Goal: Task Accomplishment & Management: Use online tool/utility

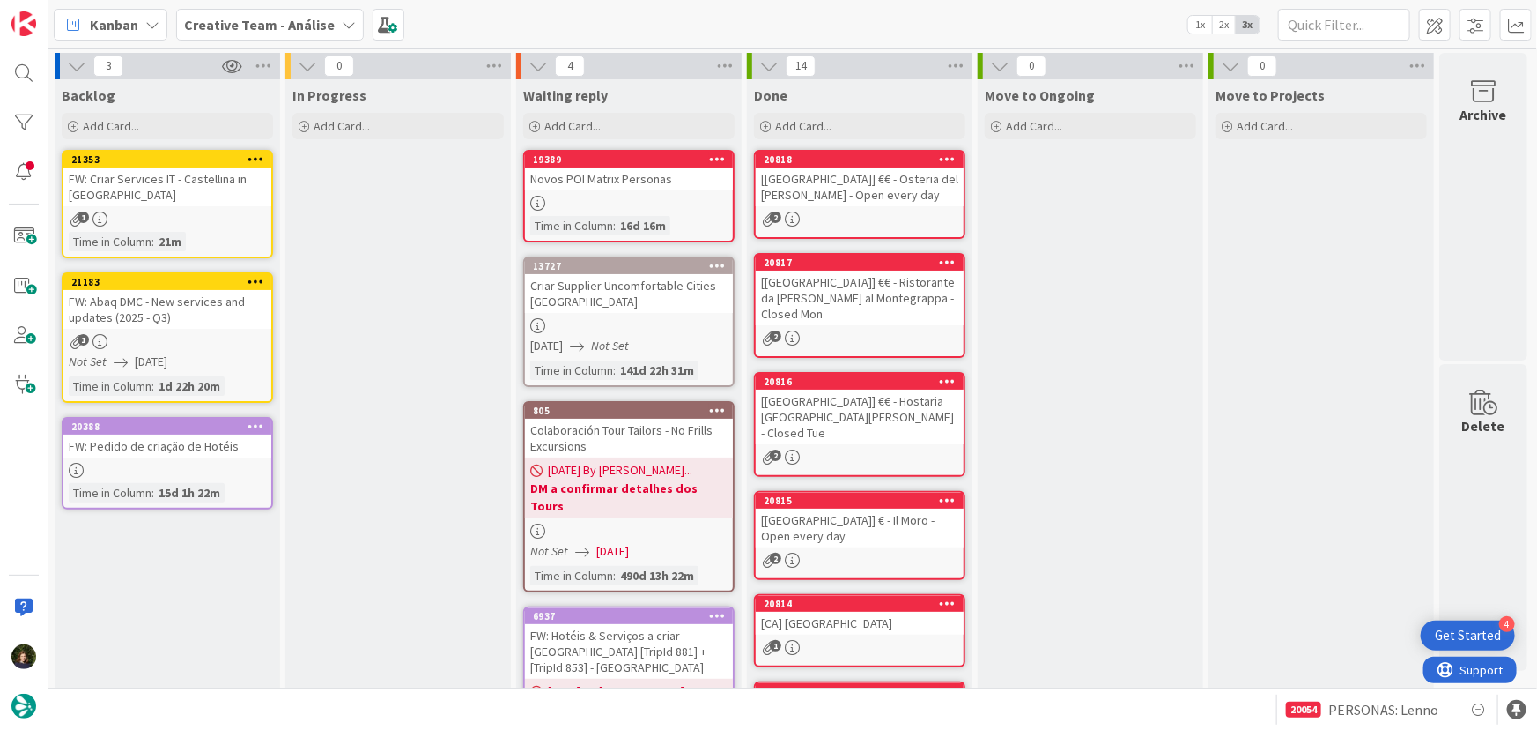
click at [253, 31] on b "Creative Team - Análise" at bounding box center [259, 25] width 151 height 18
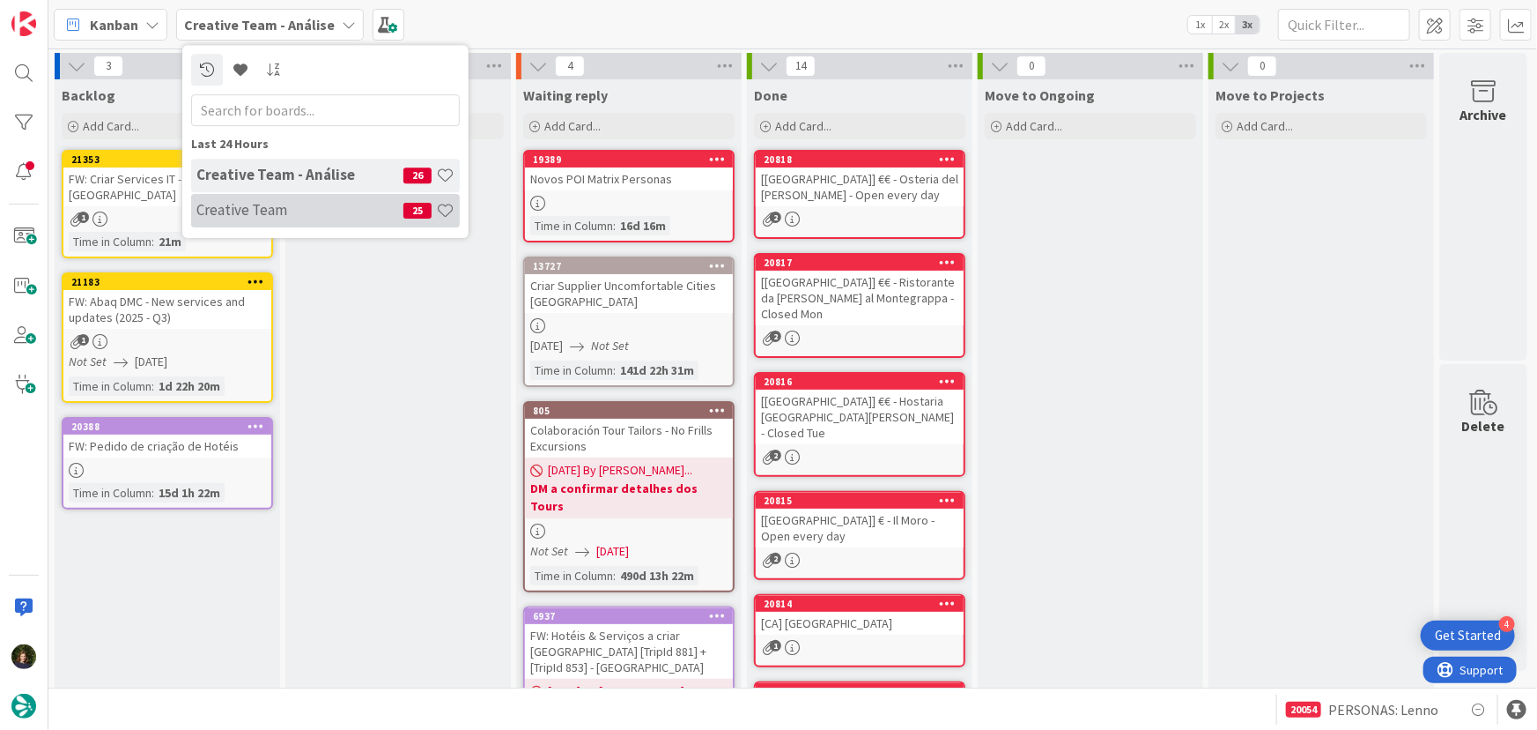
click at [270, 211] on h4 "Creative Team" at bounding box center [299, 210] width 207 height 18
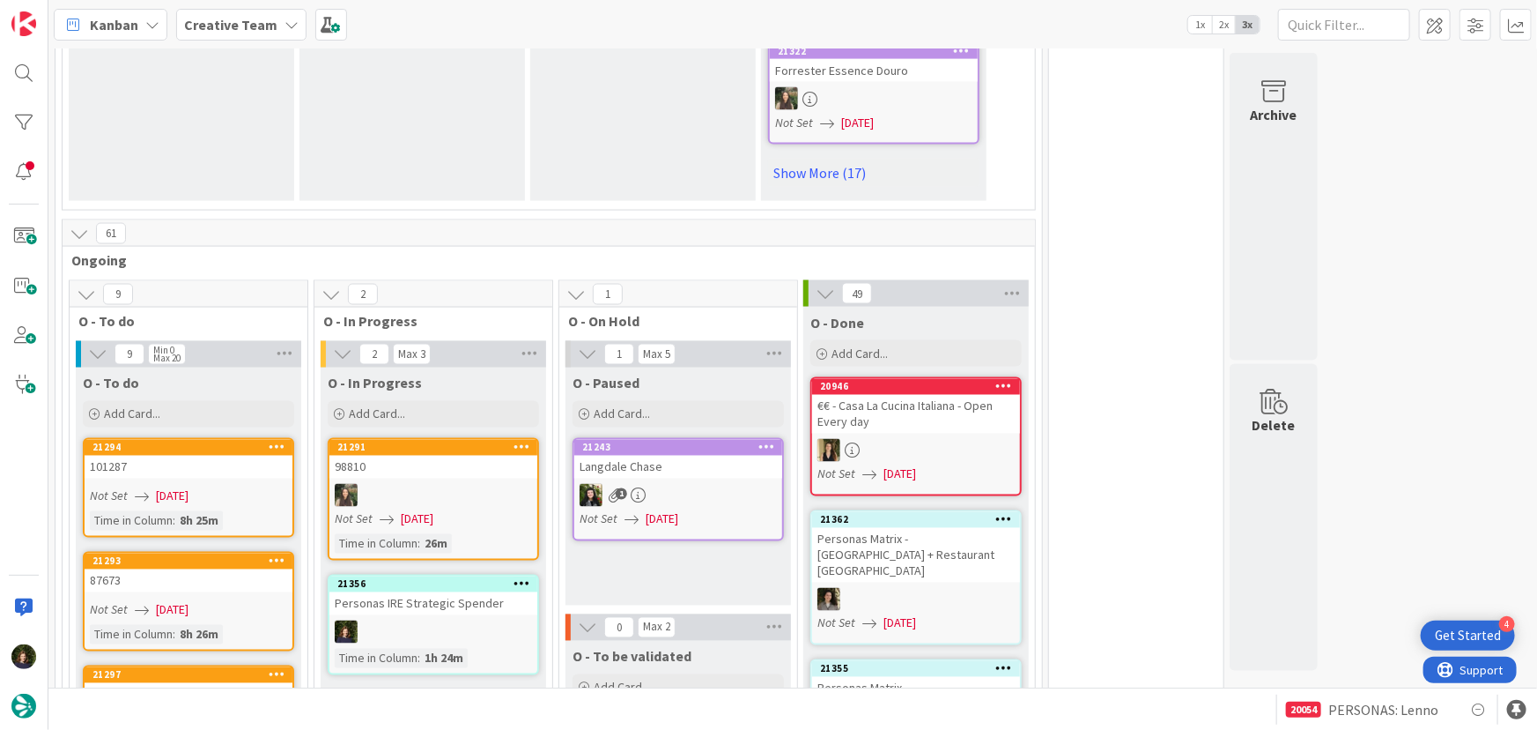
scroll to position [1522, 0]
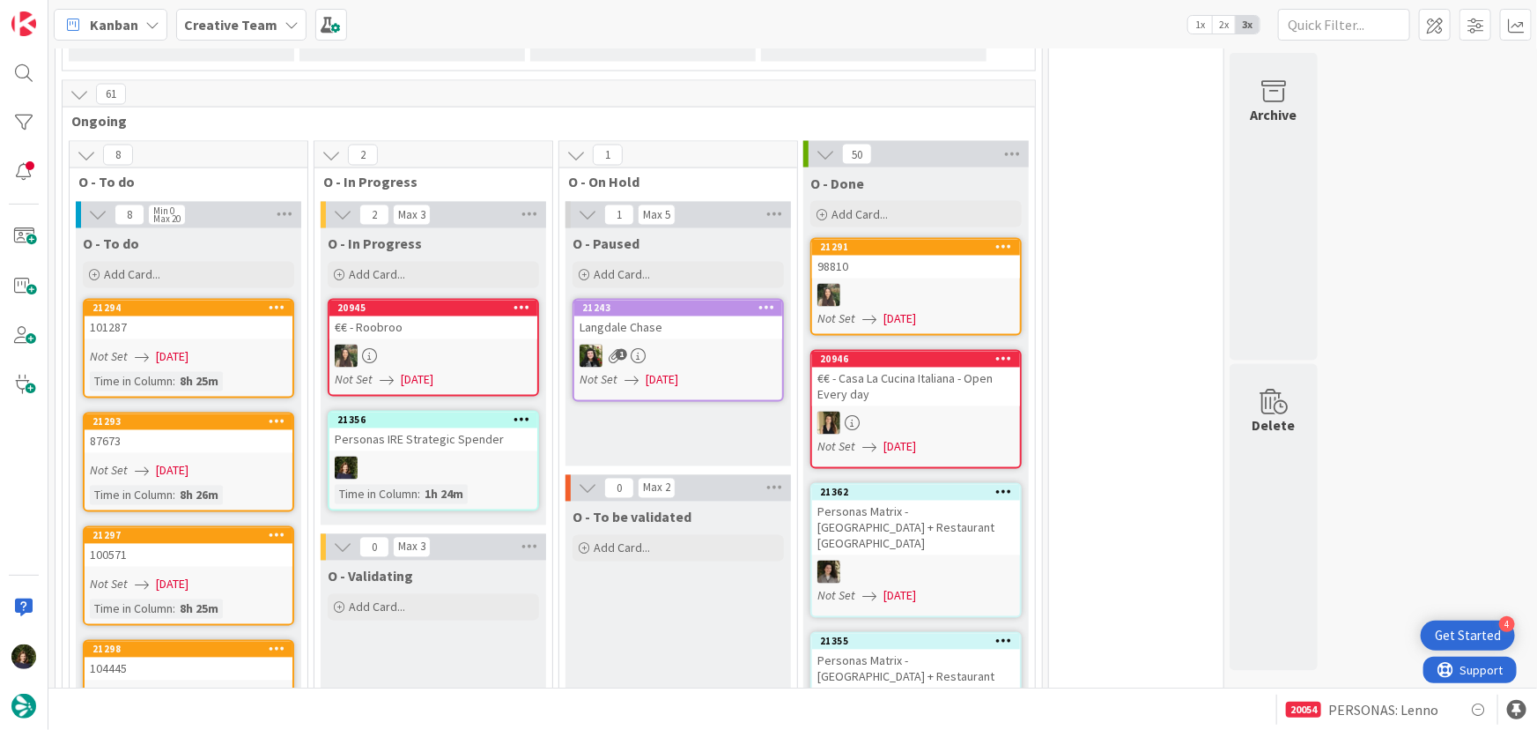
click at [243, 31] on b "Creative Team" at bounding box center [230, 25] width 93 height 18
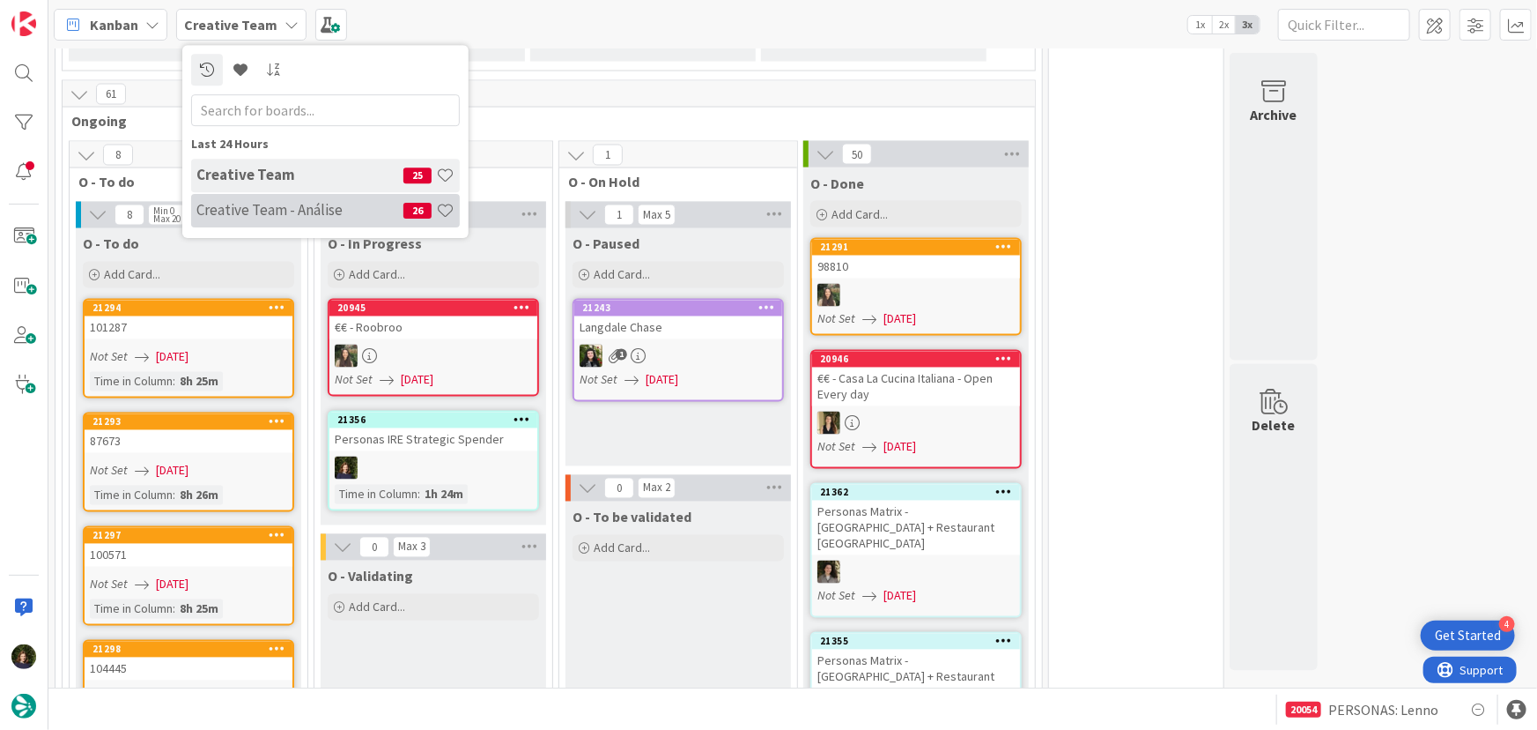
click at [243, 205] on h4 "Creative Team - Análise" at bounding box center [299, 210] width 207 height 18
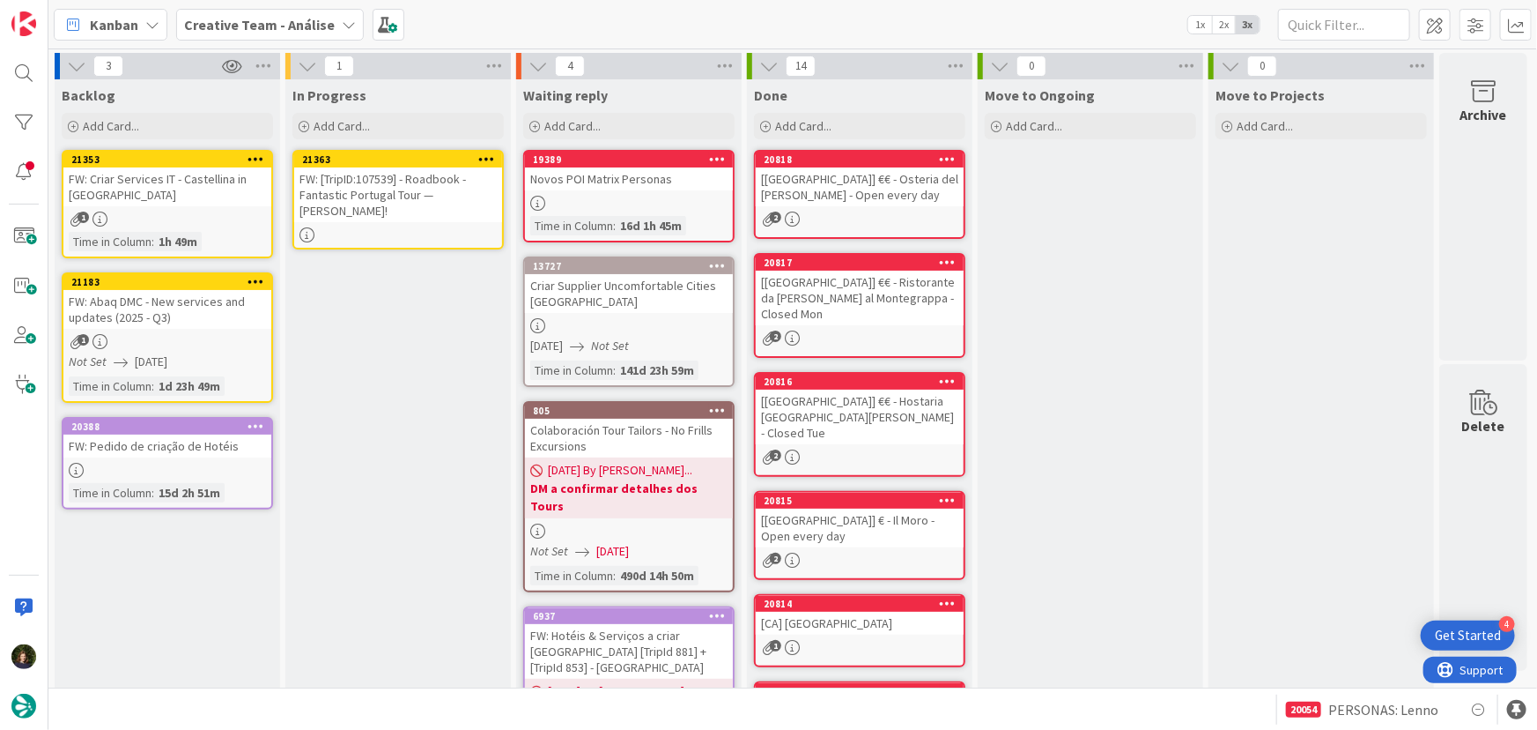
click at [487, 159] on icon at bounding box center [486, 158] width 17 height 12
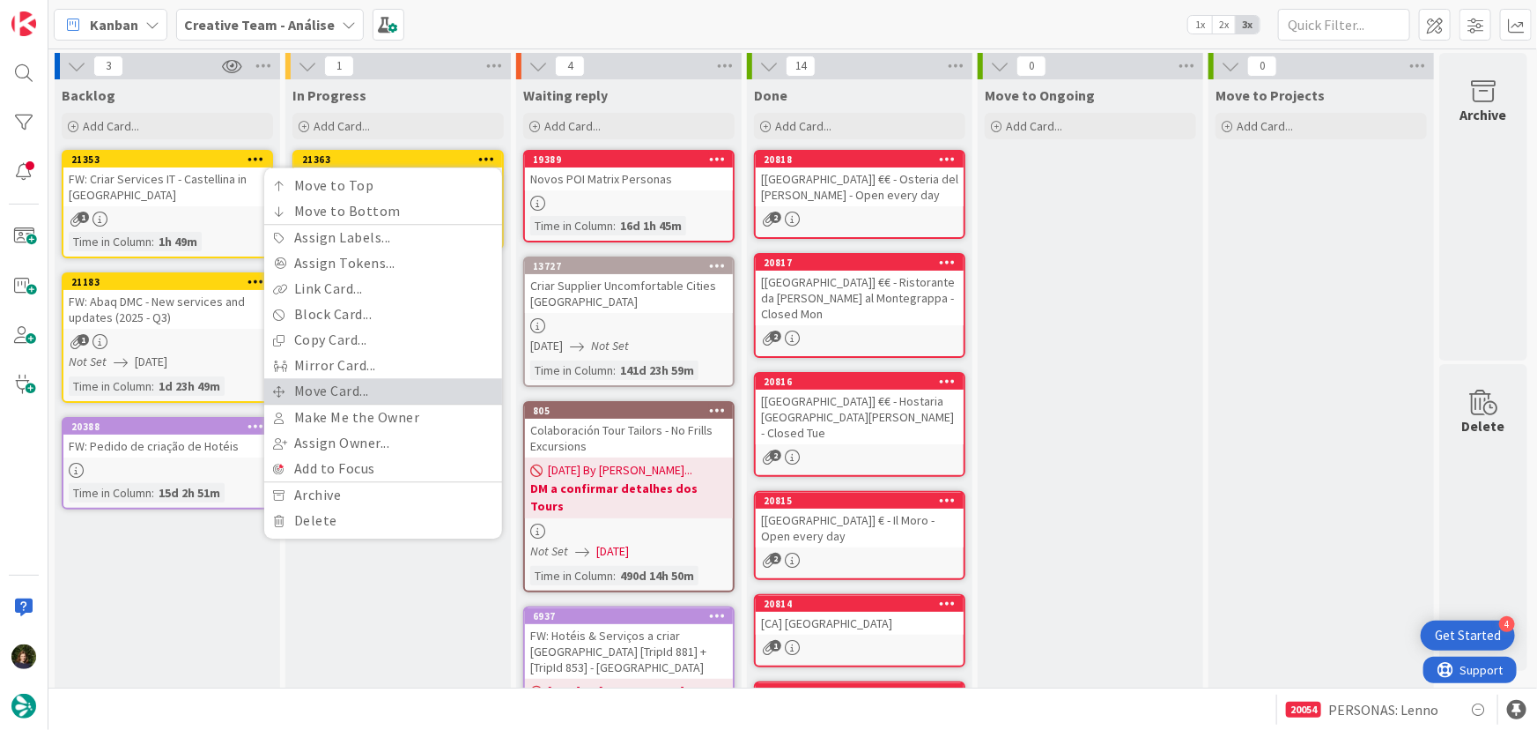
click at [389, 393] on link "Move Card..." at bounding box center [383, 391] width 238 height 26
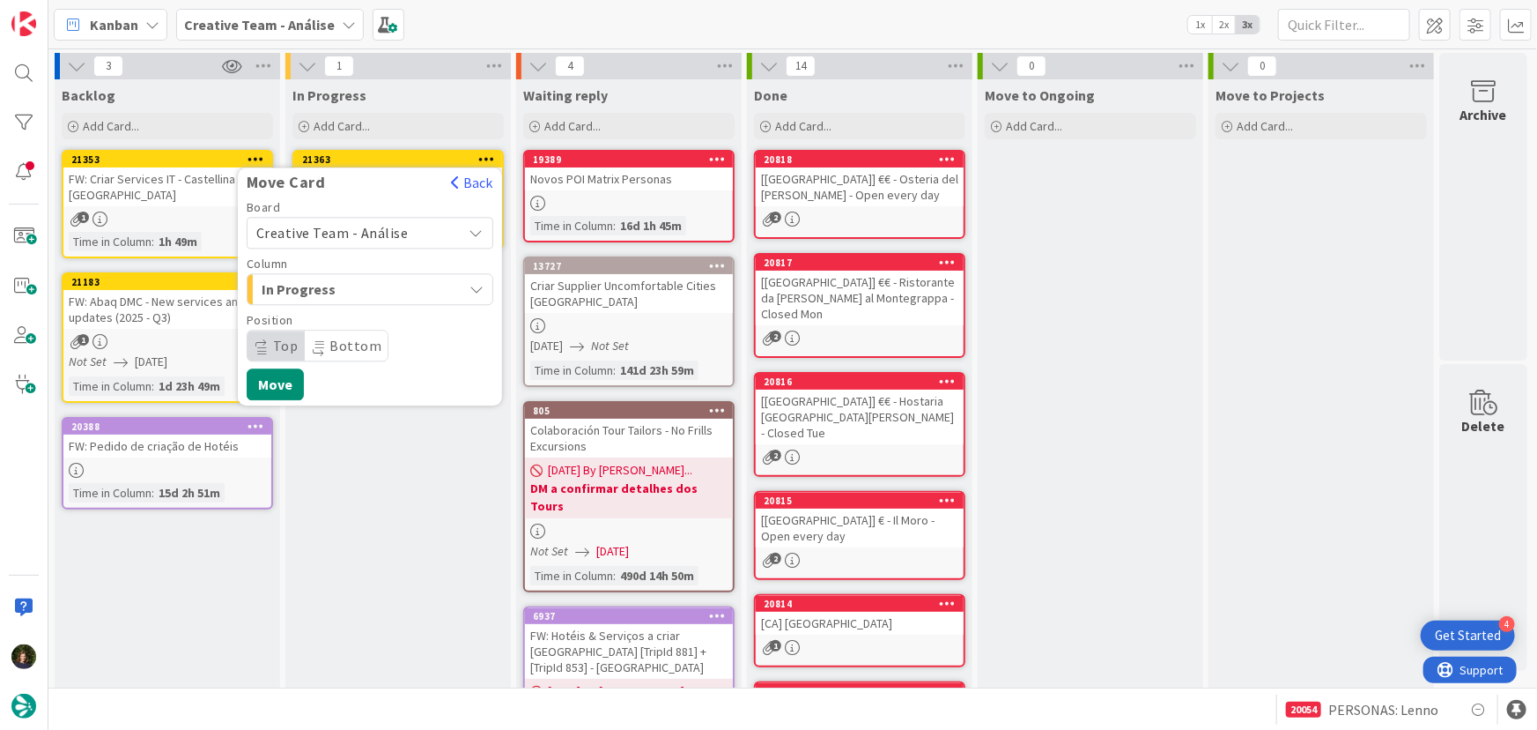
click at [380, 229] on span "Creative Team - Análise" at bounding box center [332, 233] width 152 height 18
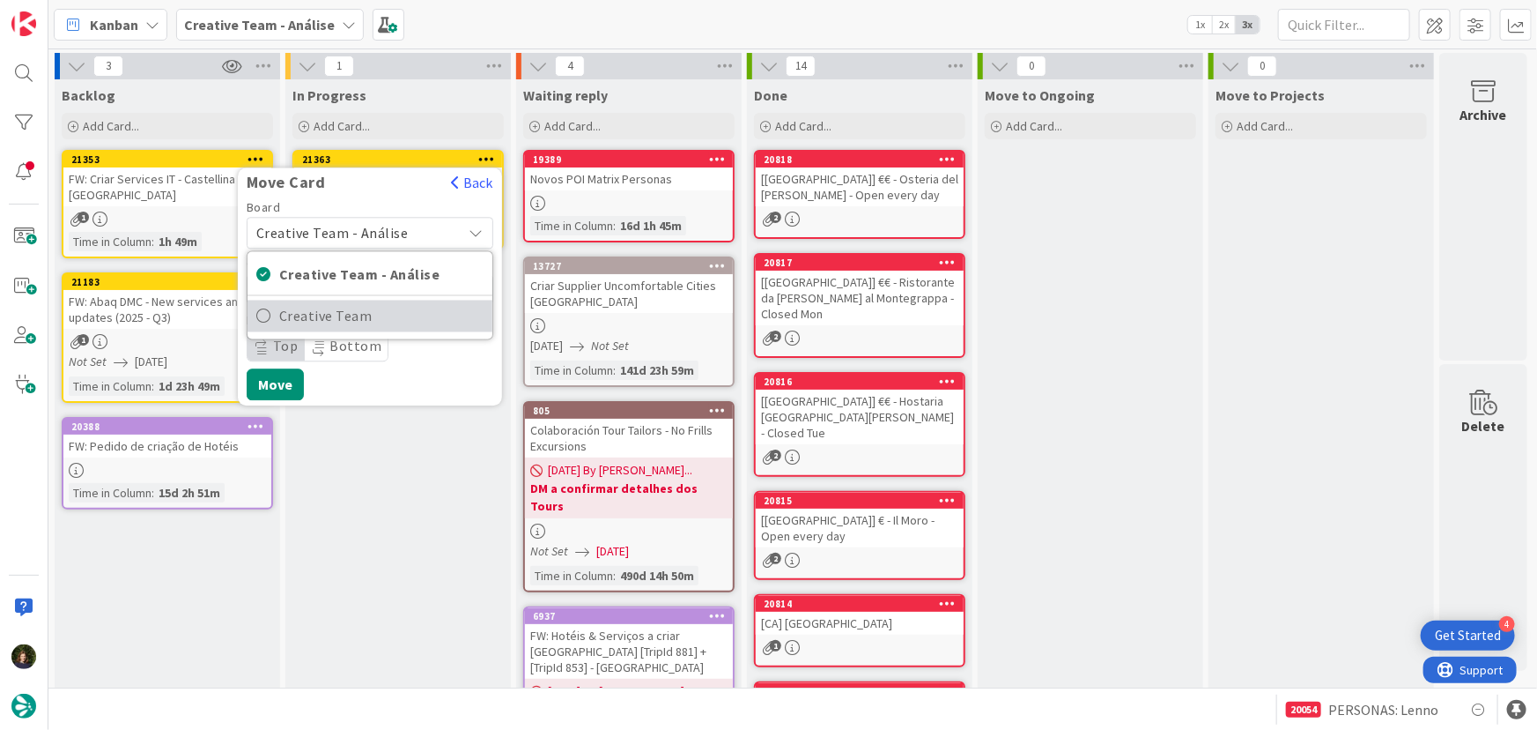
click at [391, 317] on span "Creative Team" at bounding box center [381, 316] width 204 height 26
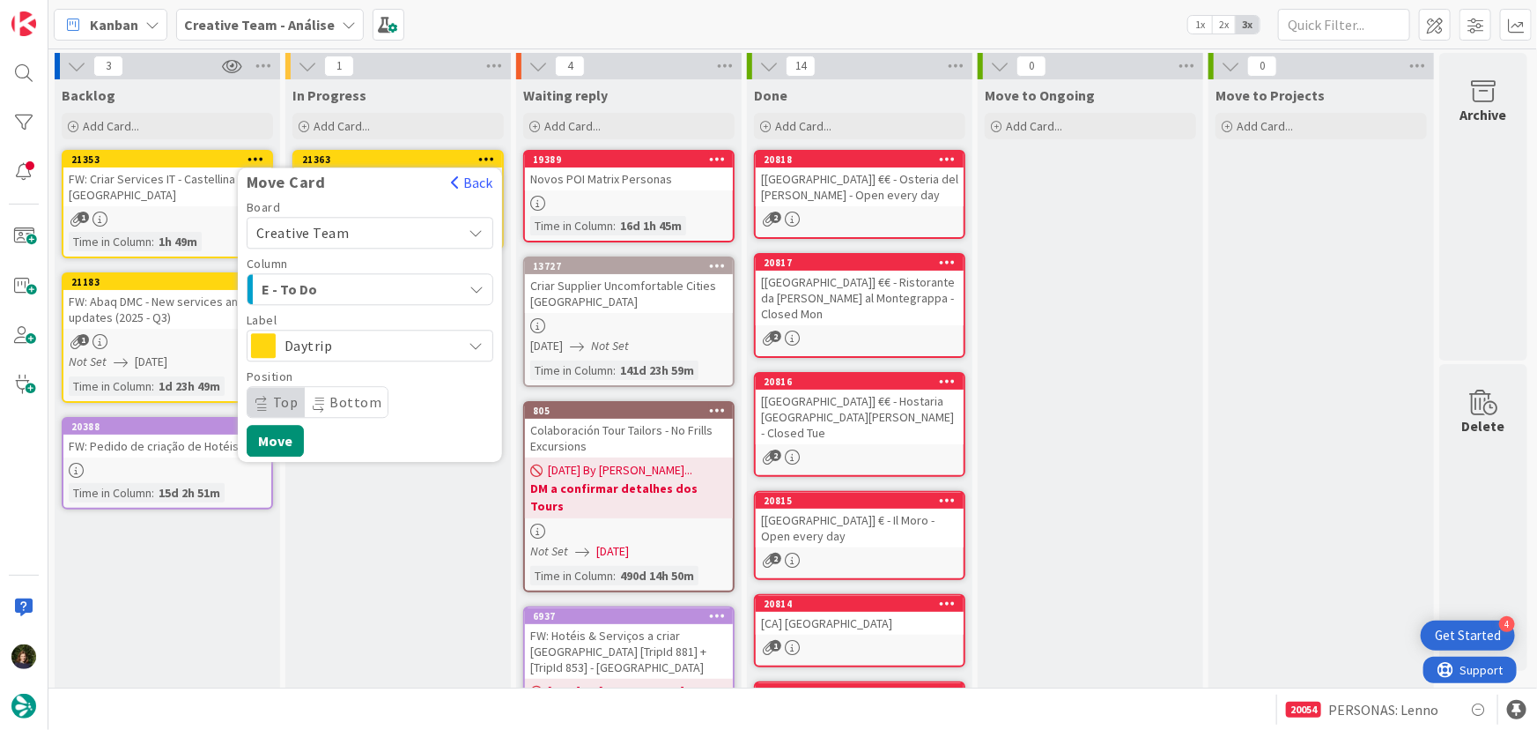
click at [367, 284] on span "E - To Do" at bounding box center [328, 289] width 132 height 23
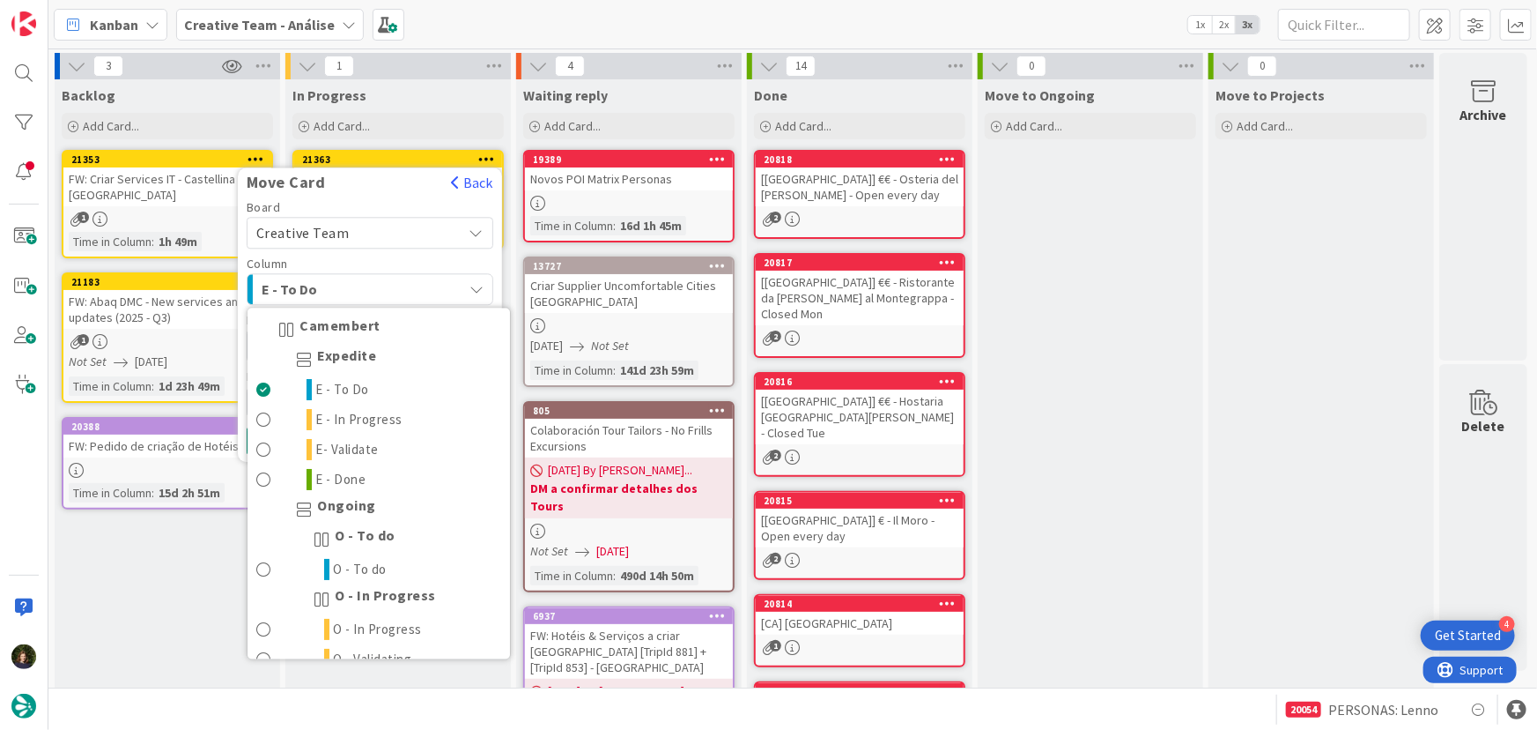
click at [354, 281] on span "E - To Do" at bounding box center [328, 289] width 132 height 23
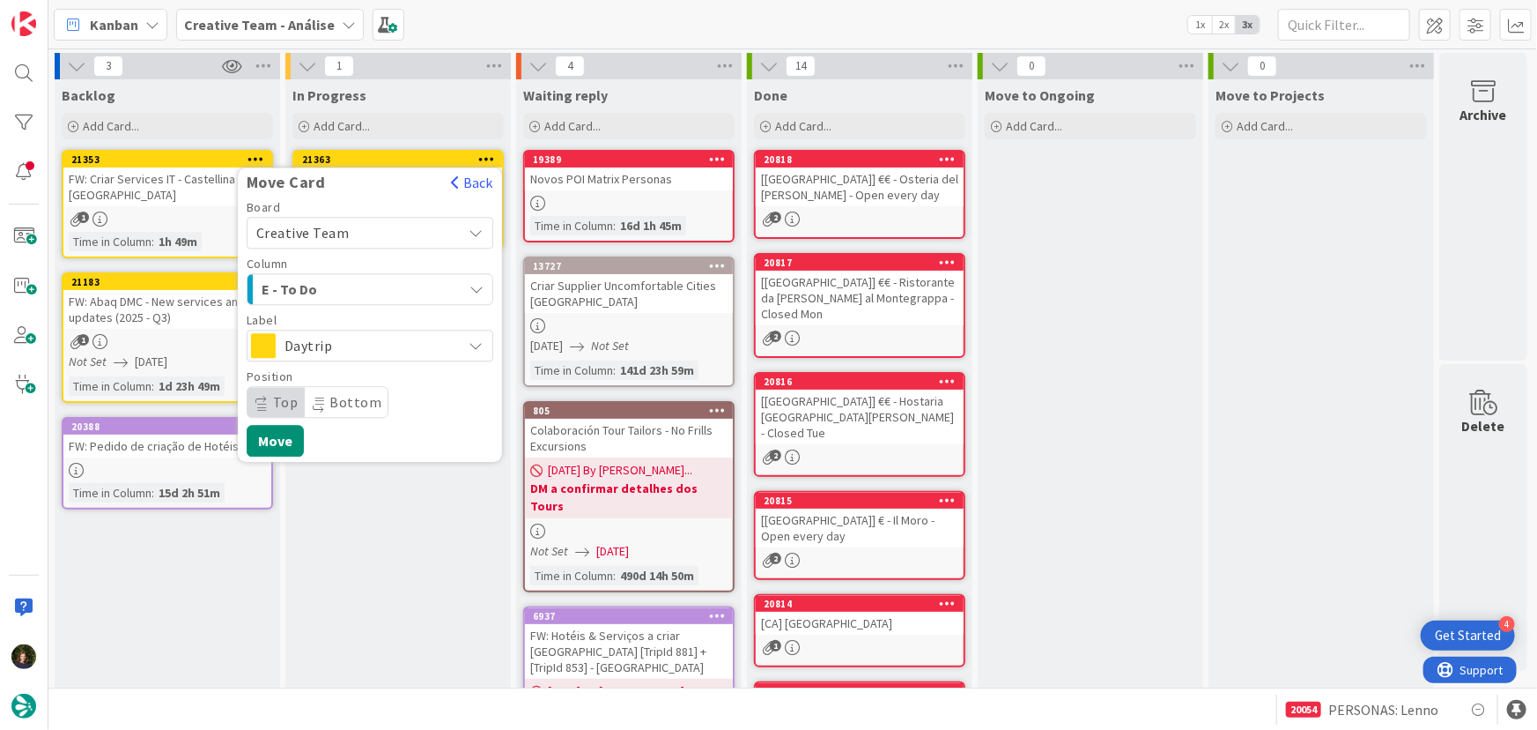
click at [370, 348] on span "Daytrip" at bounding box center [369, 345] width 169 height 25
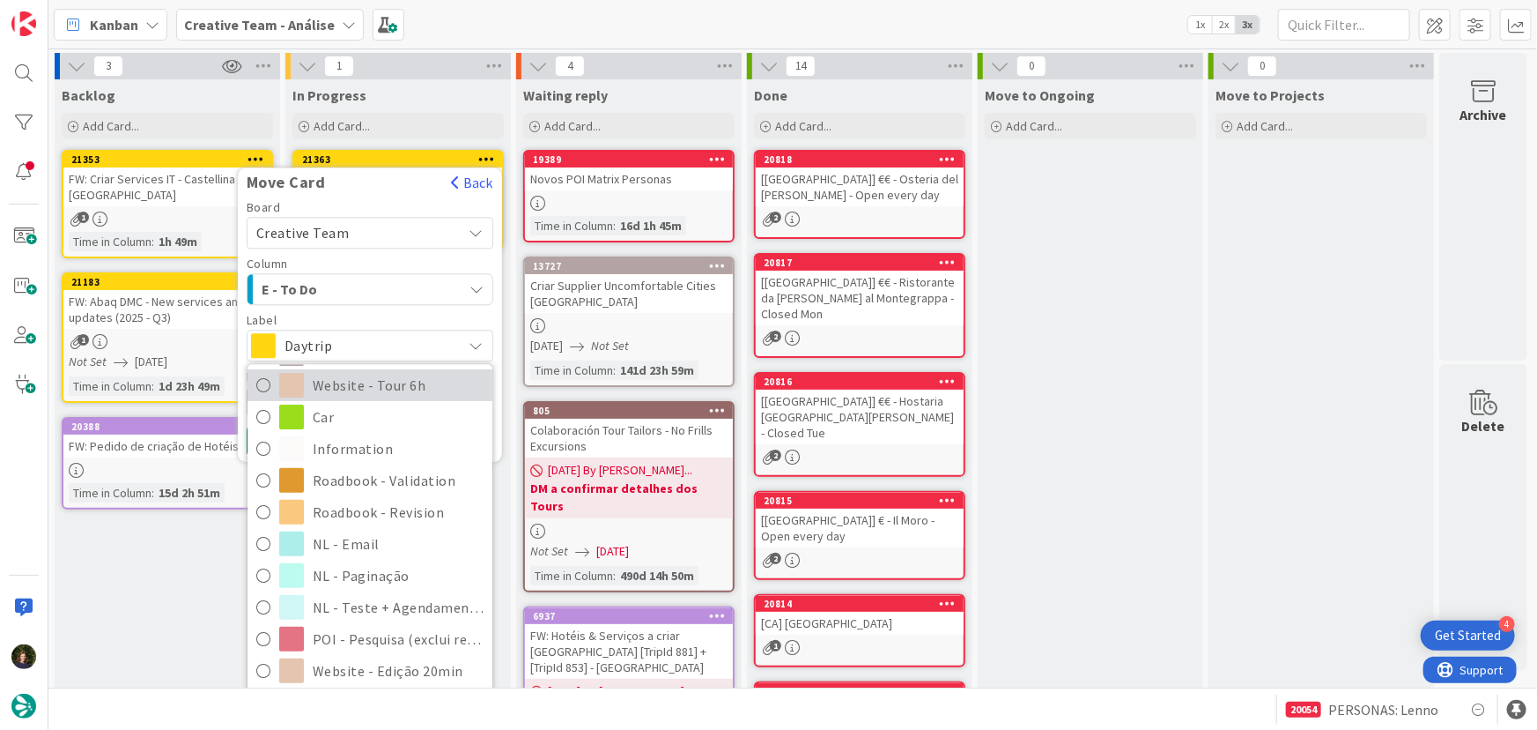
scroll to position [375, 0]
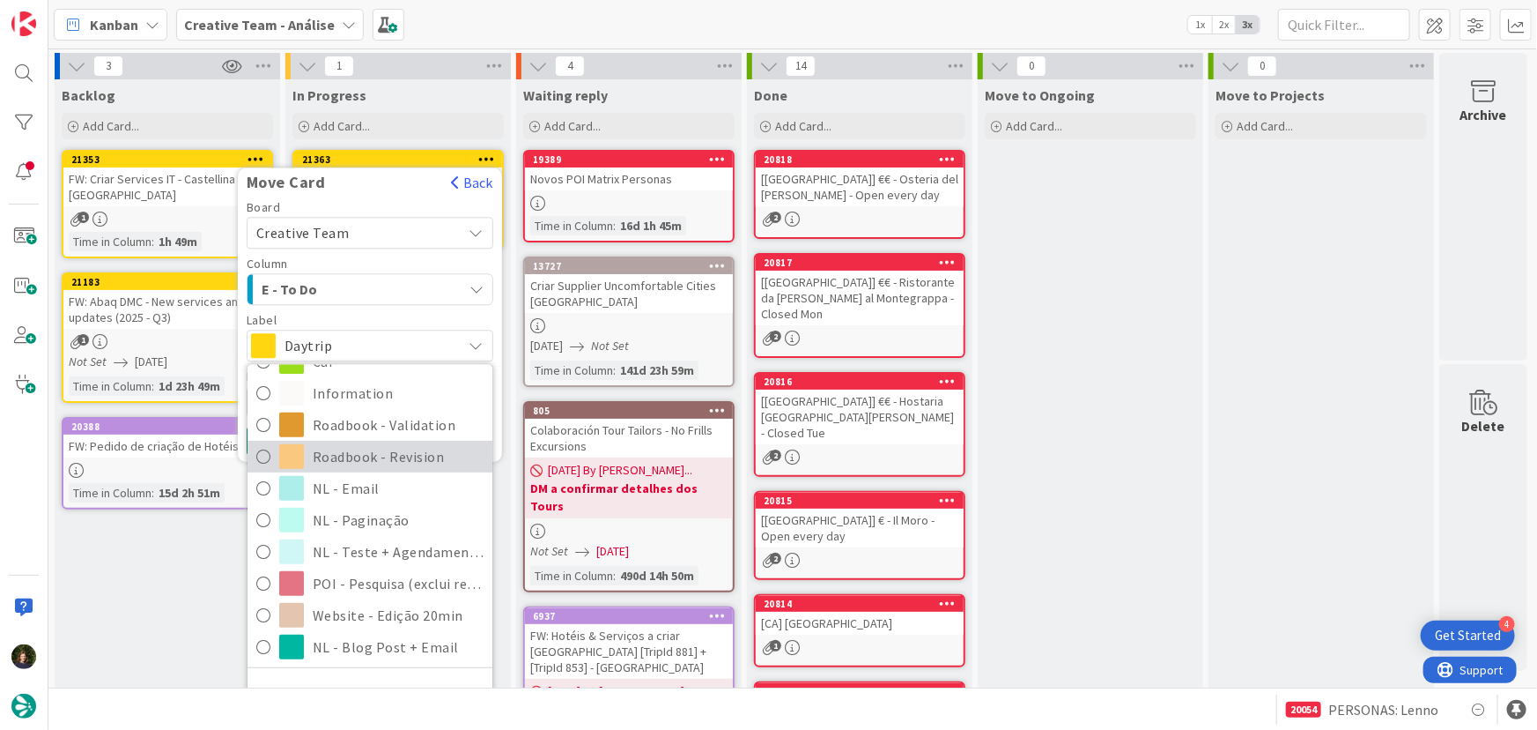
click at [390, 460] on span "Roadbook - Revision" at bounding box center [398, 456] width 171 height 26
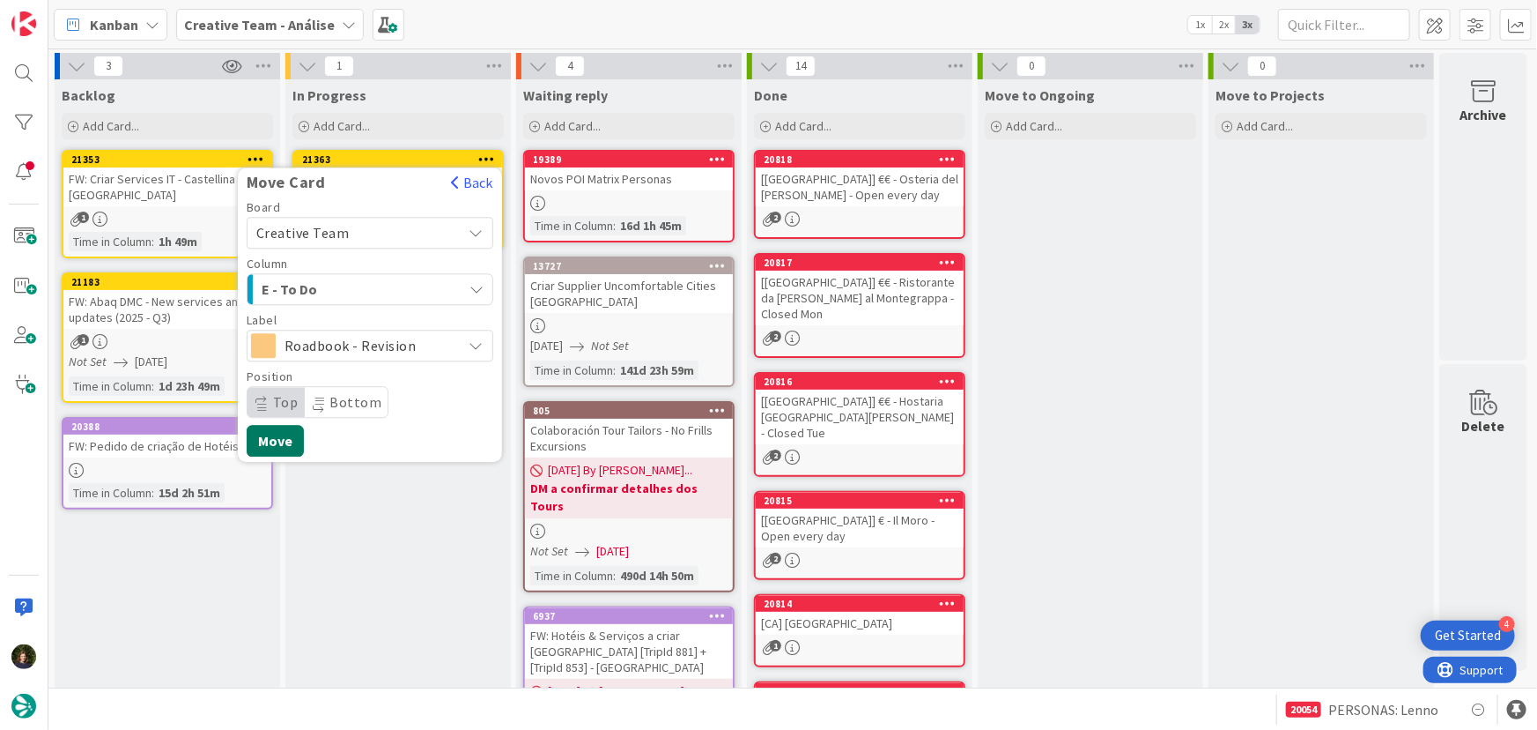
click at [271, 448] on button "Move" at bounding box center [275, 441] width 57 height 32
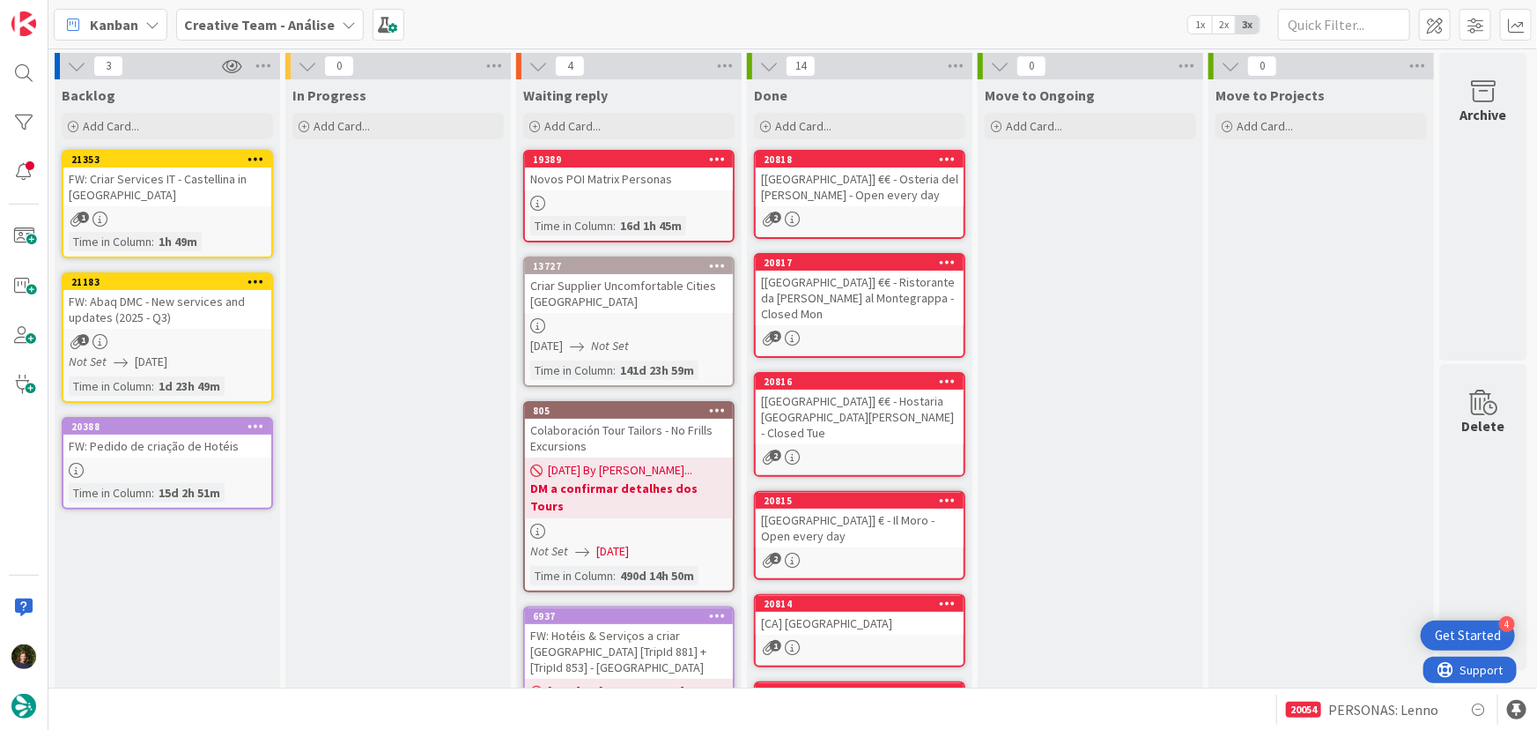
click at [263, 25] on b "Creative Team - Análise" at bounding box center [259, 25] width 151 height 18
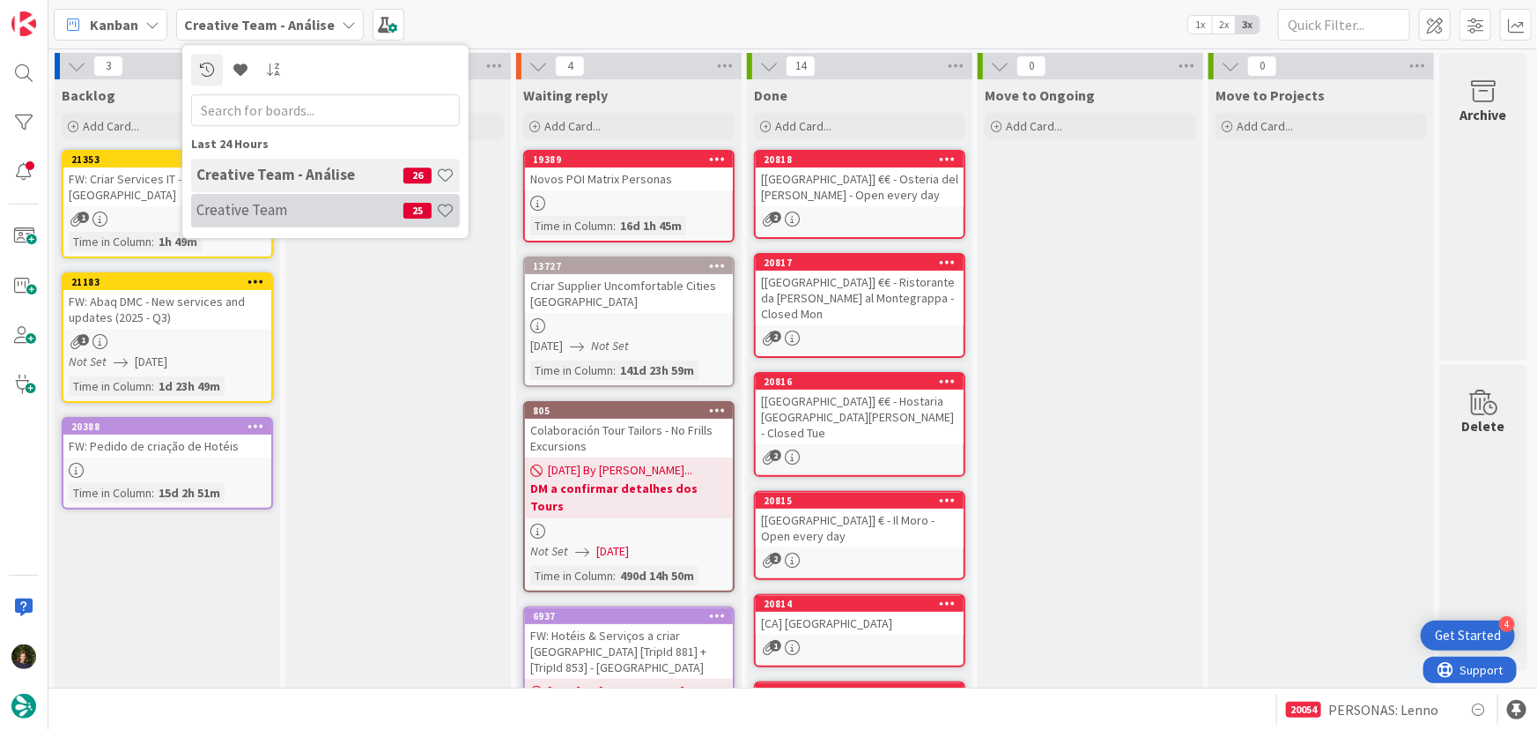
click at [284, 222] on div "Creative Team 25" at bounding box center [325, 210] width 269 height 33
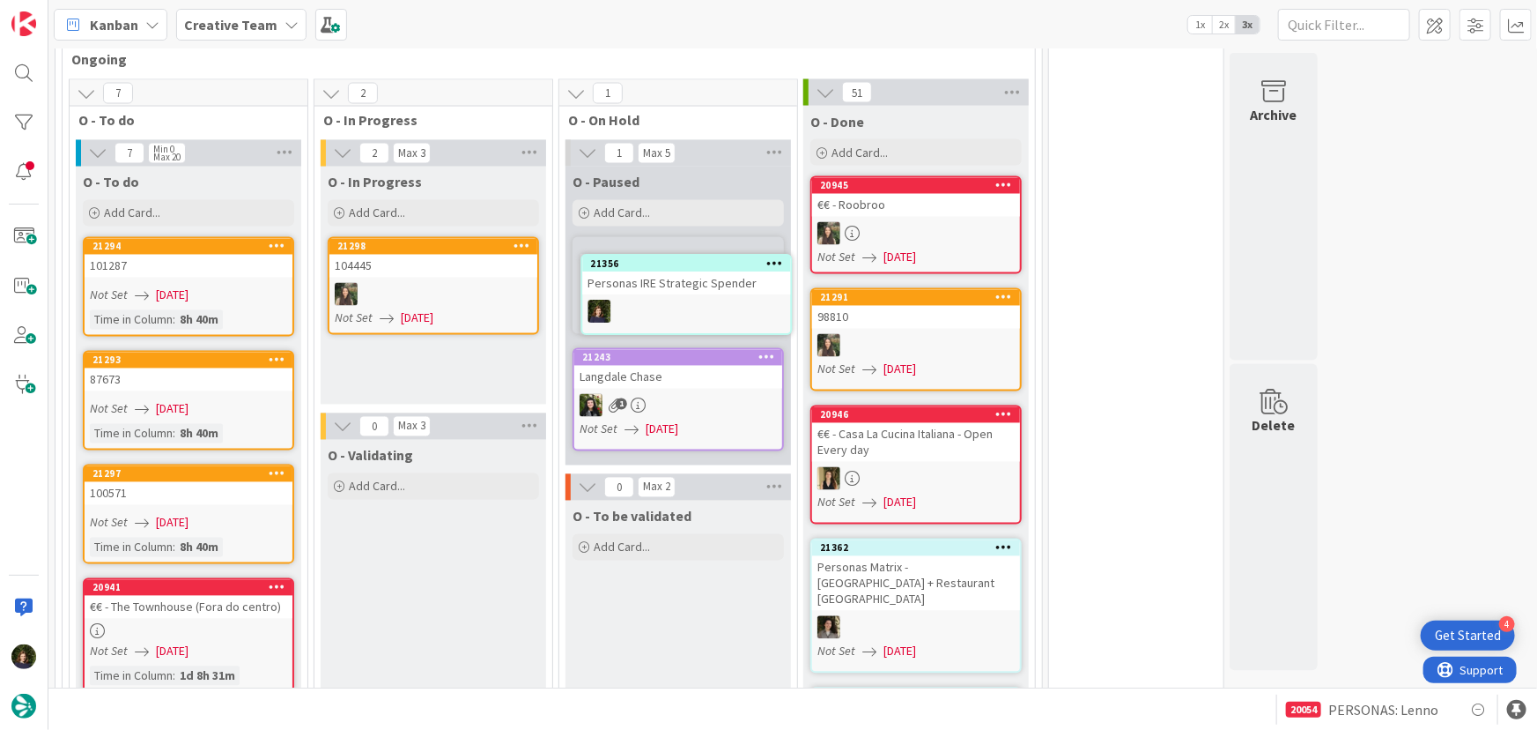
scroll to position [1582, 0]
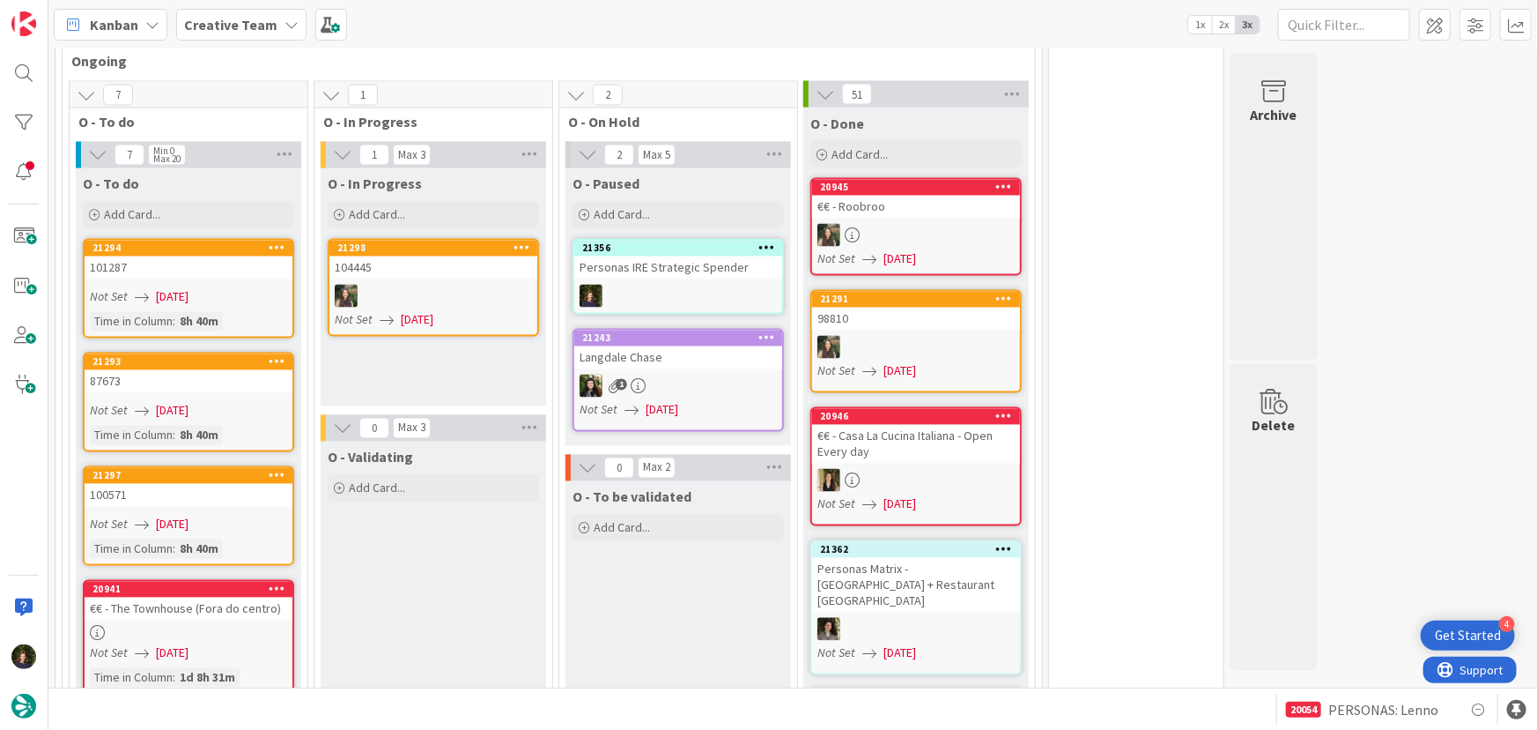
click at [660, 285] on div at bounding box center [678, 296] width 208 height 23
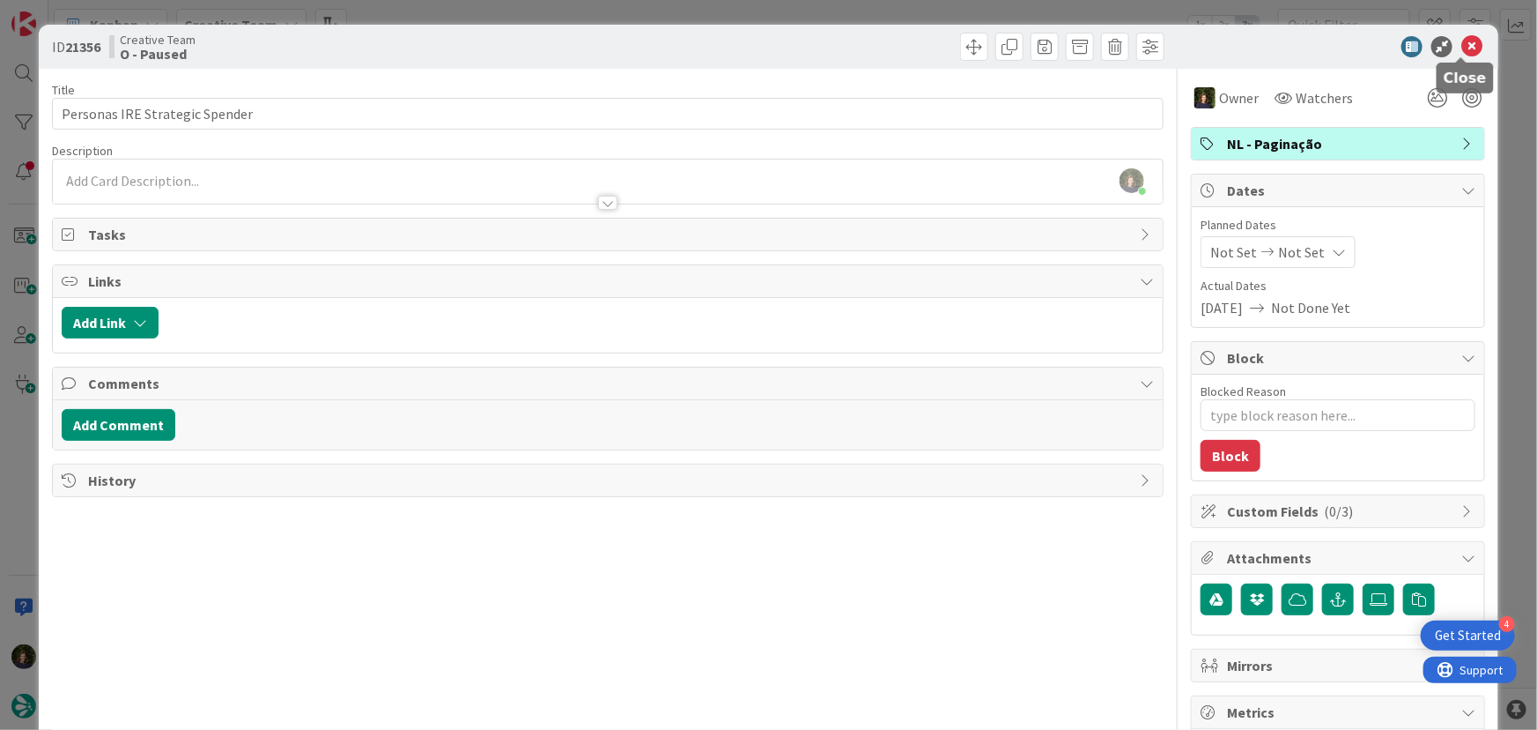
click at [1462, 45] on icon at bounding box center [1472, 46] width 21 height 21
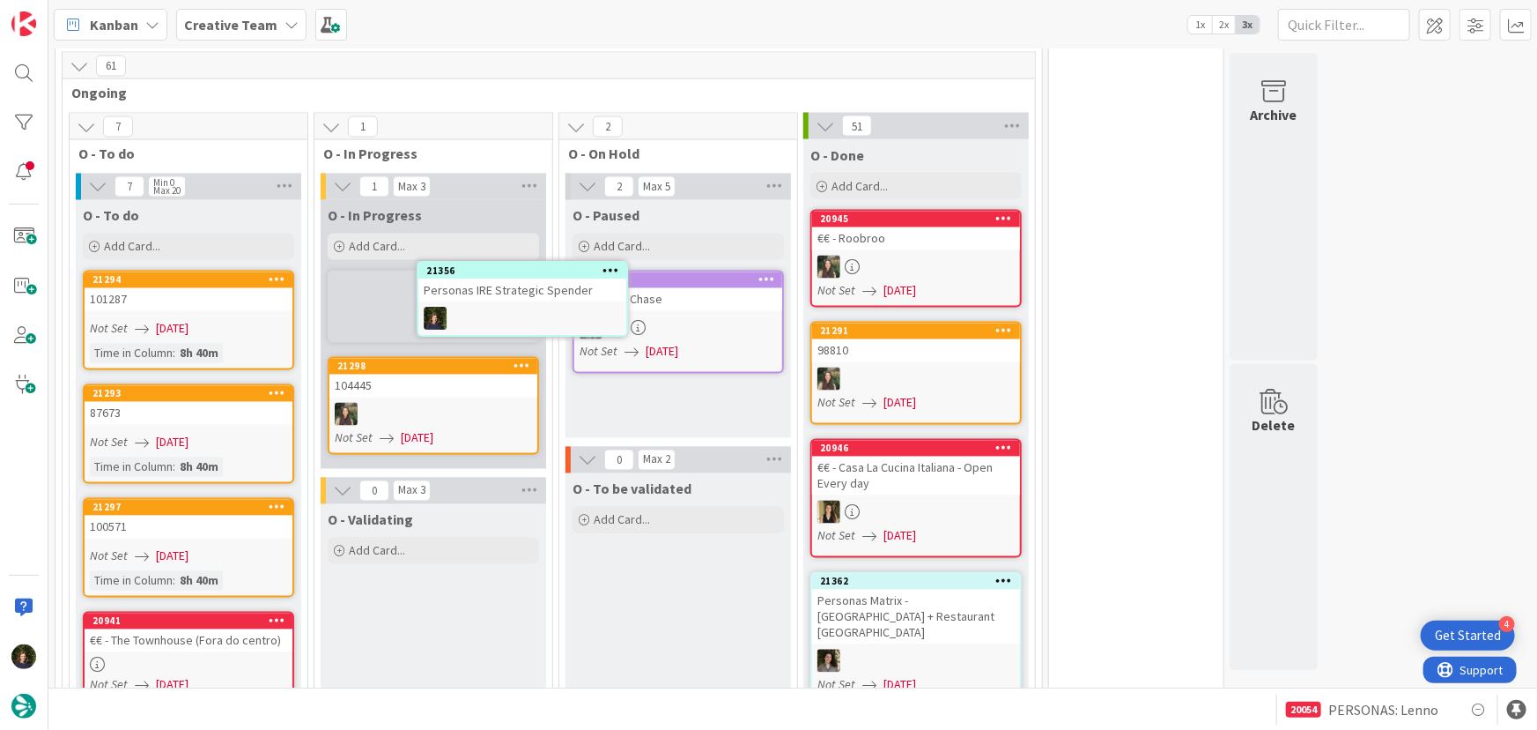
scroll to position [1550, 0]
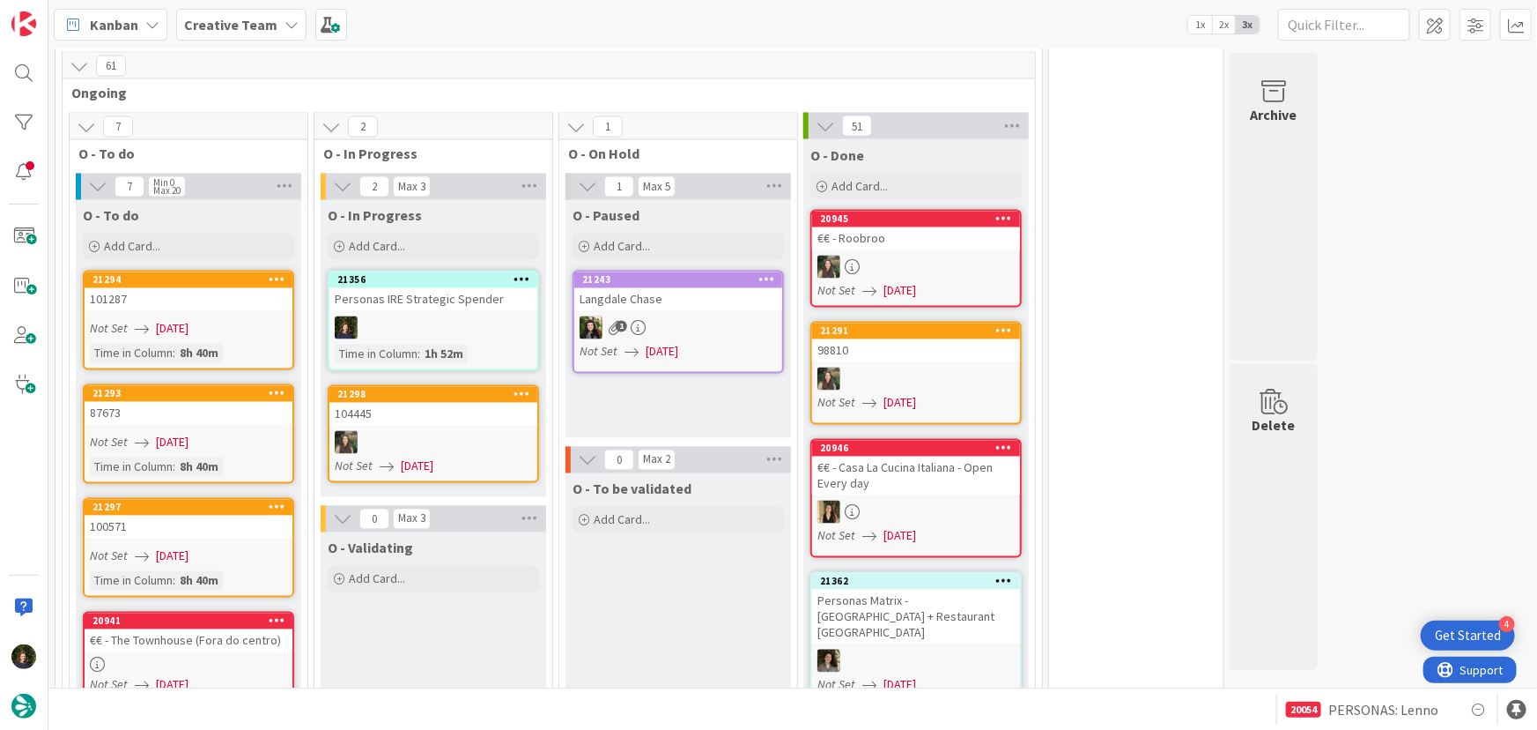
click at [204, 31] on b "Creative Team" at bounding box center [230, 25] width 93 height 18
click at [230, 200] on div "Creative Team - Análise 26" at bounding box center [325, 210] width 269 height 33
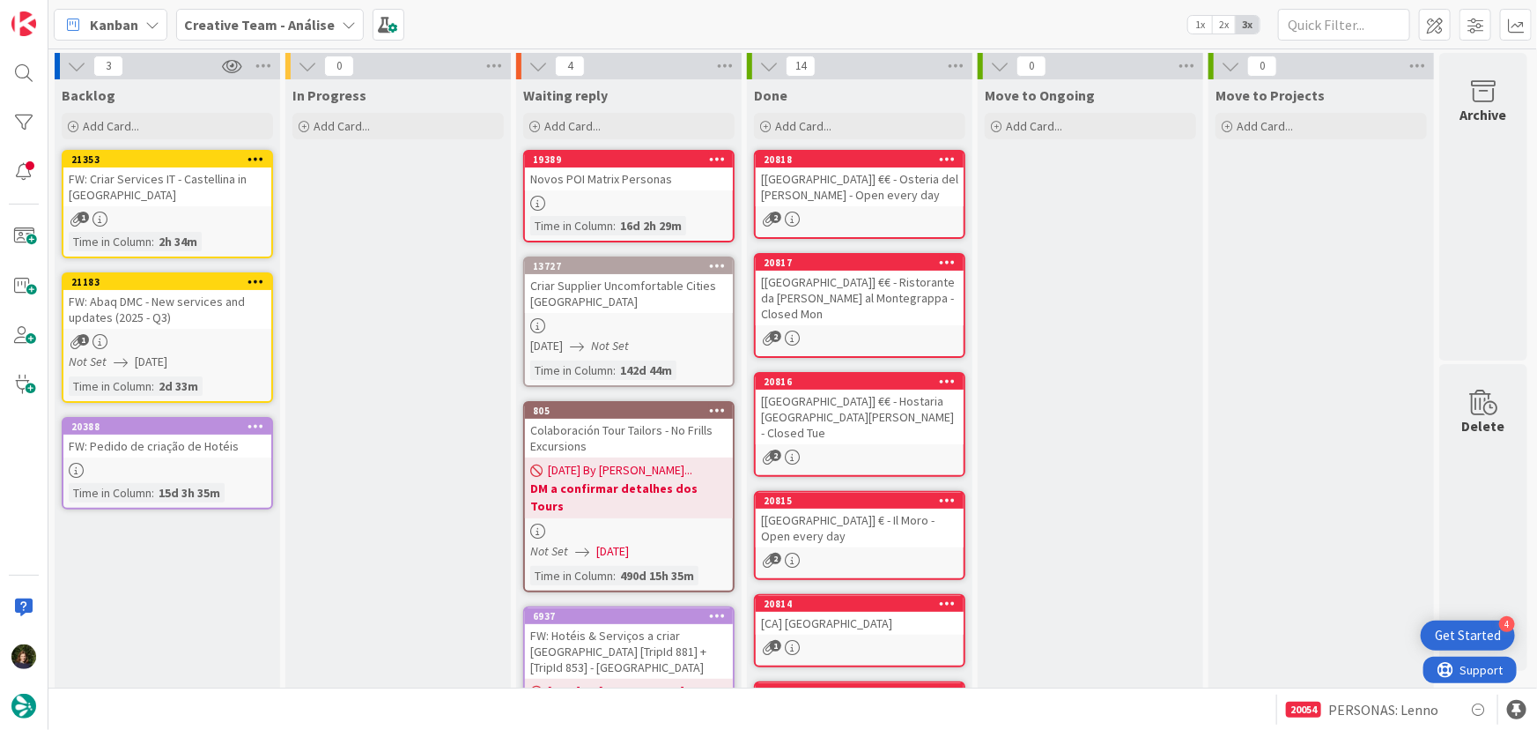
click at [247, 22] on b "Creative Team - Análise" at bounding box center [259, 25] width 151 height 18
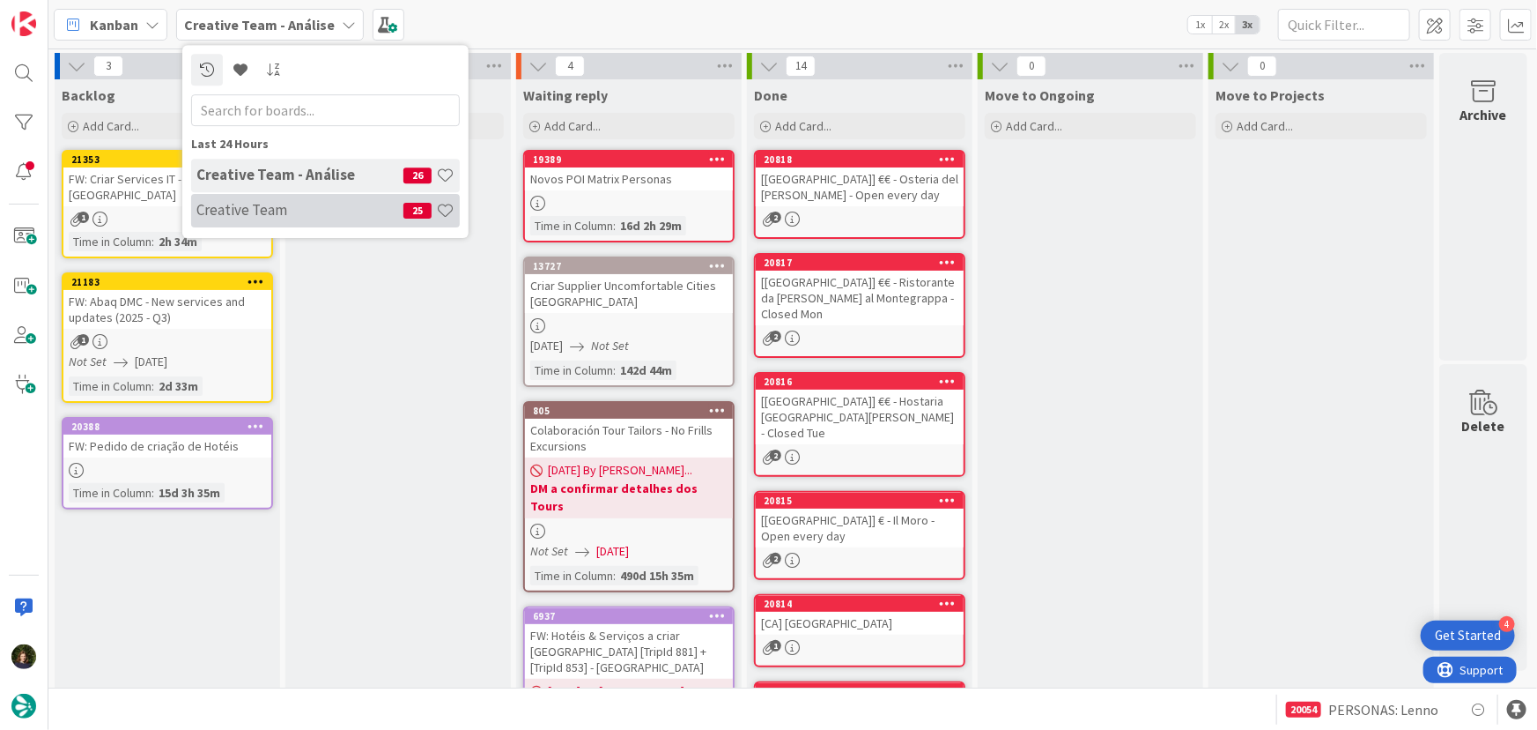
click at [275, 220] on div "Creative Team 25" at bounding box center [325, 210] width 269 height 33
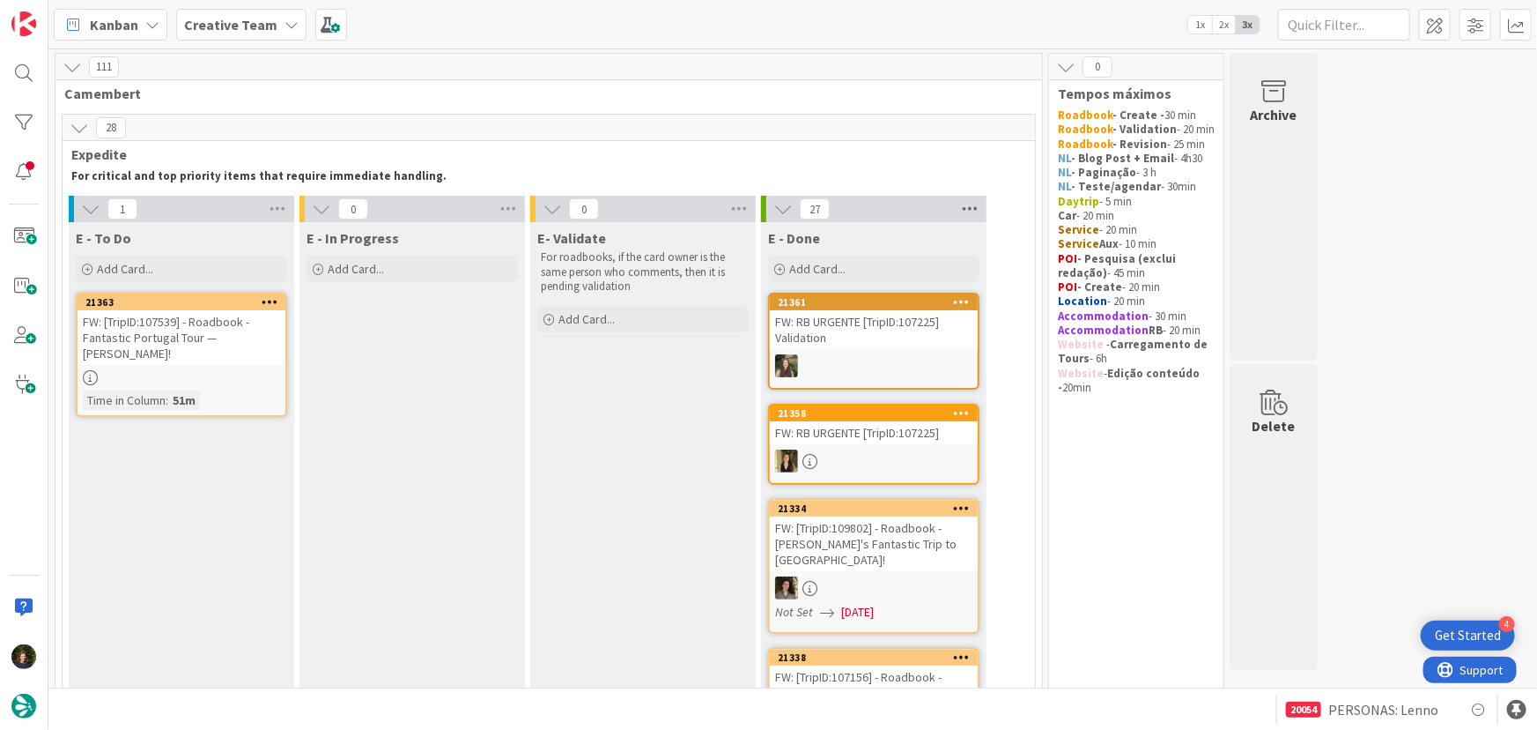
click at [974, 202] on icon at bounding box center [970, 209] width 23 height 26
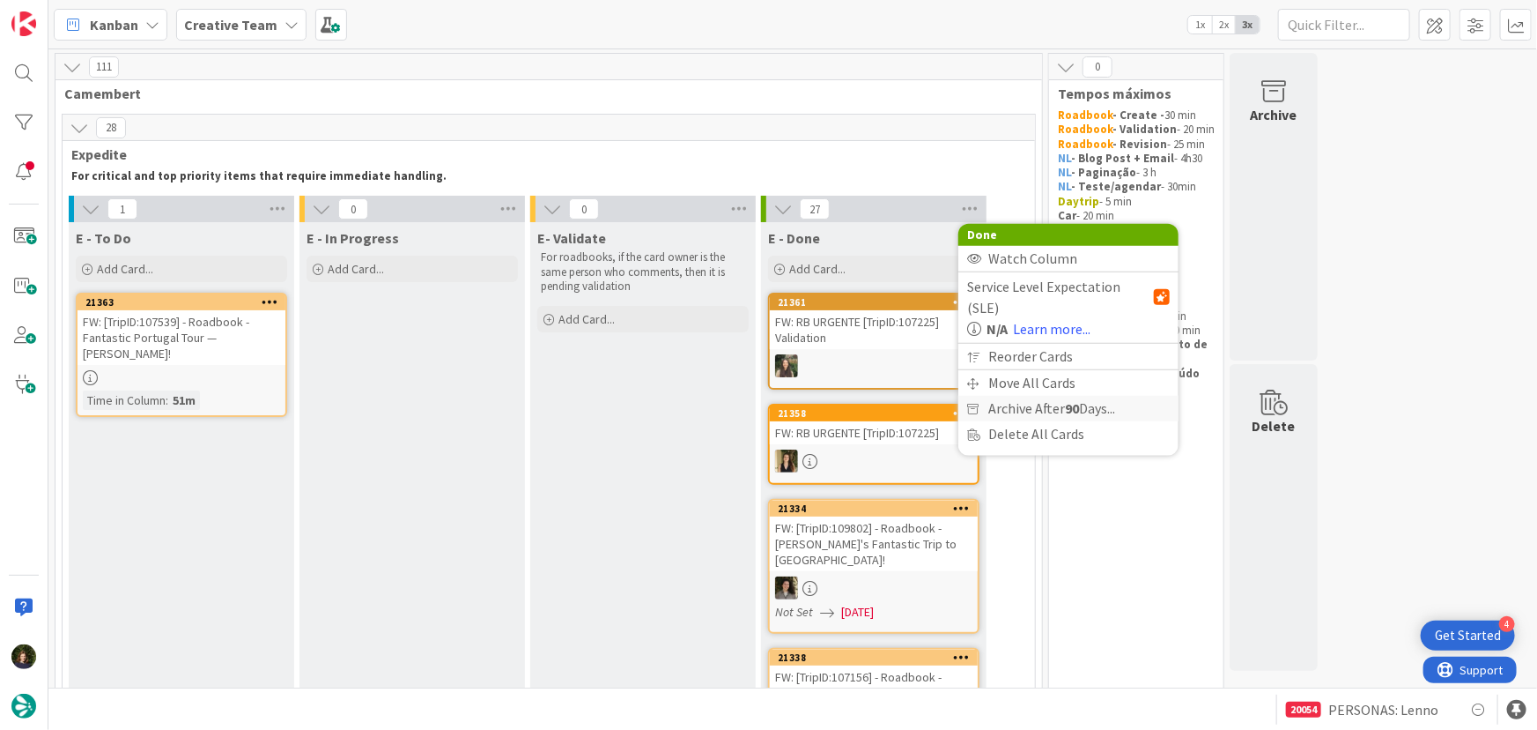
click at [1026, 396] on span "Archive After 90 Days..." at bounding box center [1052, 409] width 127 height 26
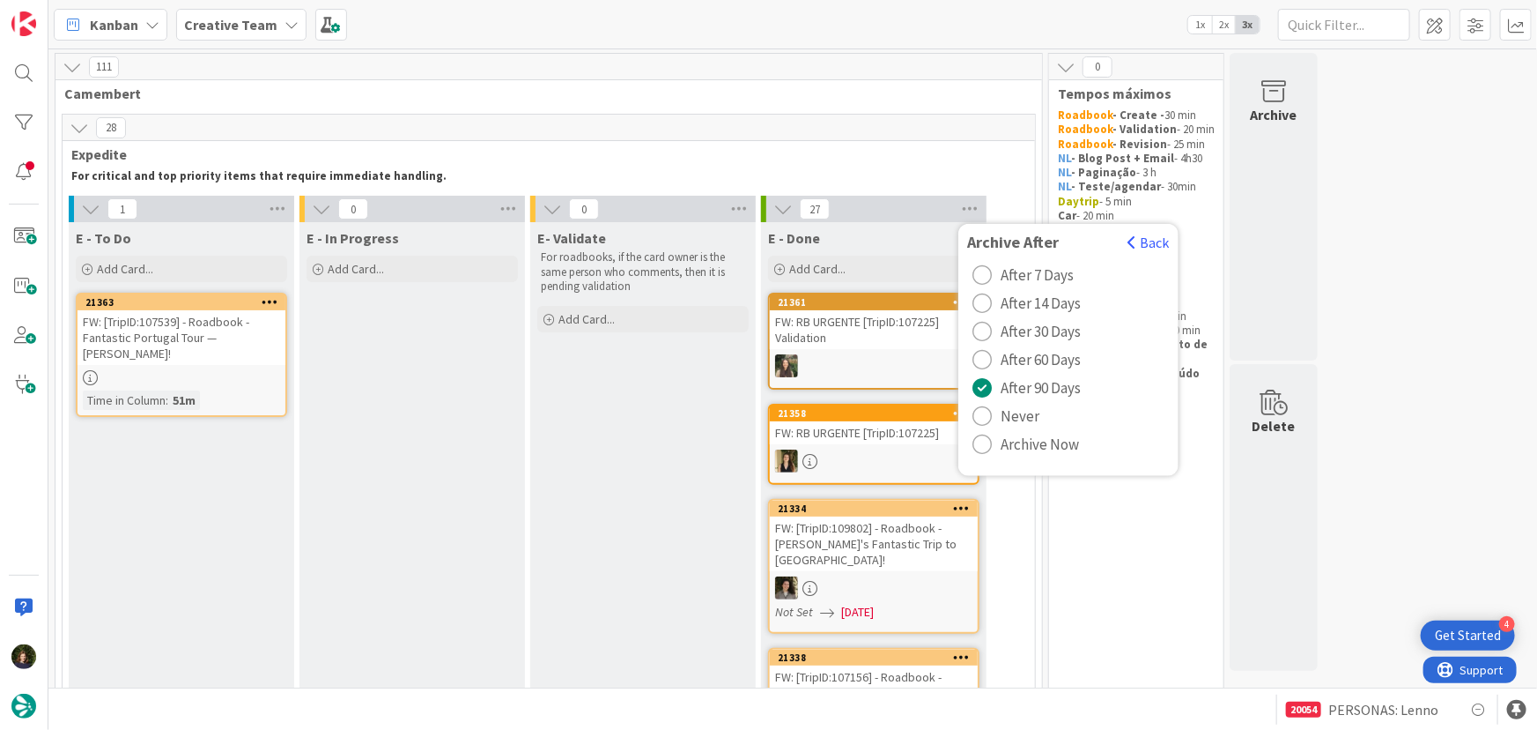
click at [1004, 439] on span "Archive Now" at bounding box center [1040, 444] width 78 height 26
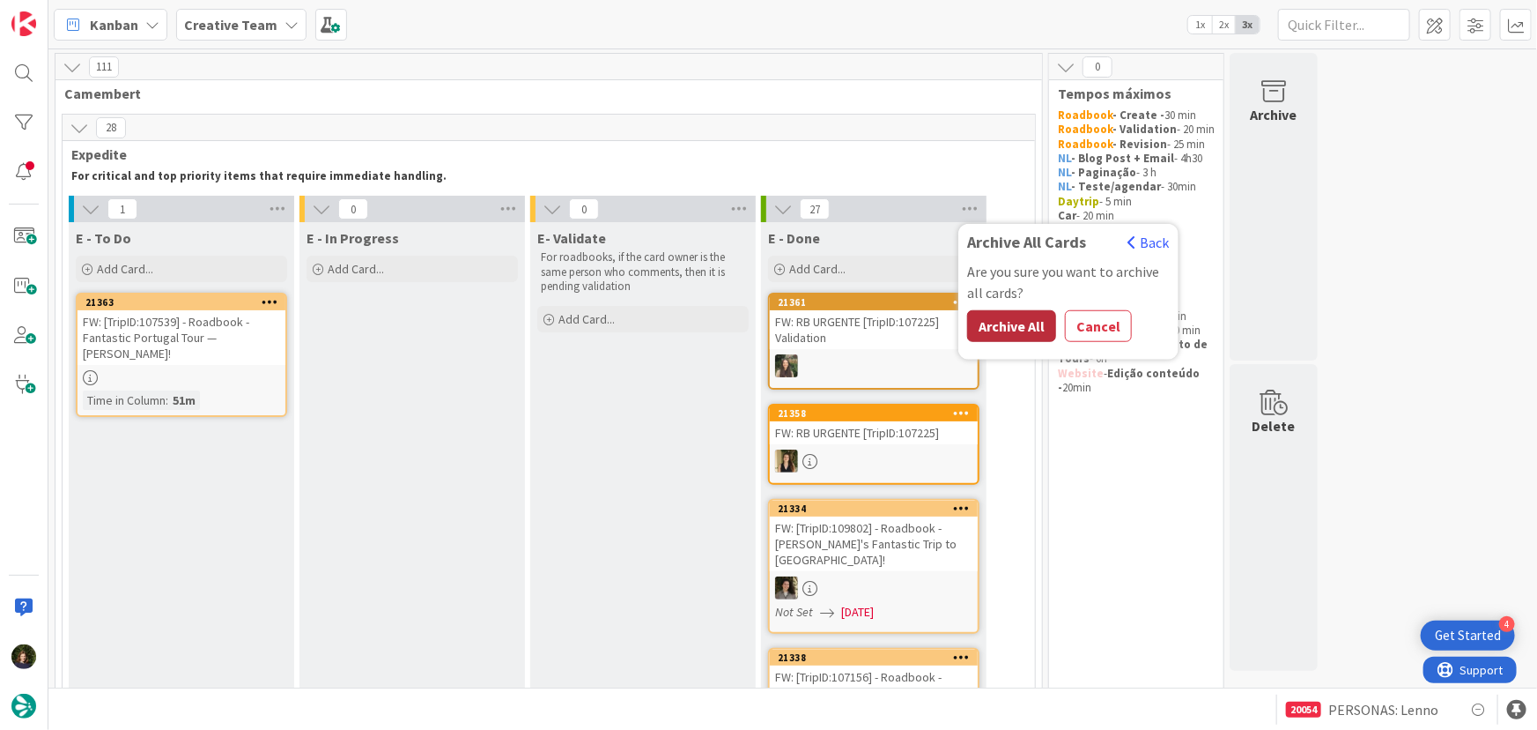
click at [994, 326] on button "Archive All" at bounding box center [1011, 326] width 89 height 32
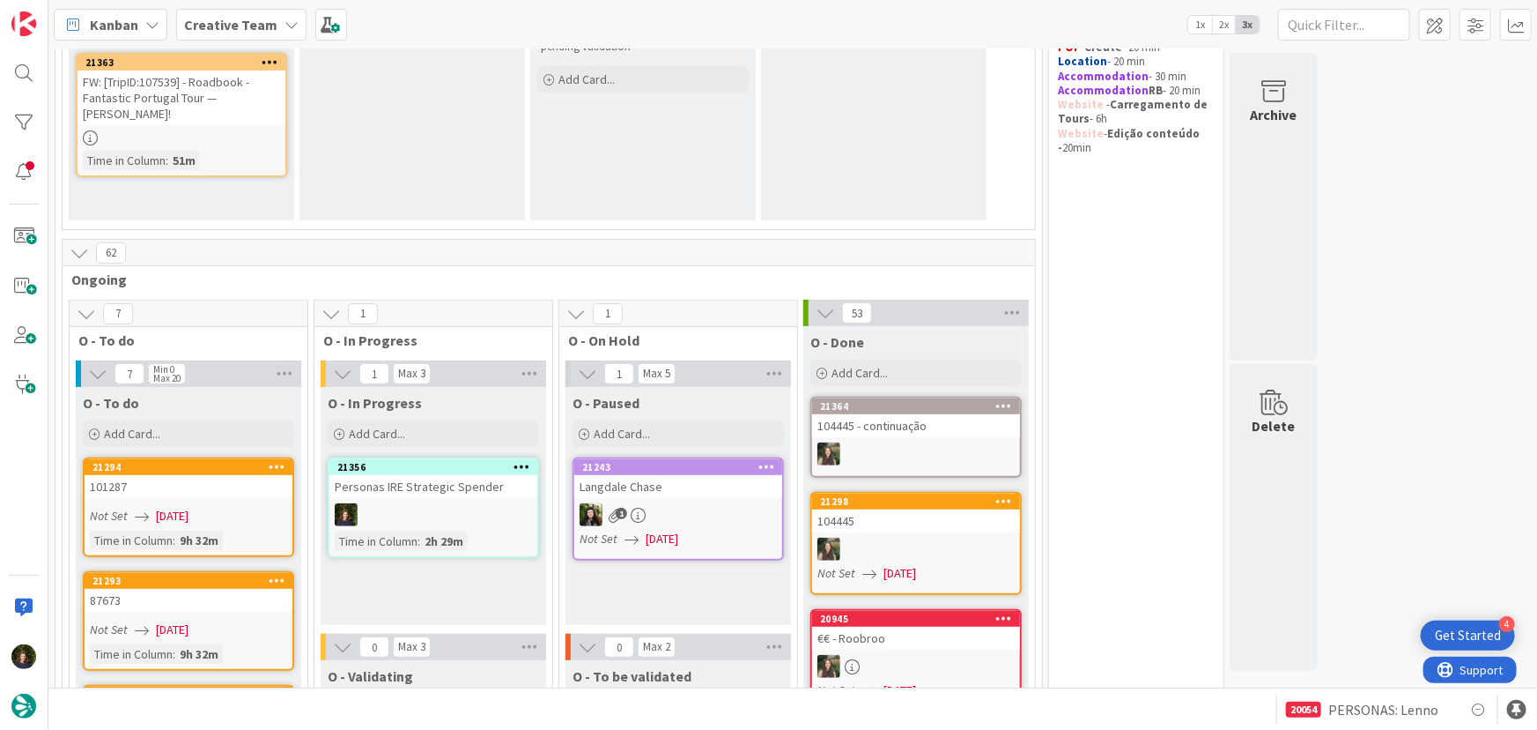
scroll to position [400, 0]
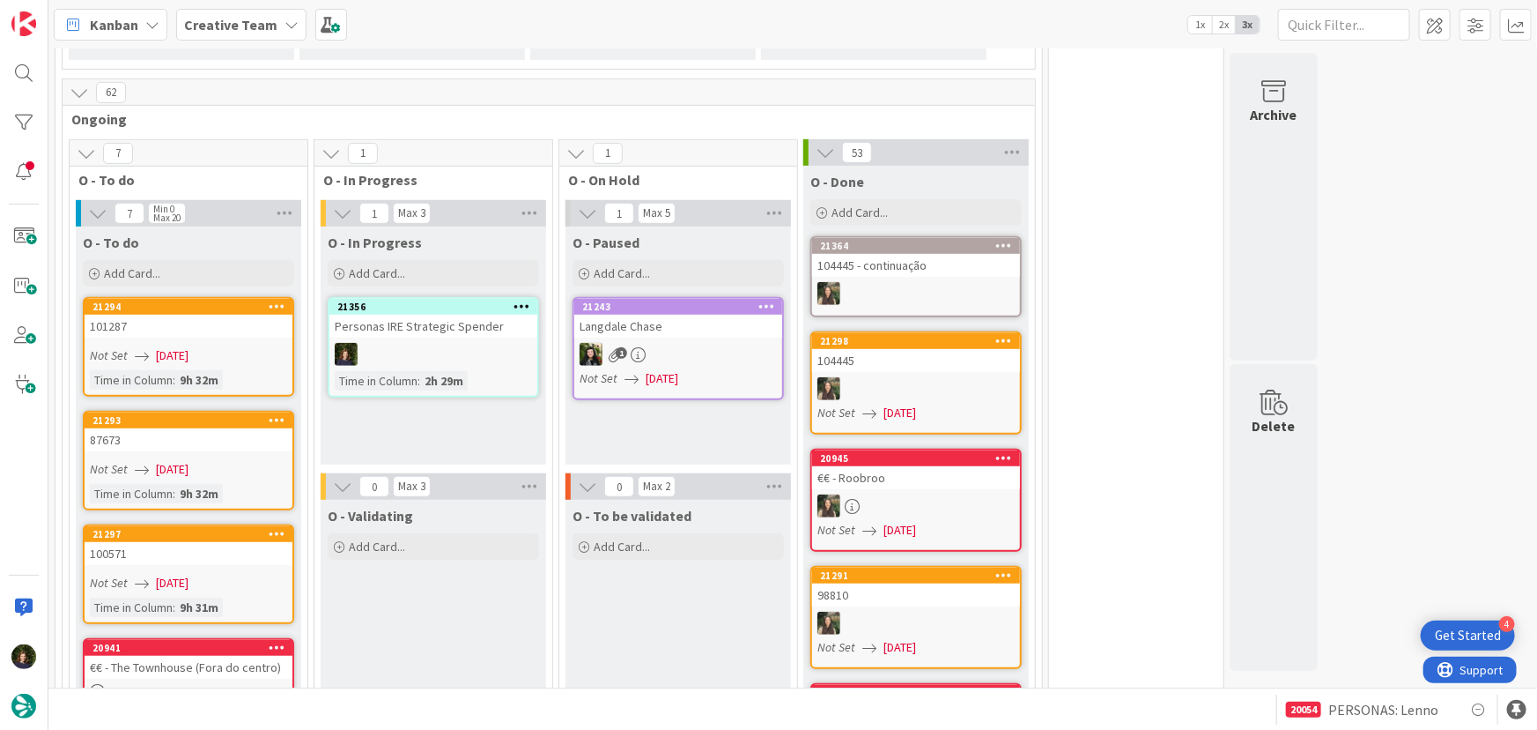
click at [404, 356] on div at bounding box center [434, 354] width 208 height 23
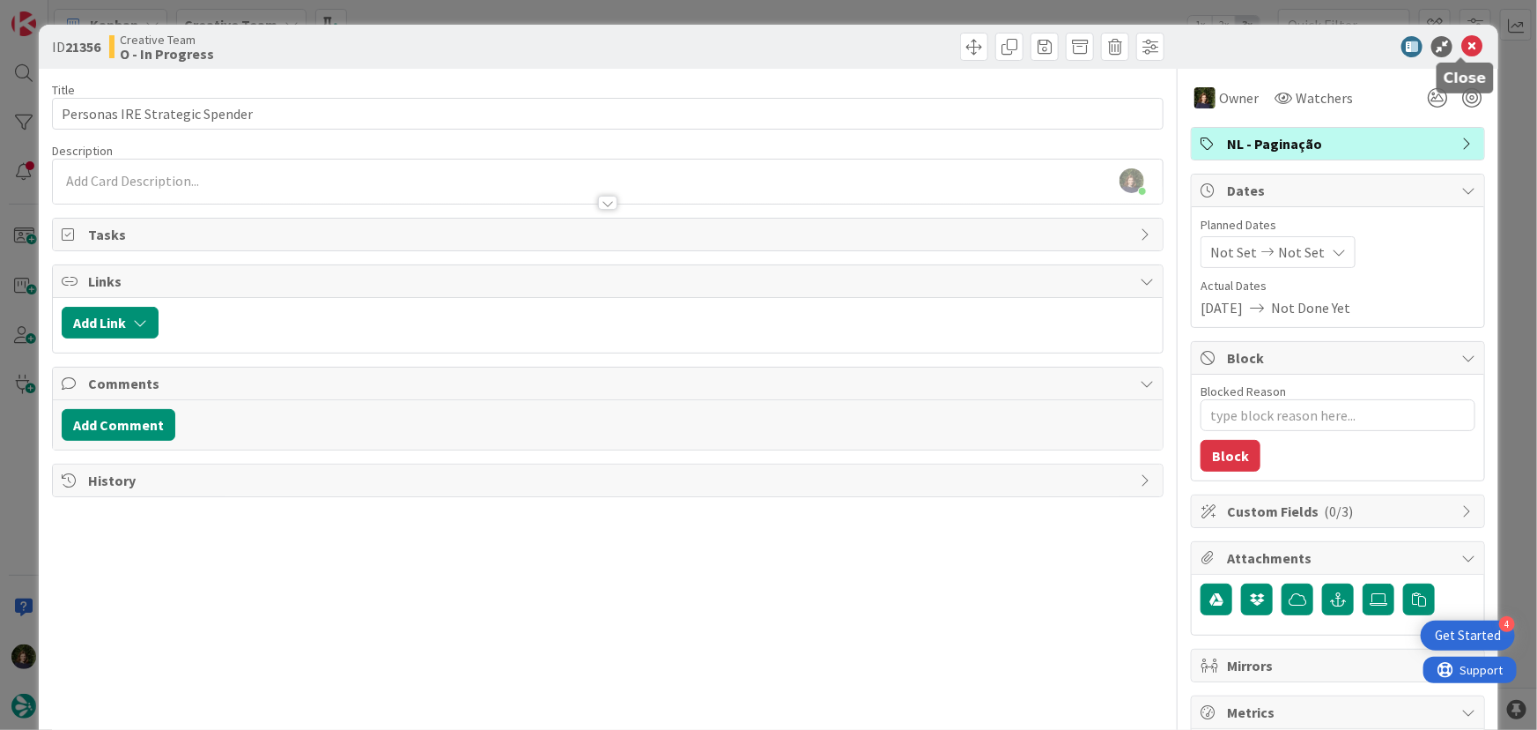
click at [1463, 47] on icon at bounding box center [1472, 46] width 21 height 21
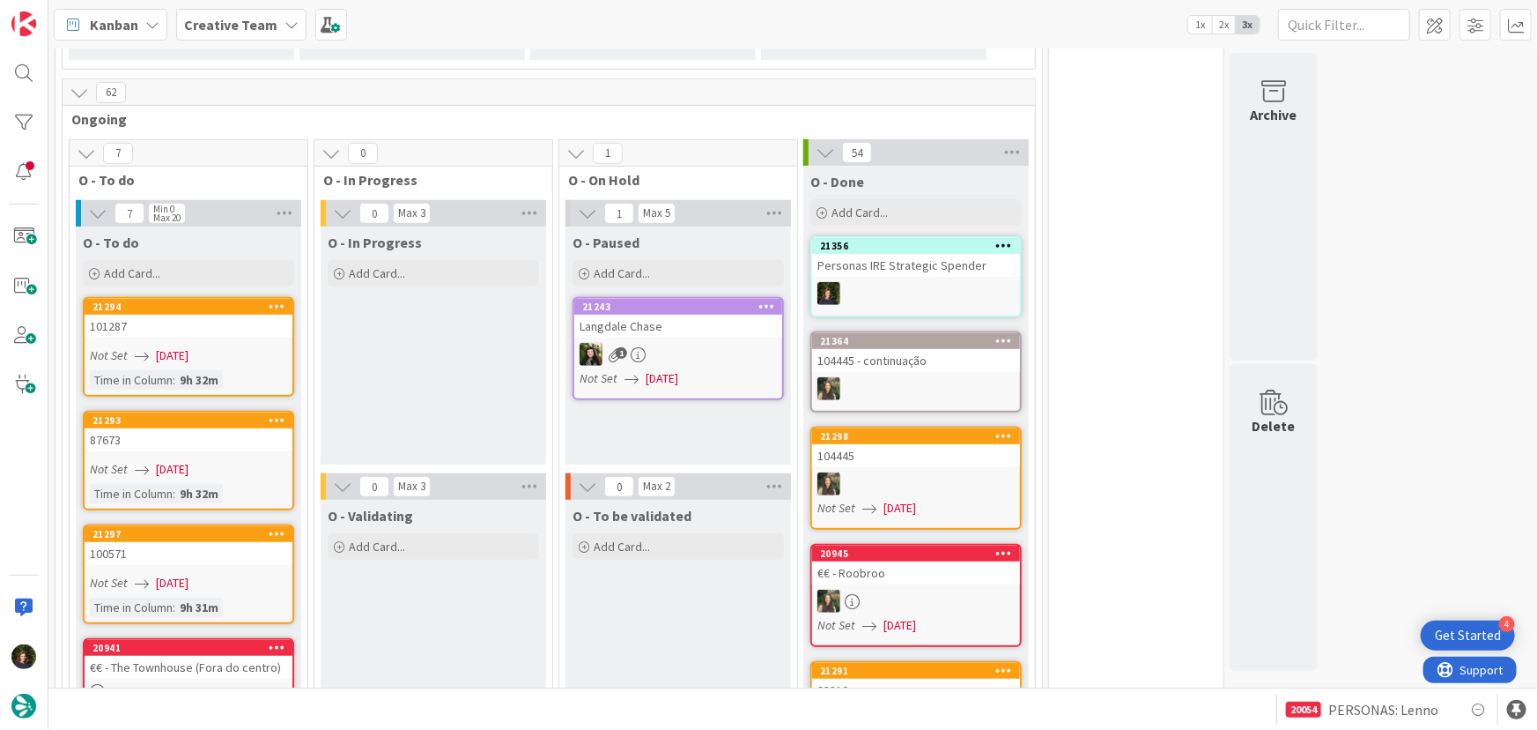
click at [925, 285] on div at bounding box center [916, 293] width 208 height 23
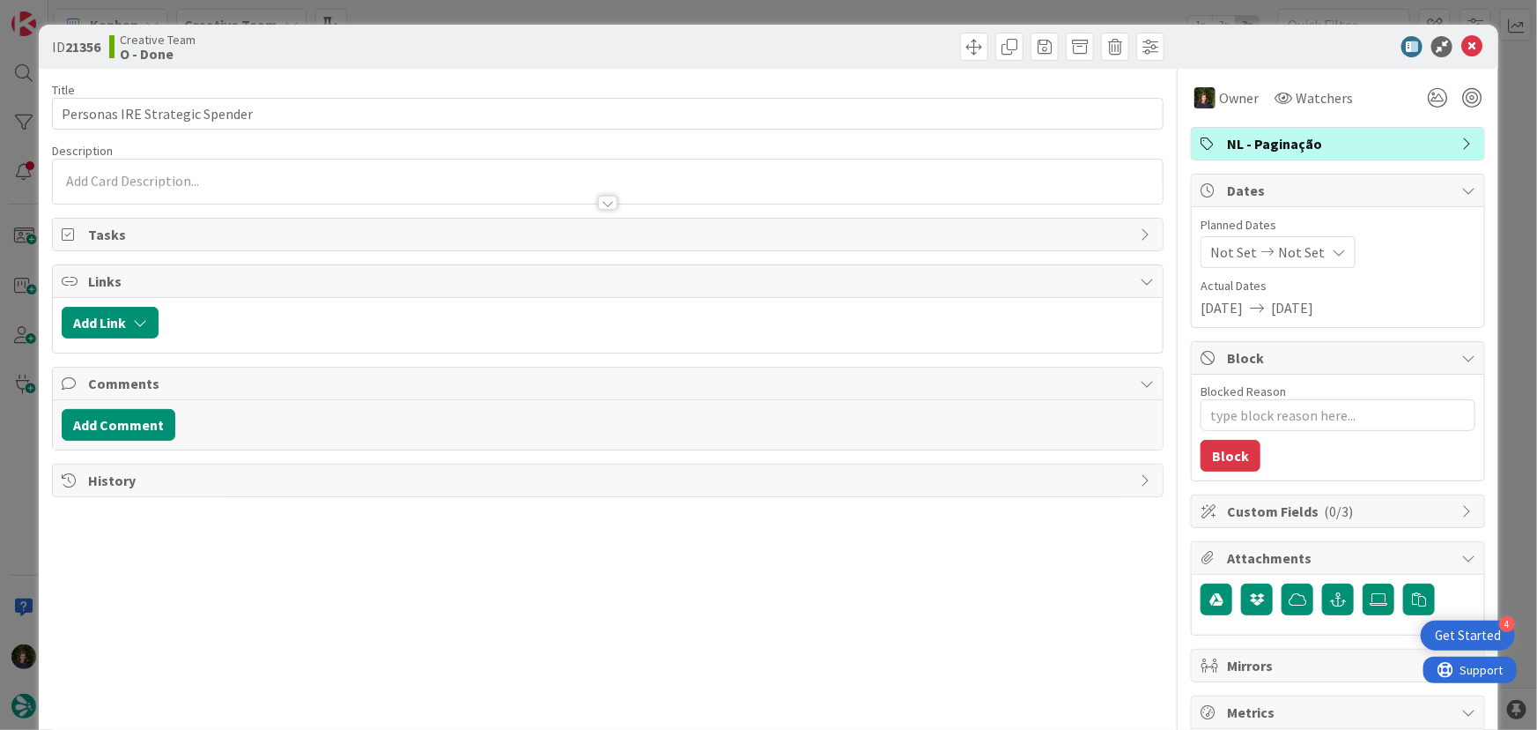
type textarea "x"
click at [1305, 142] on span "NL - Paginação" at bounding box center [1340, 143] width 226 height 21
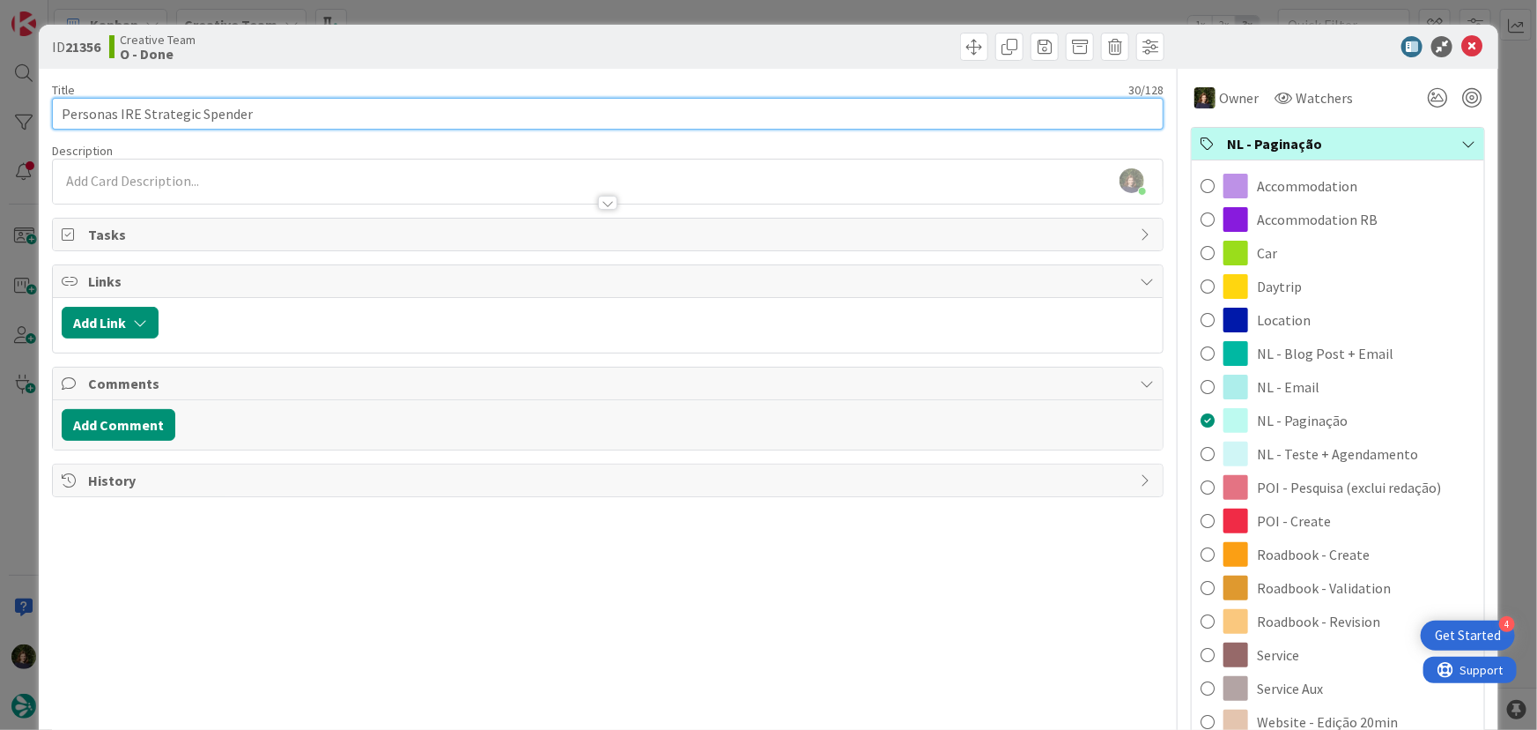
click at [340, 120] on input "Personas IRE Strategic Spender" at bounding box center [608, 114] width 1113 height 32
type input "Personas IRE Strategic Spender"
type textarea "x"
type input "Personas IRE Strategic Spender +"
type textarea "x"
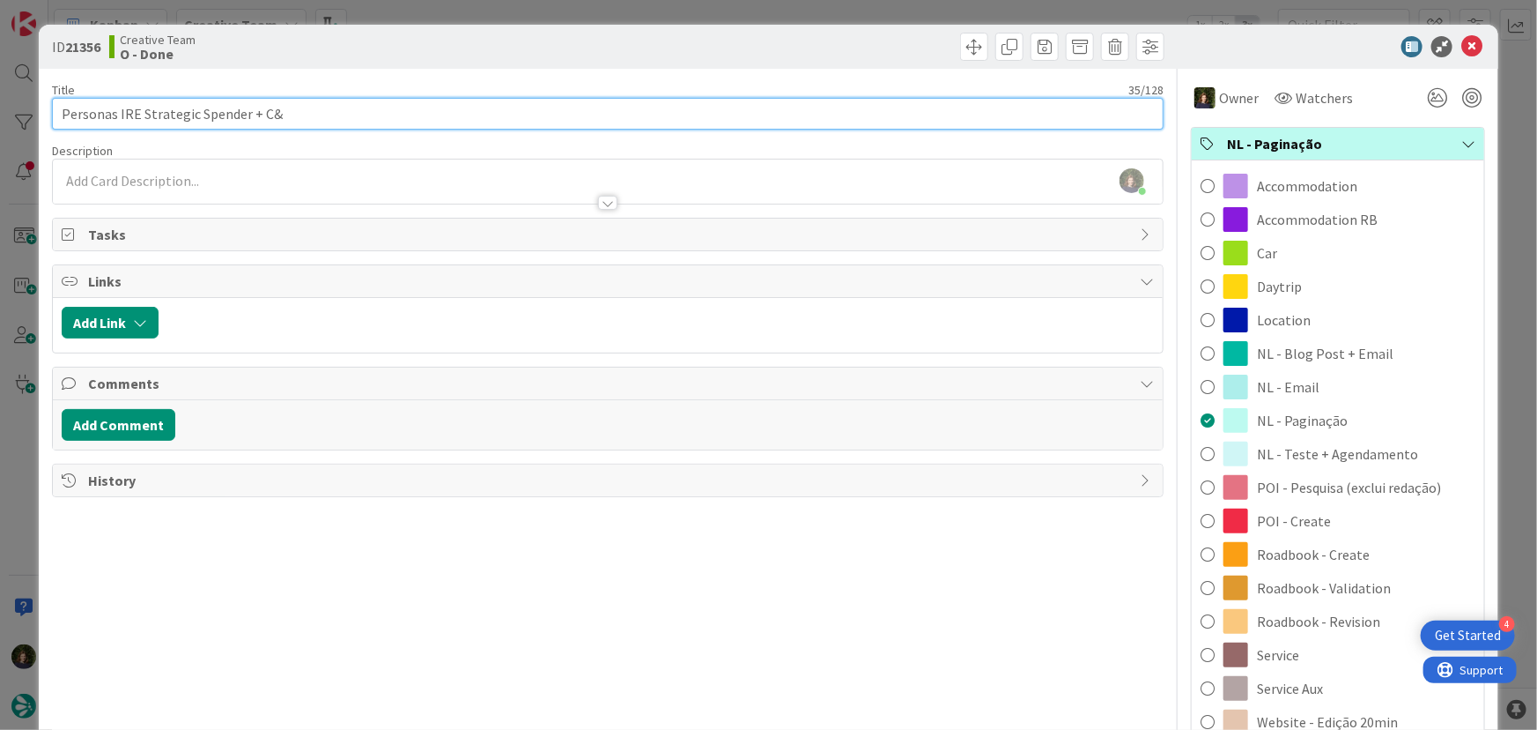
type input "Personas IRE Strategic Spender + C&A"
type textarea "x"
type input "Personas IRE Strategic Spender + C&A"
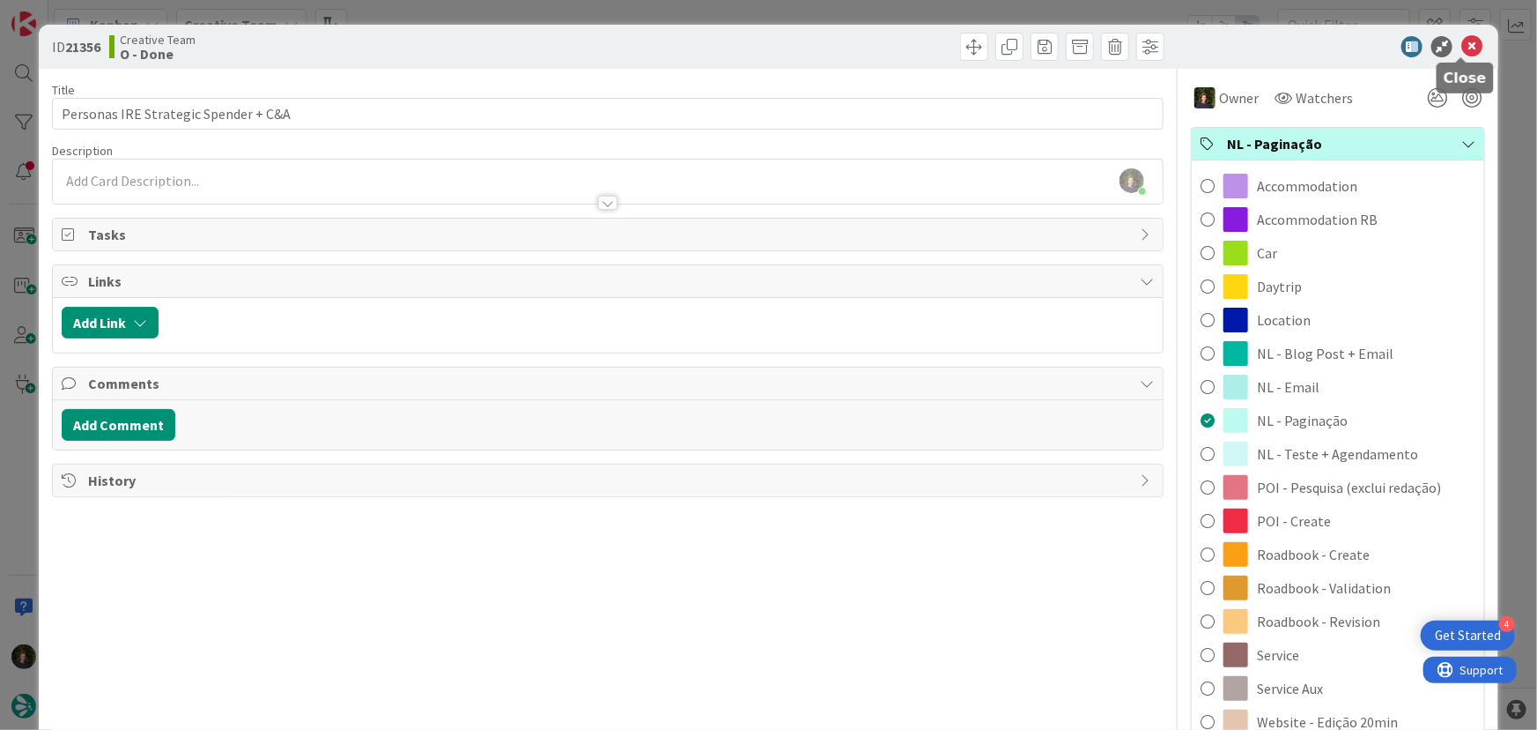
click at [1463, 47] on icon at bounding box center [1472, 46] width 21 height 21
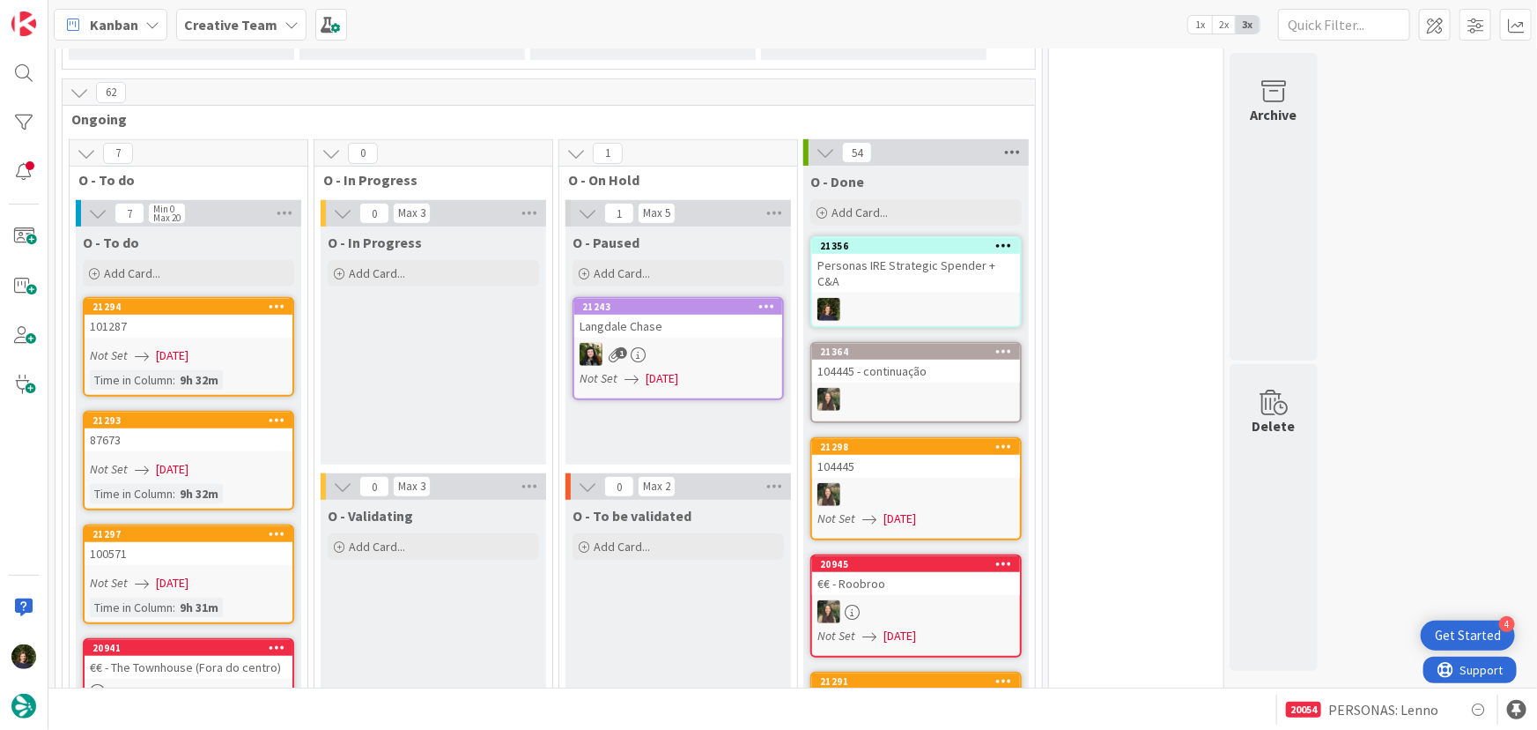
click at [1011, 147] on icon at bounding box center [1012, 152] width 23 height 26
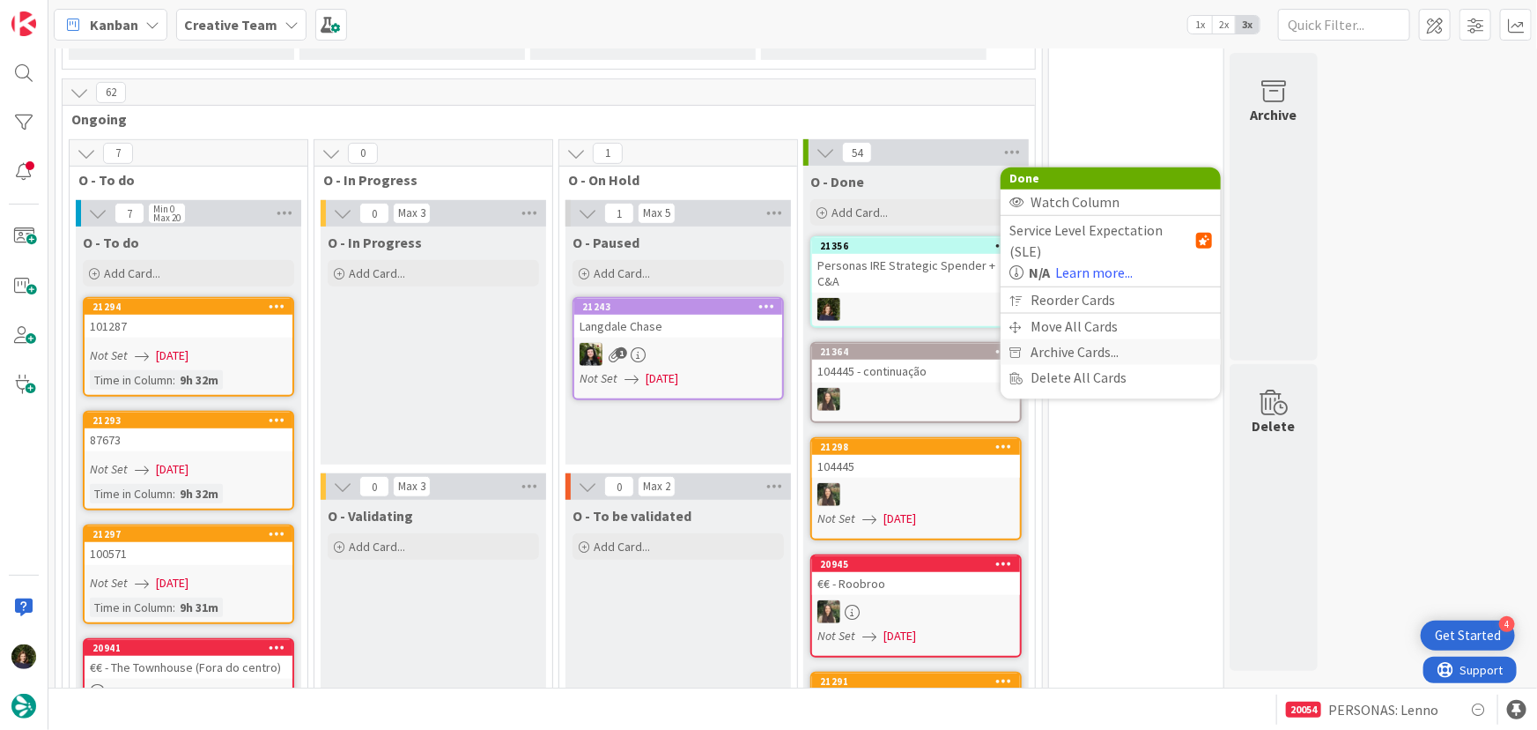
click at [1062, 339] on span "Archive Cards..." at bounding box center [1075, 352] width 88 height 26
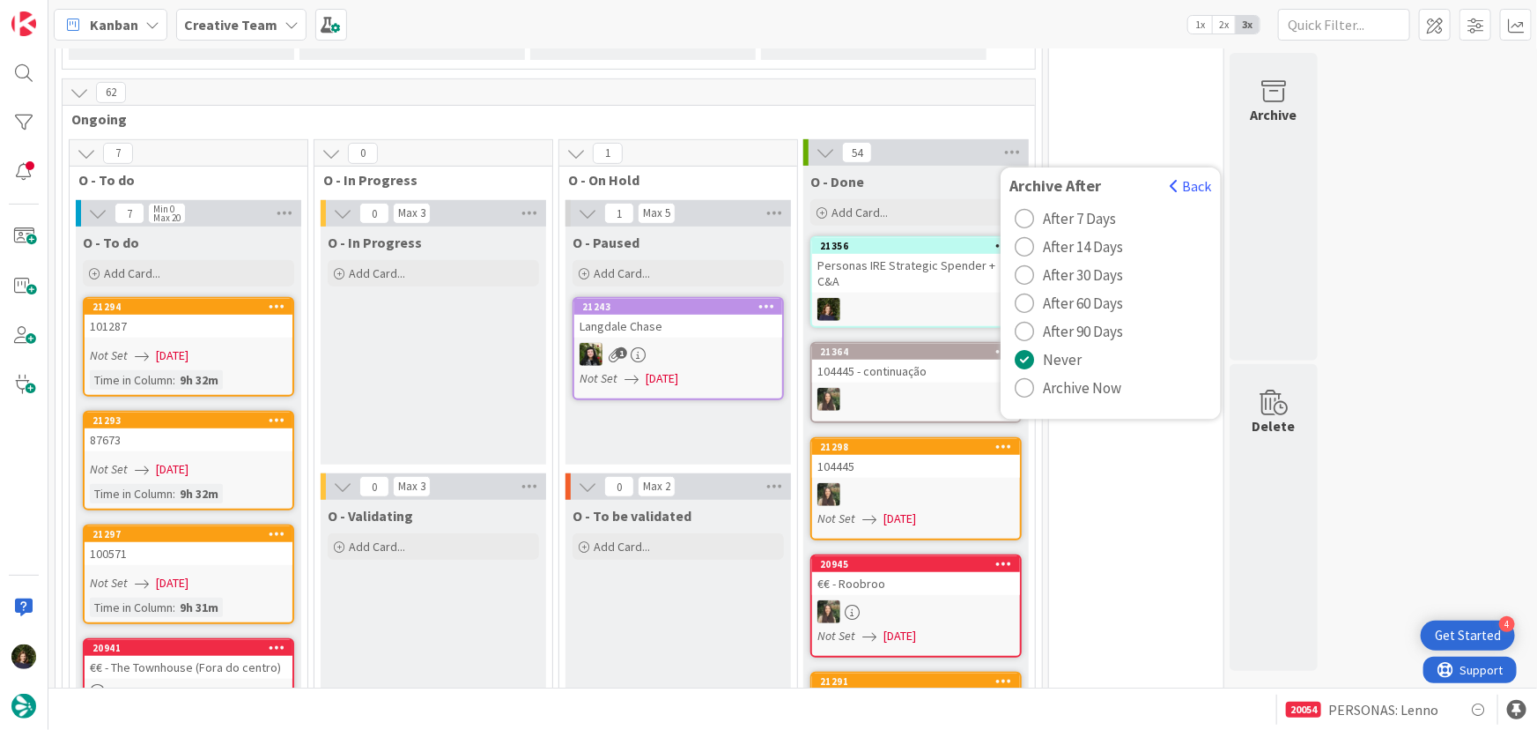
click at [1066, 379] on span "Archive Now" at bounding box center [1082, 387] width 78 height 26
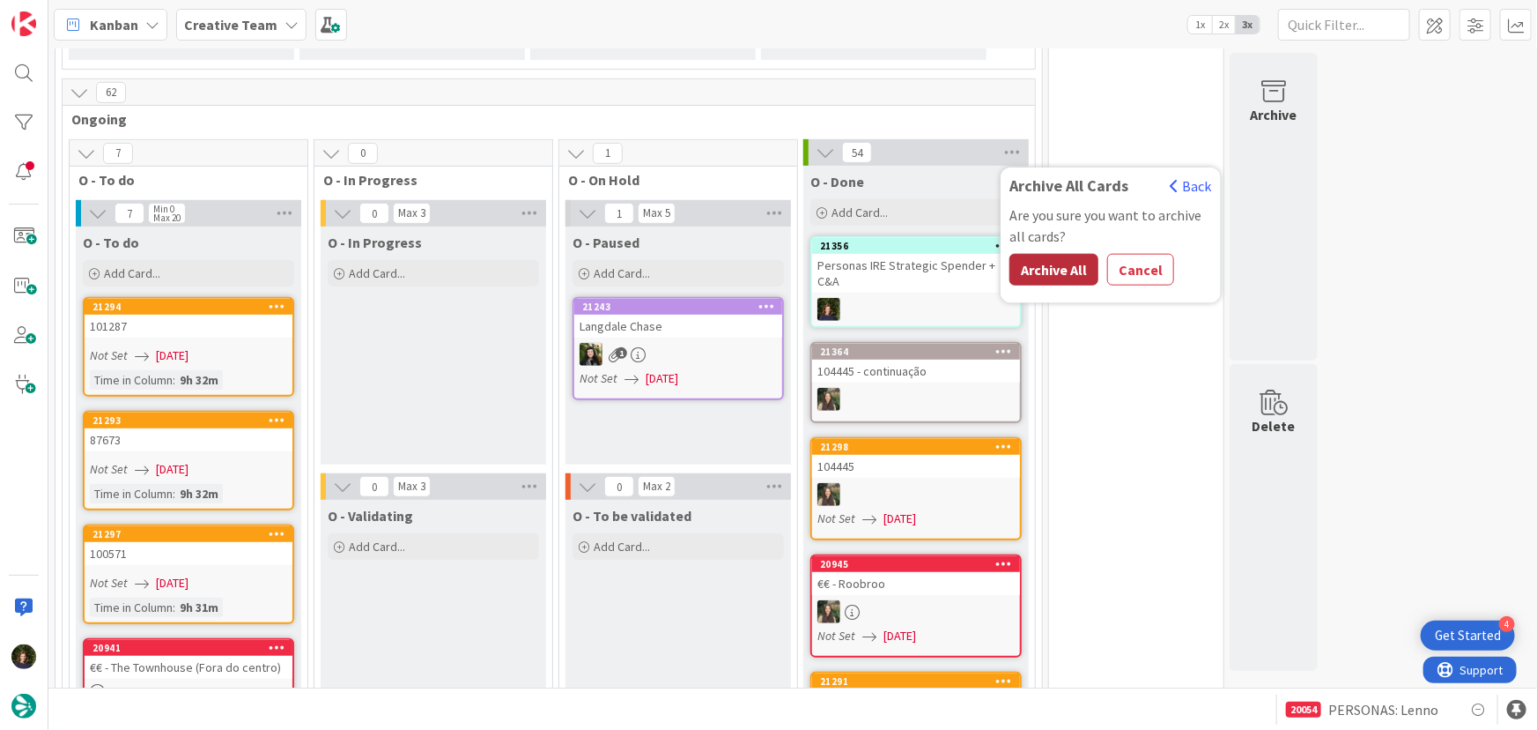
click at [1078, 265] on button "Archive All" at bounding box center [1054, 270] width 89 height 32
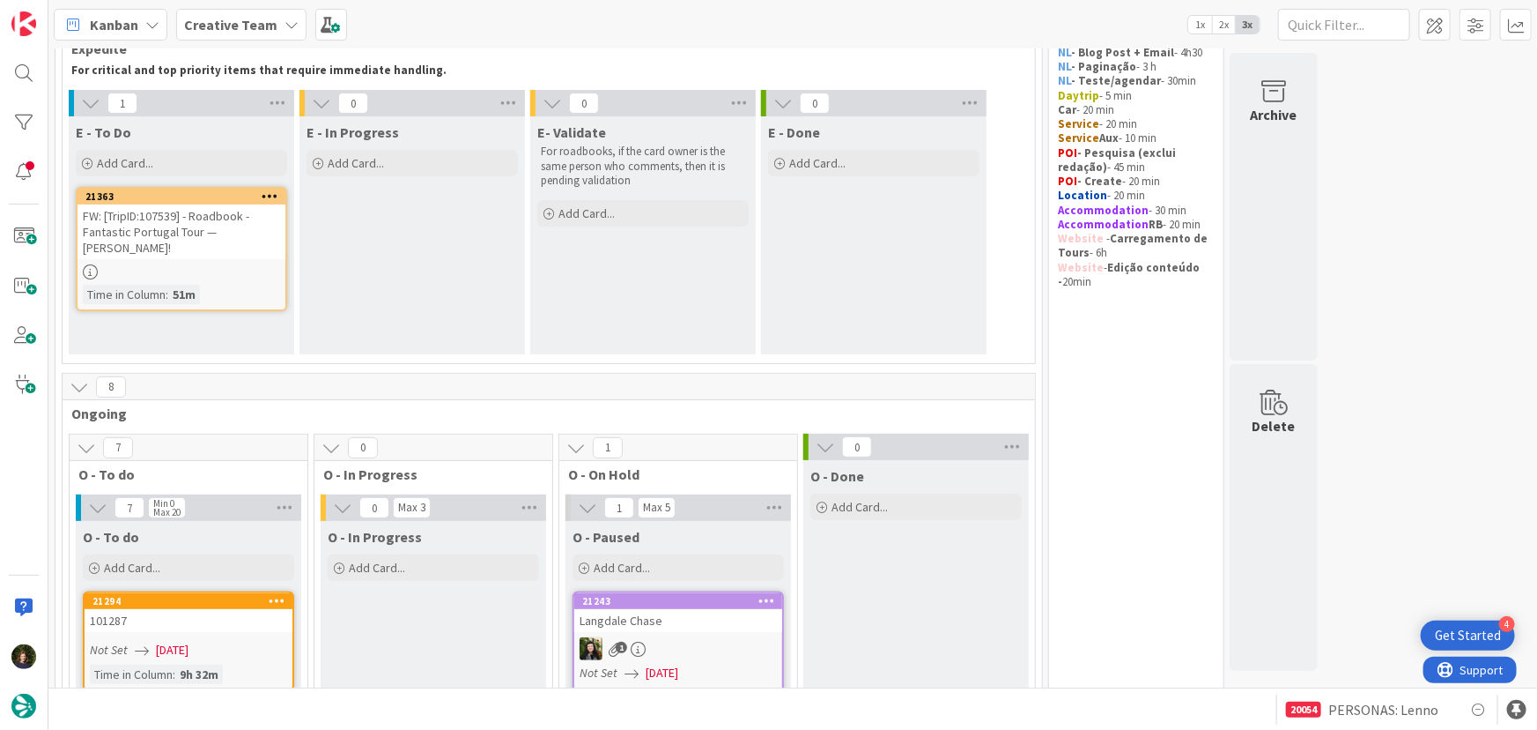
scroll to position [426, 0]
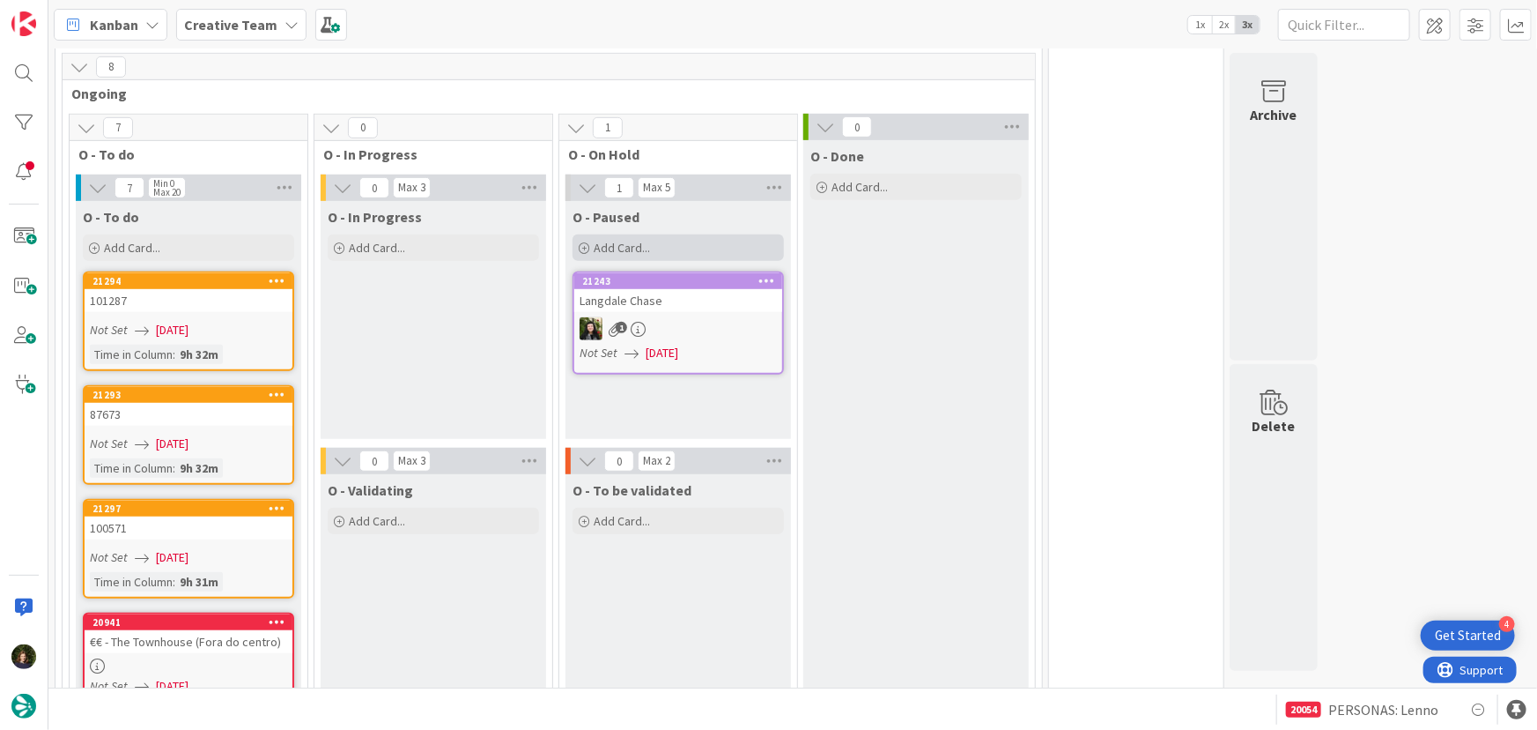
click at [665, 249] on div "Add Card..." at bounding box center [678, 247] width 211 height 26
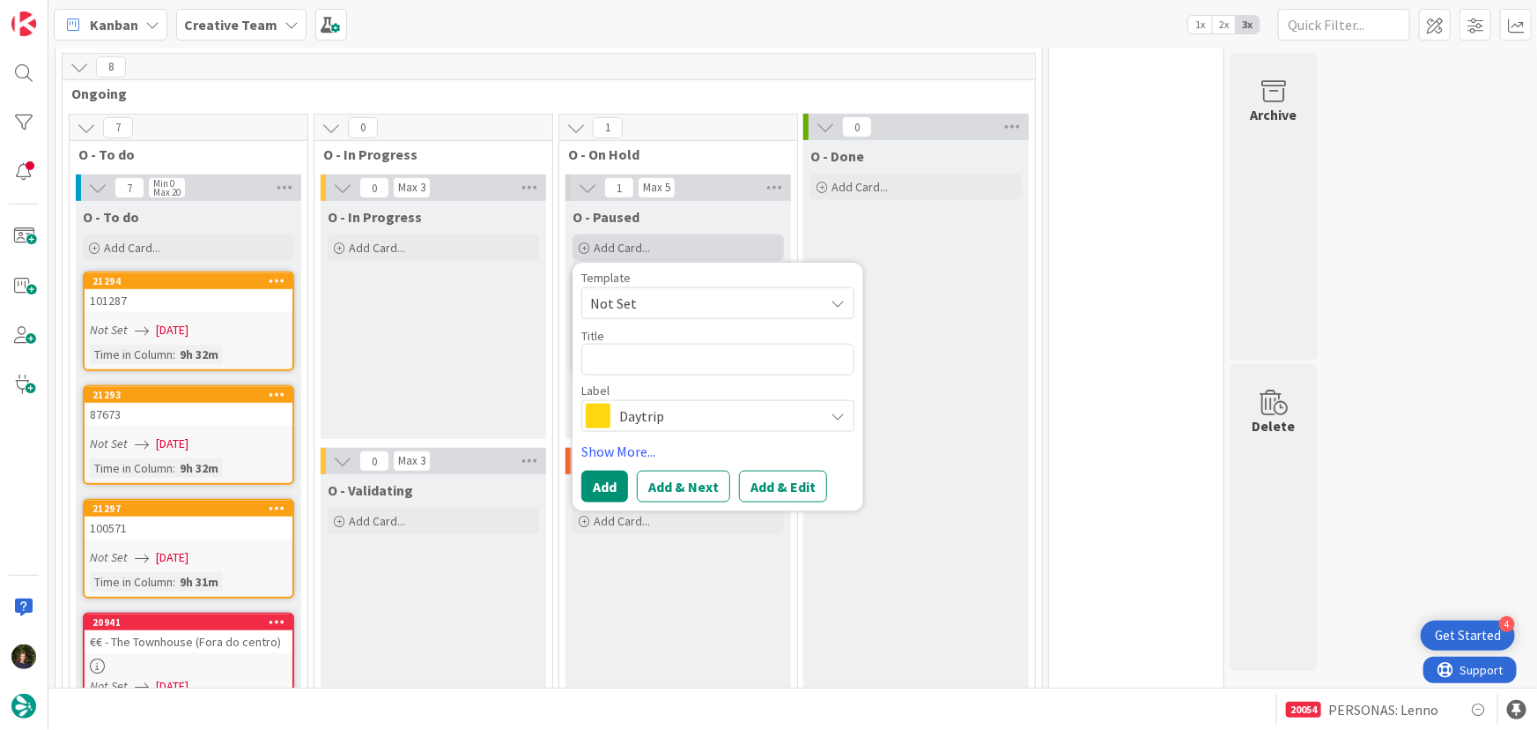
type textarea "x"
type textarea "P"
type textarea "x"
type textarea "Pe"
type textarea "x"
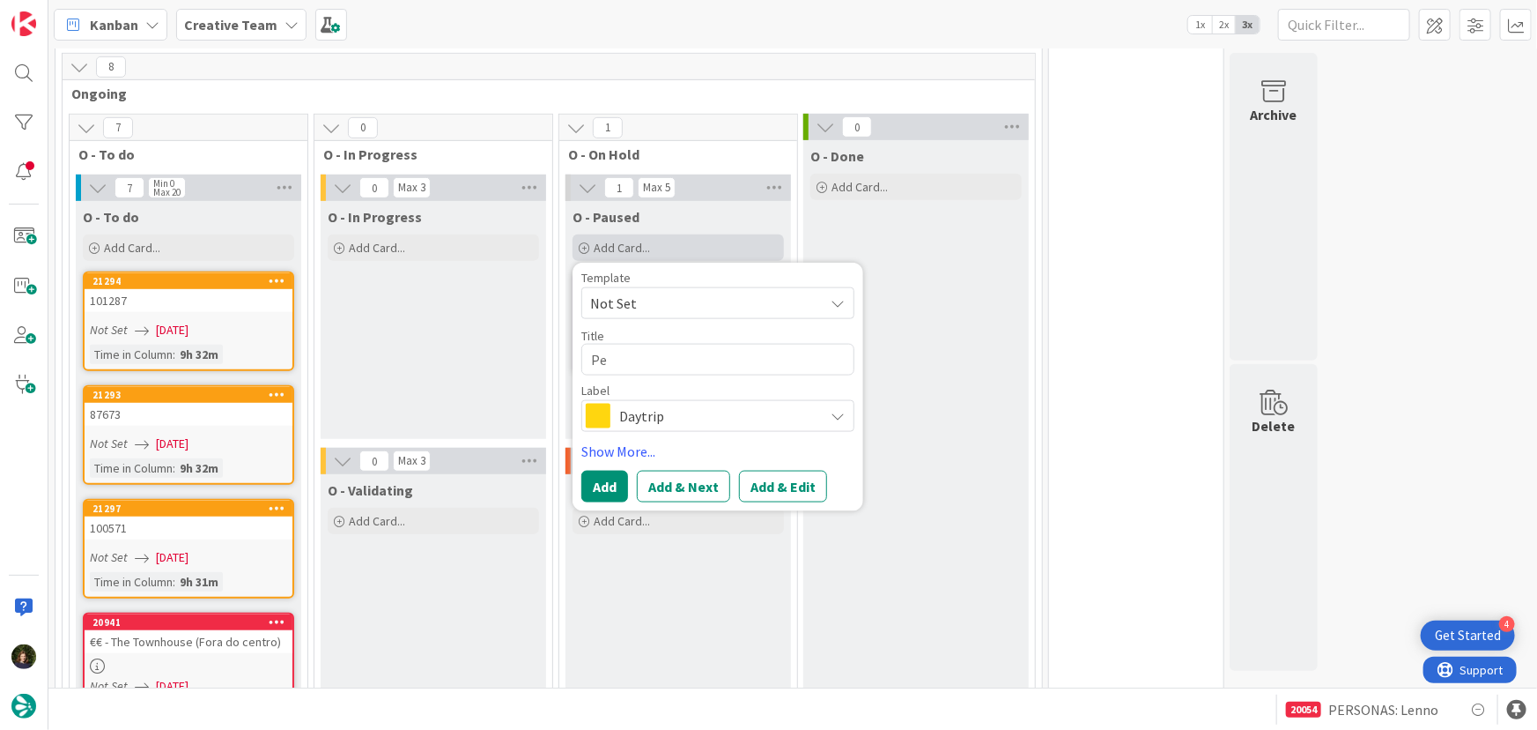
type textarea "Per"
type textarea "x"
type textarea "Pers"
type textarea "x"
type textarea "Persi"
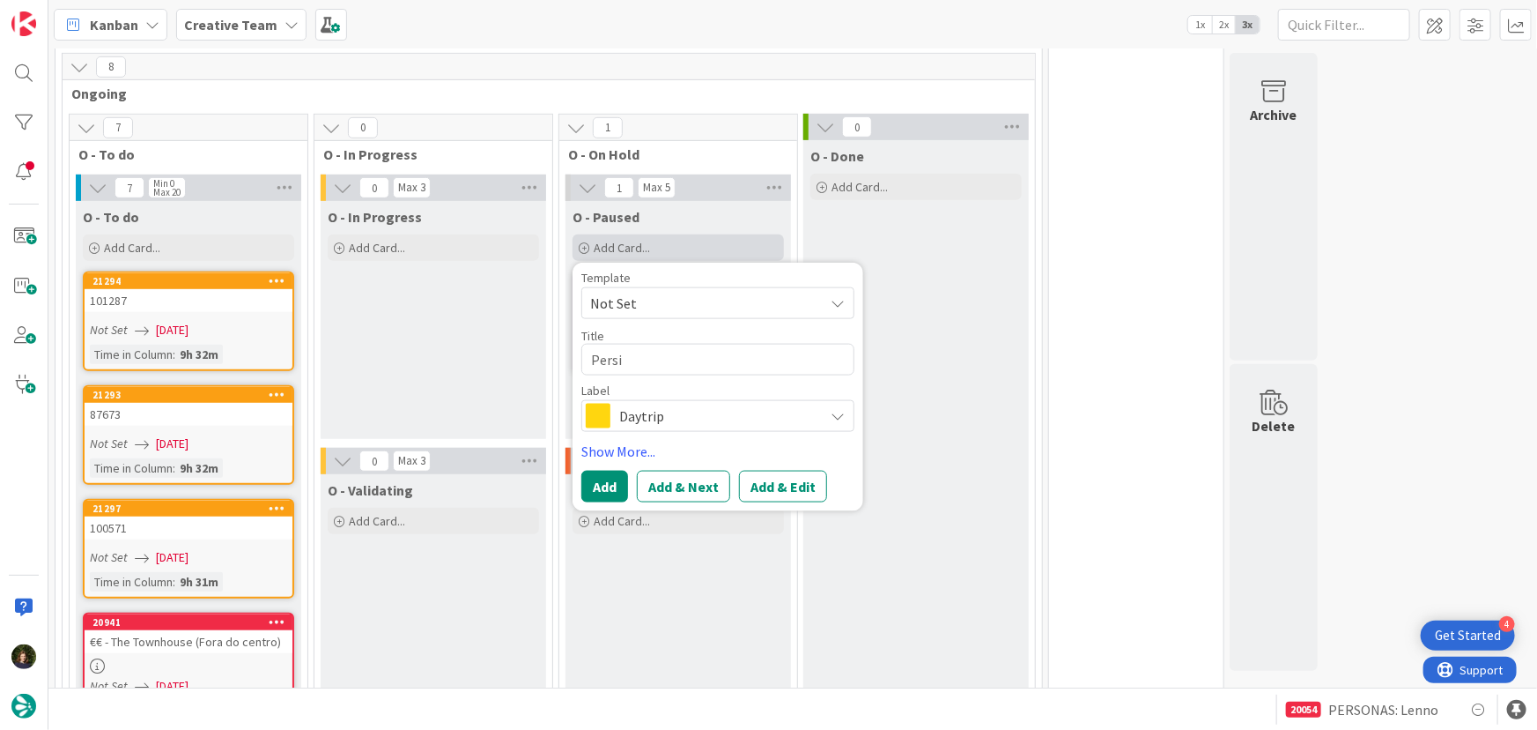
type textarea "x"
type textarea "[PERSON_NAME]"
type textarea "x"
type textarea "Persina"
type textarea "x"
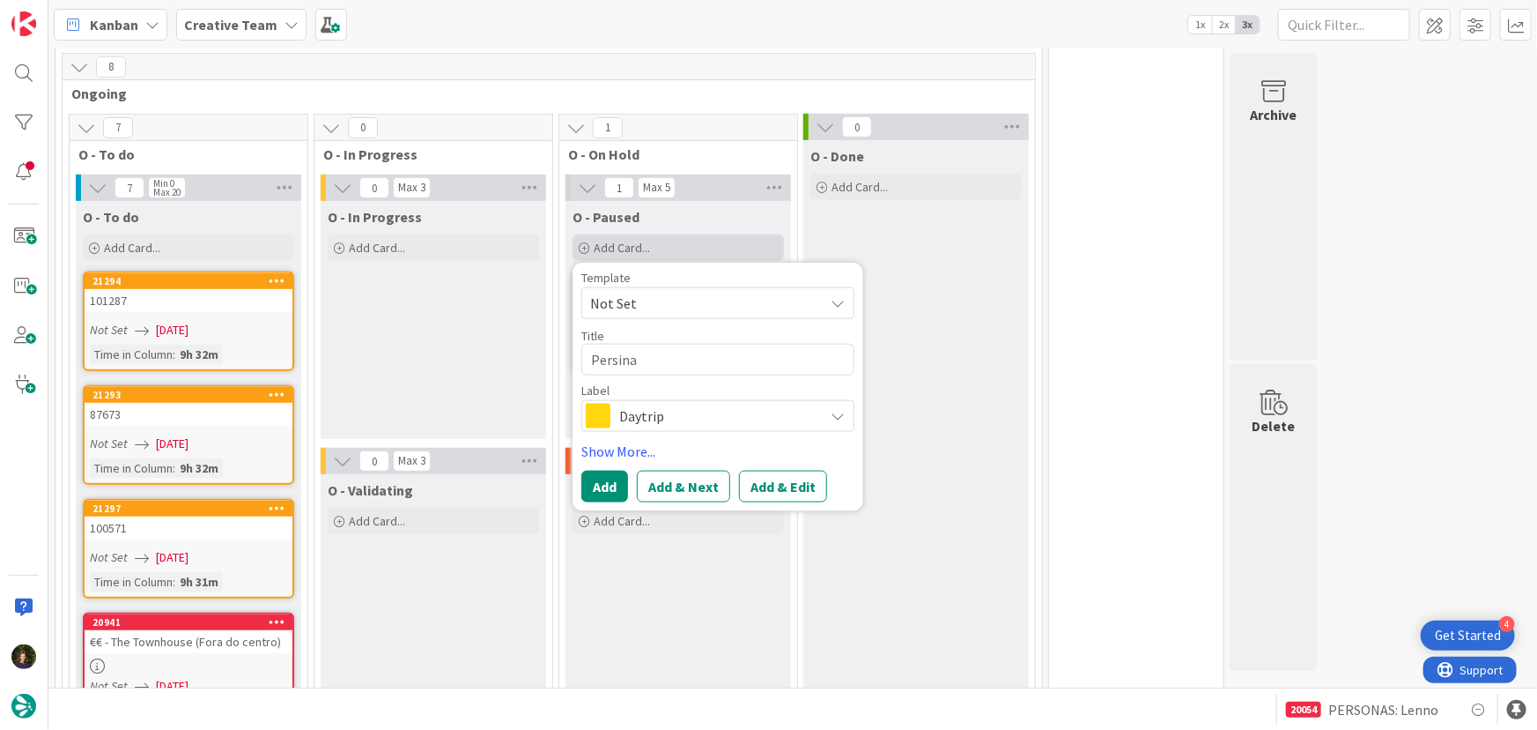
type textarea "Persinas"
type textarea "x"
type textarea "Persinas"
type textarea "x"
type textarea "Persinas I"
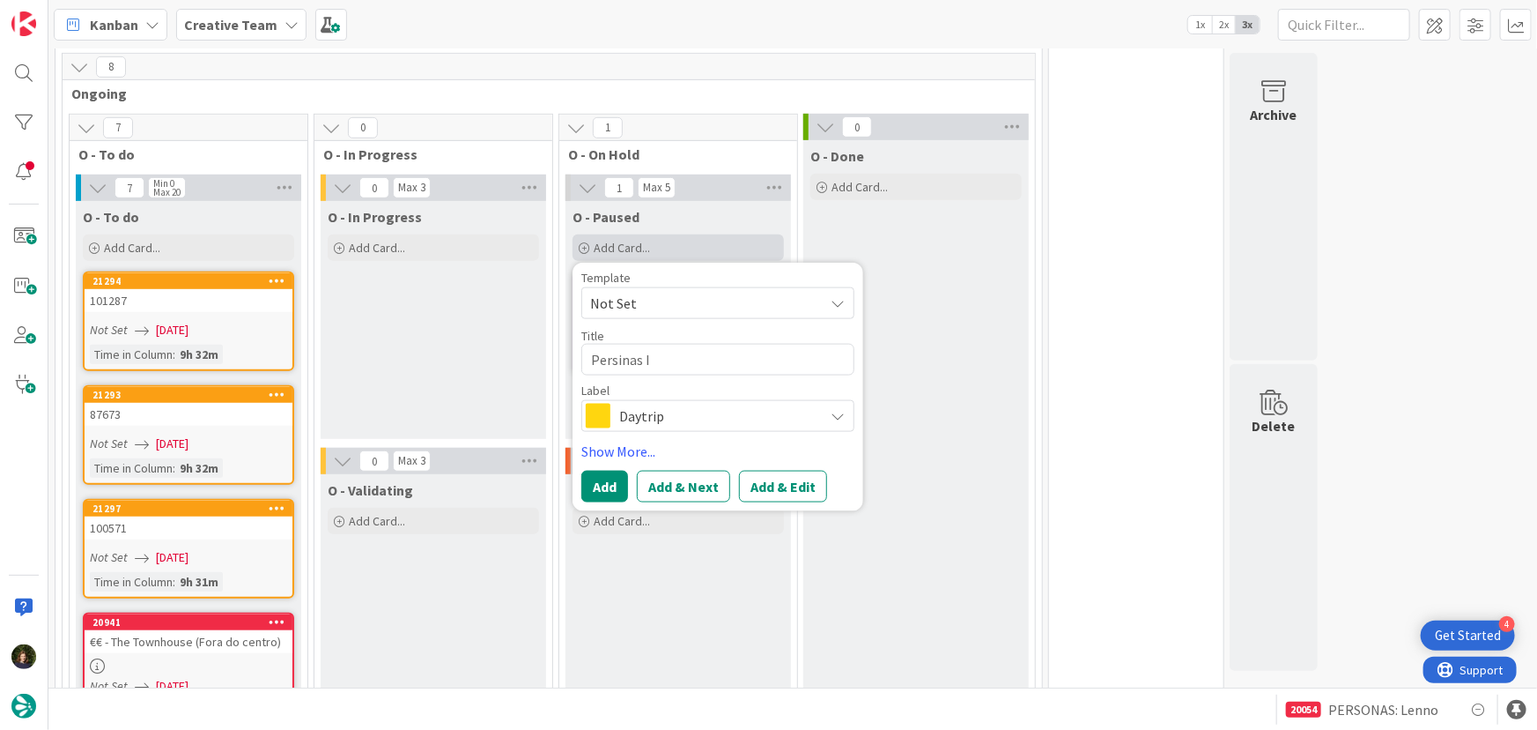
type textarea "x"
type textarea "Persinas IR"
type textarea "x"
type textarea "Persinas IRE"
type textarea "x"
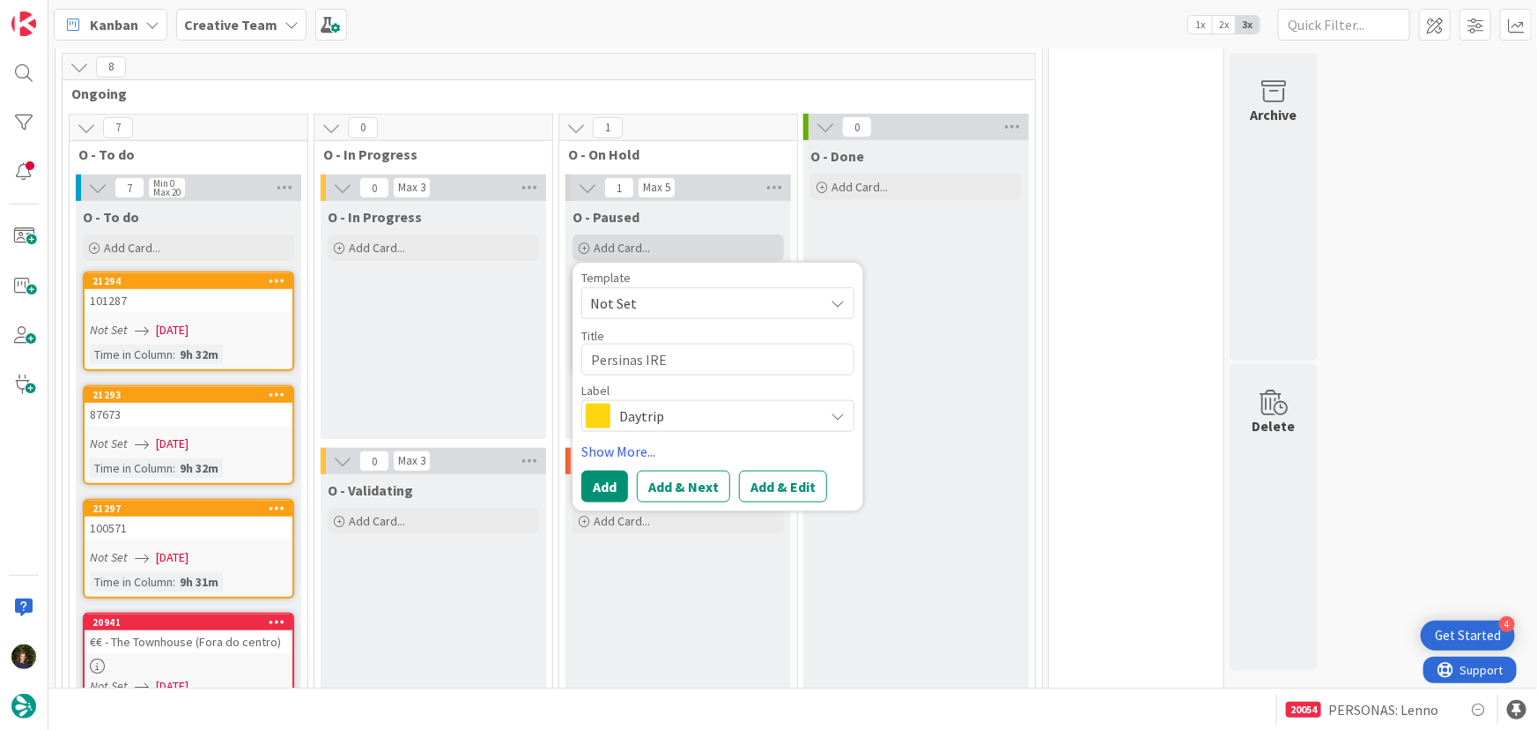
type textarea "Persinas IRE"
type textarea "x"
type textarea "Persinas IRE -"
type textarea "x"
type textarea "Persinas IRE -"
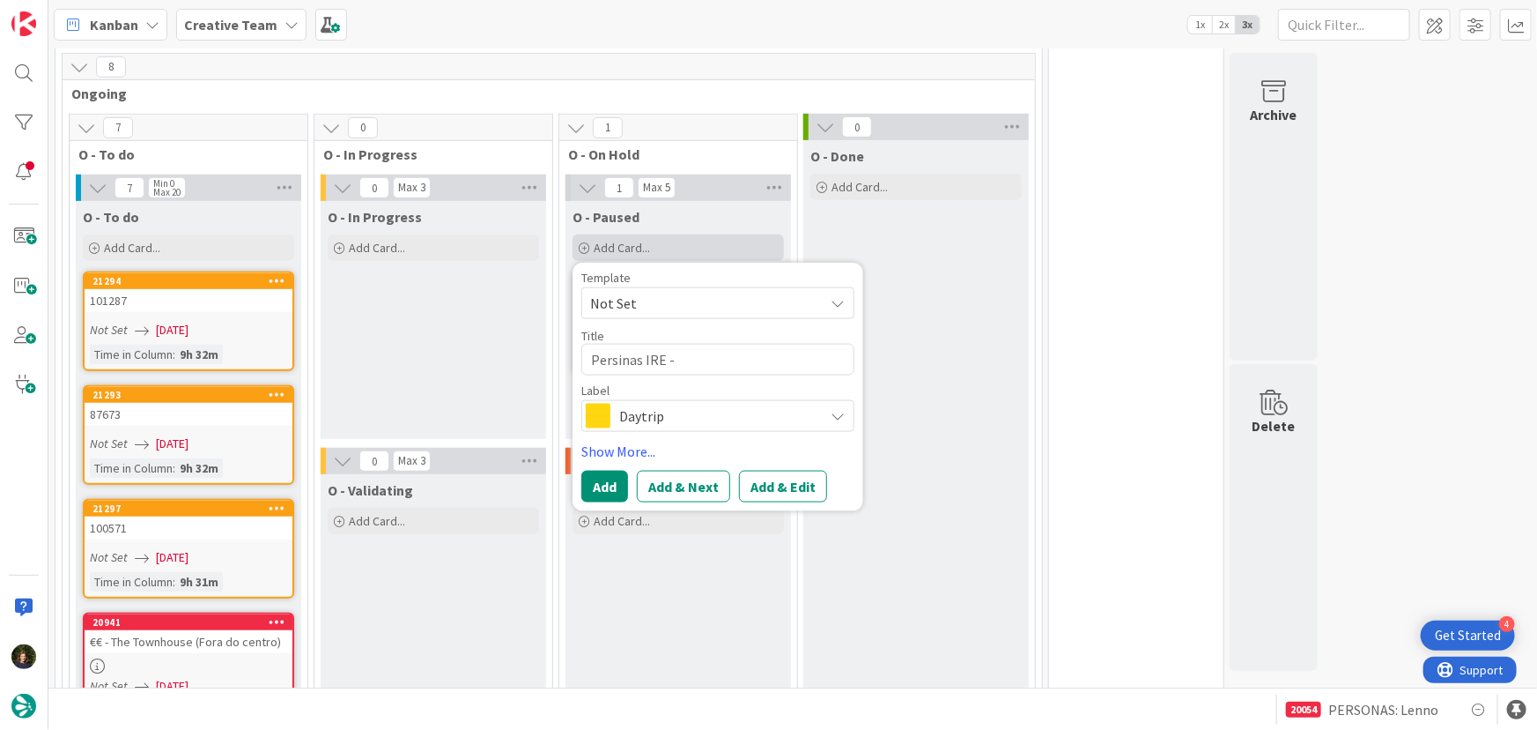
type textarea "x"
type textarea "Persinas IRE - C"
type textarea "x"
type textarea "Persinas IRE - C&"
type textarea "x"
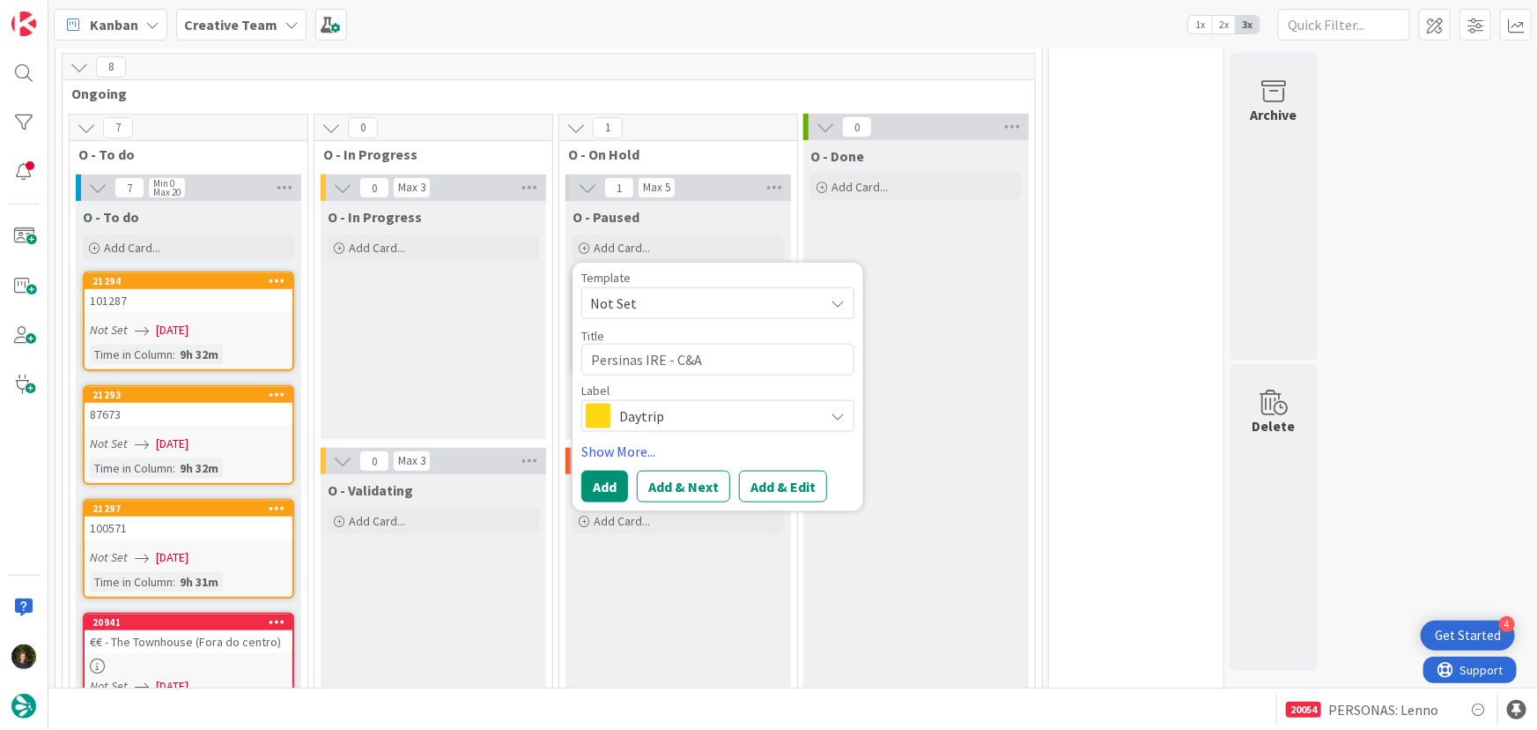
type textarea "Persinas IRE - C&A"
click at [737, 414] on span "Daytrip" at bounding box center [717, 416] width 196 height 25
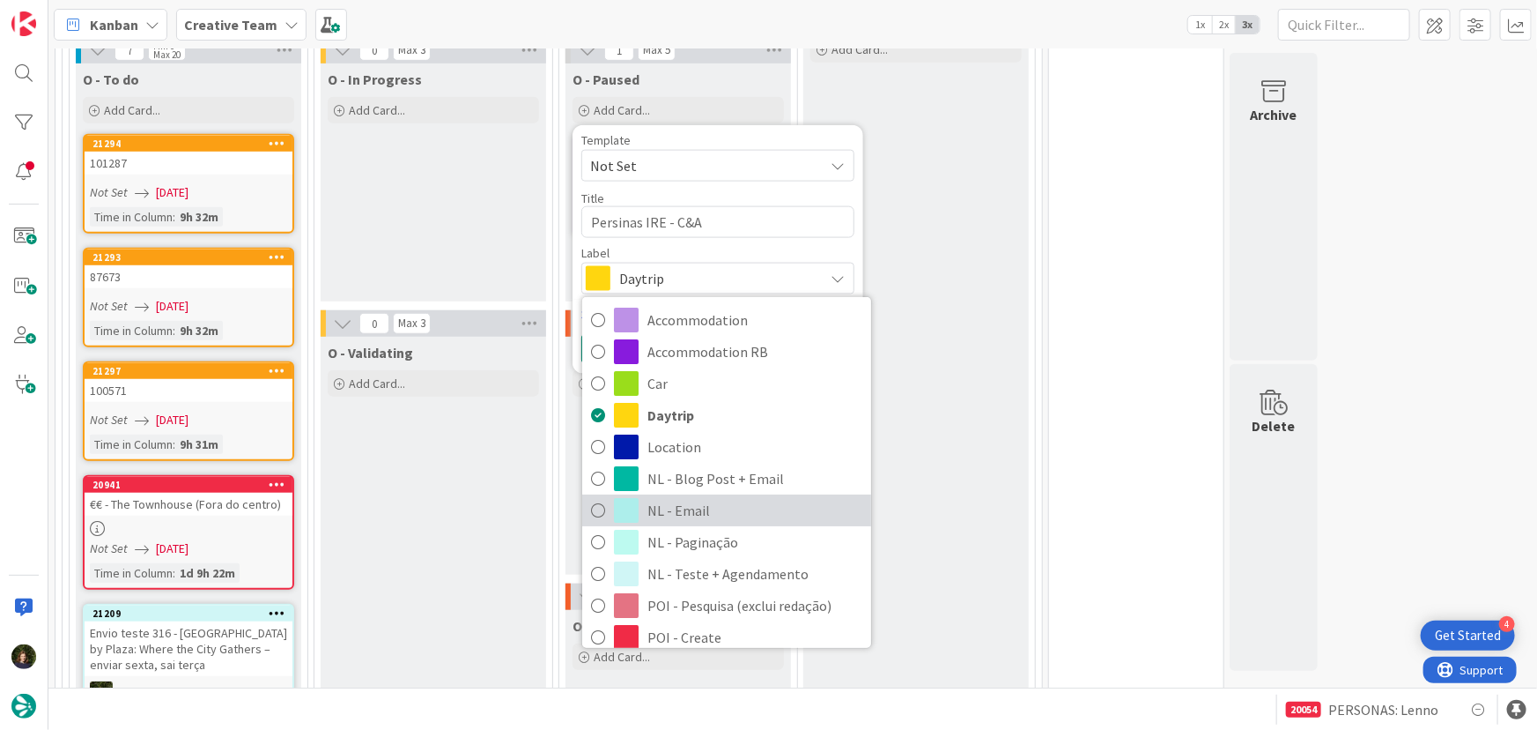
scroll to position [586, 0]
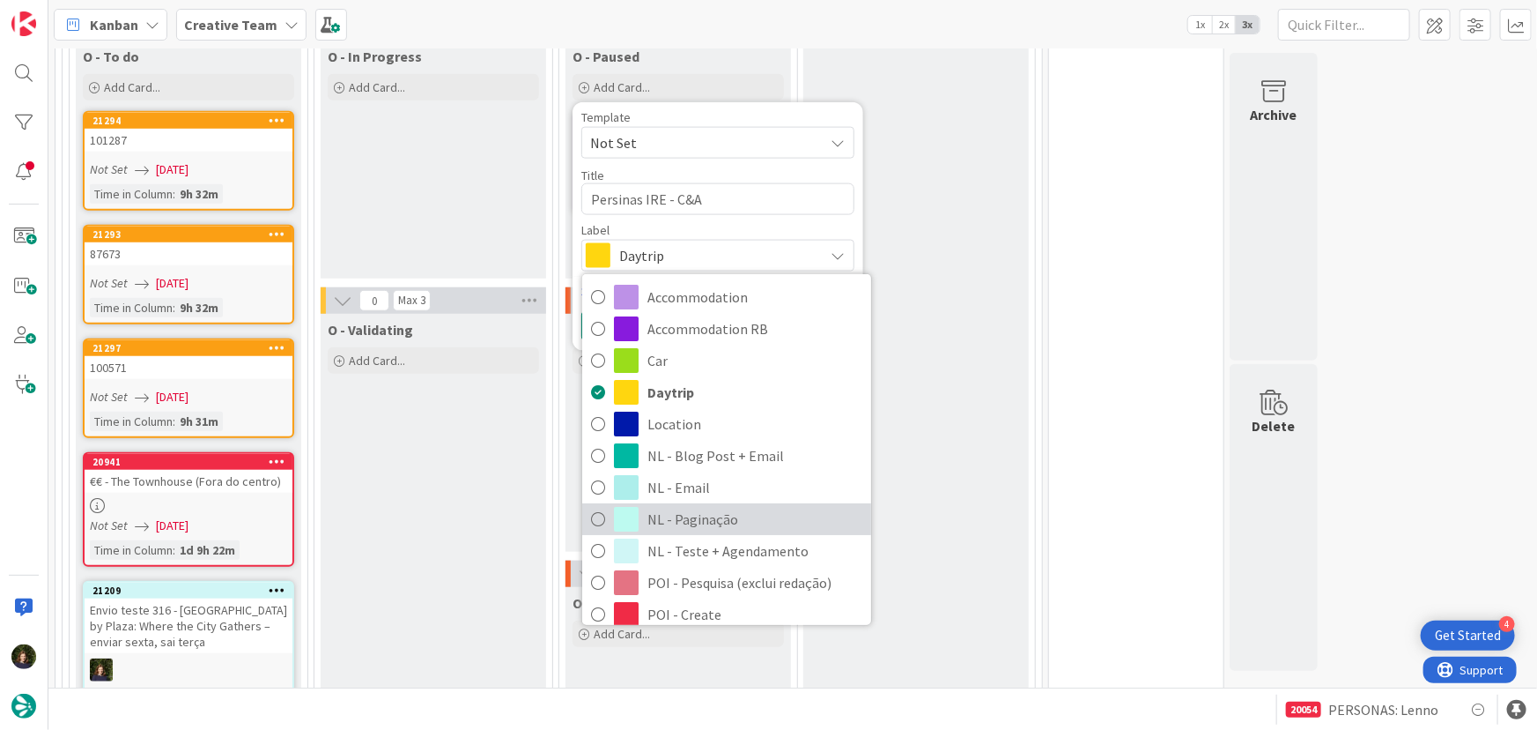
click at [719, 521] on span "NL - Paginação" at bounding box center [755, 519] width 215 height 26
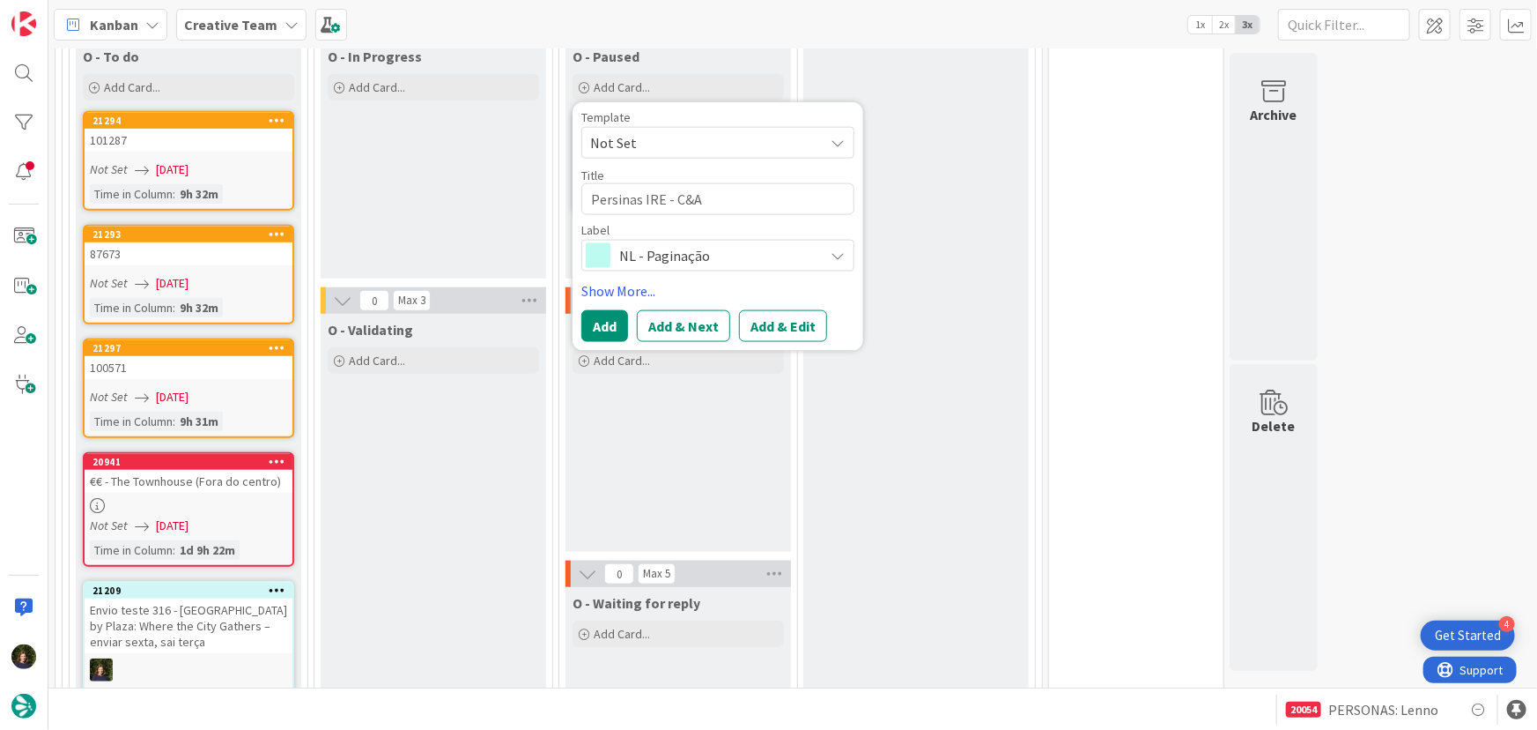
click at [715, 248] on span "NL - Paginação" at bounding box center [717, 255] width 196 height 25
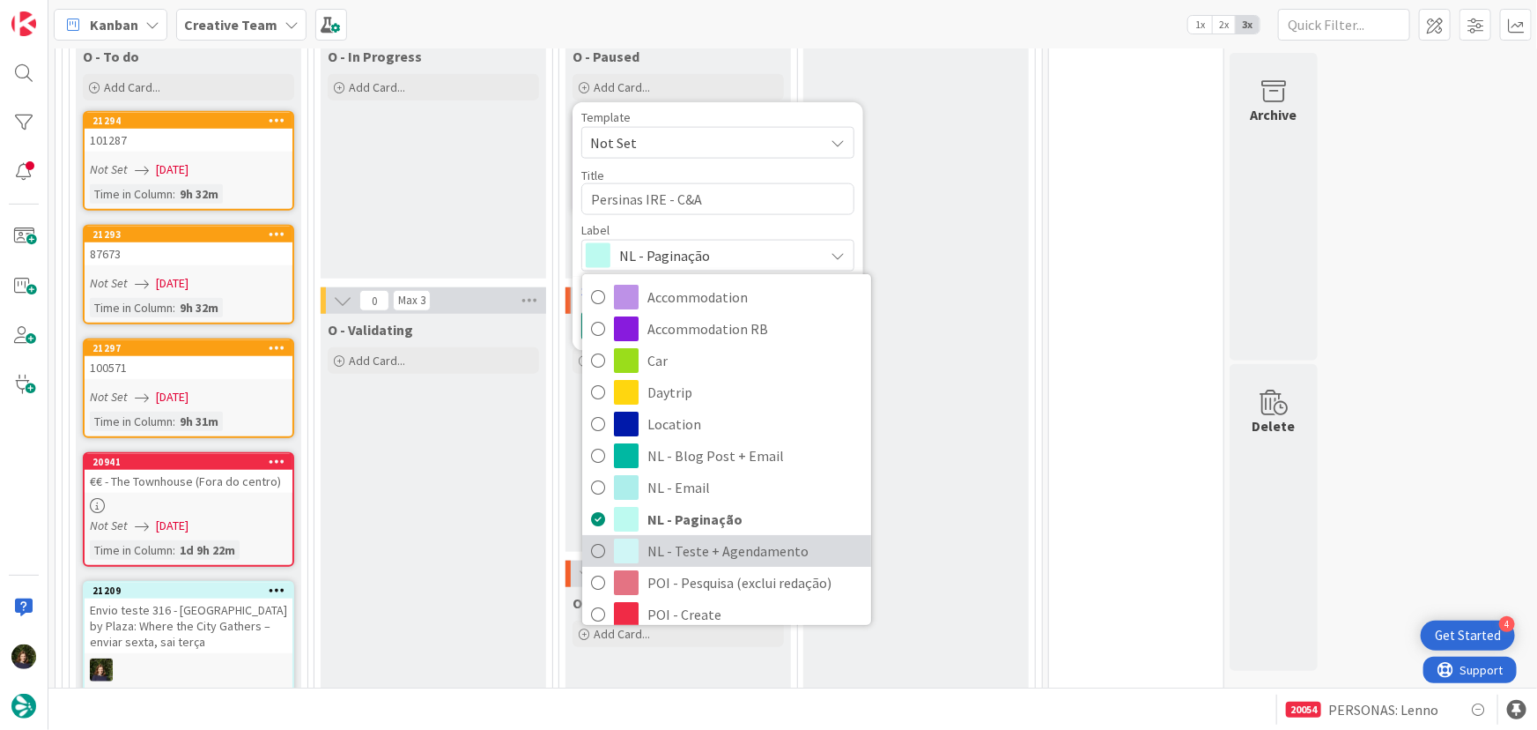
click at [715, 552] on span "NL - Teste + Agendamento" at bounding box center [755, 550] width 215 height 26
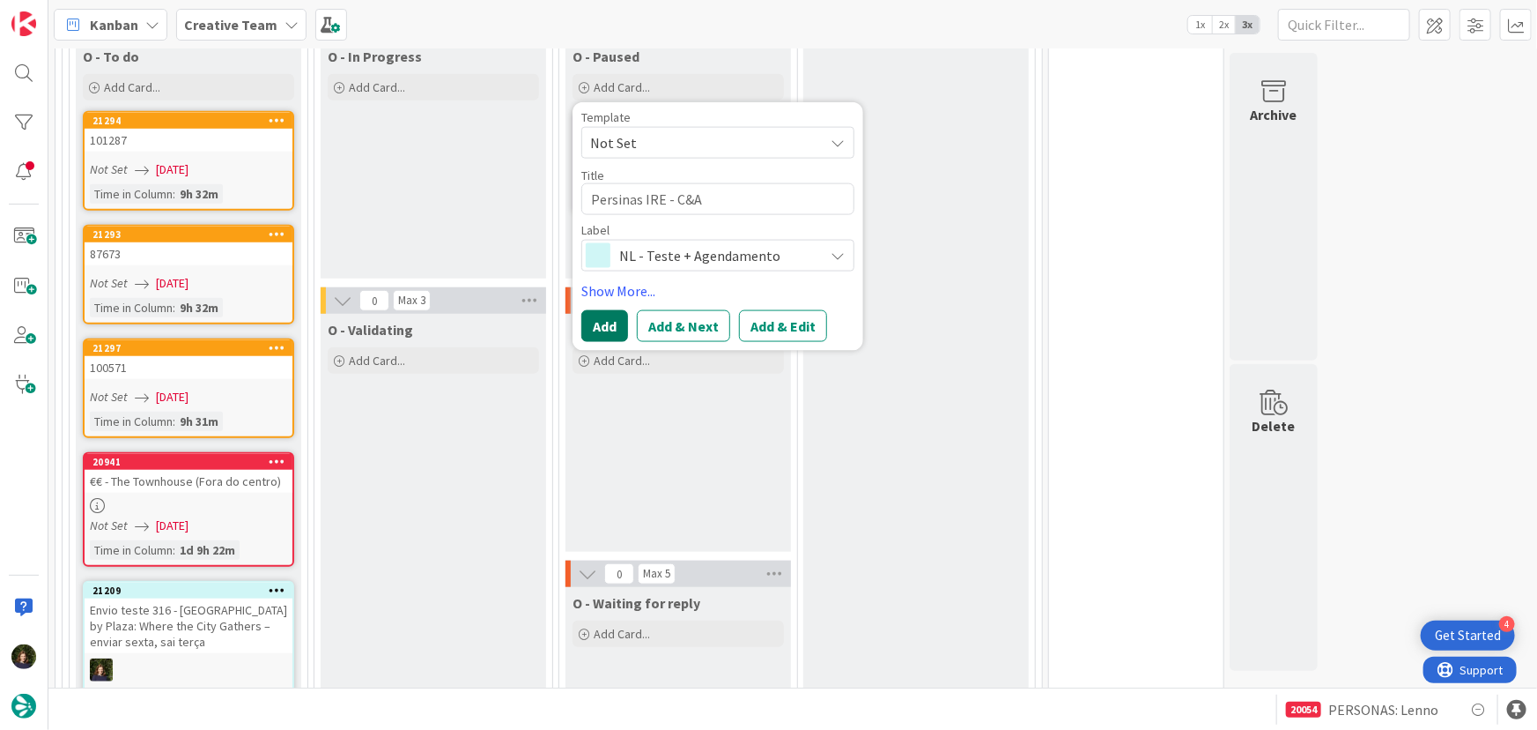
click at [617, 326] on button "Add" at bounding box center [605, 326] width 47 height 32
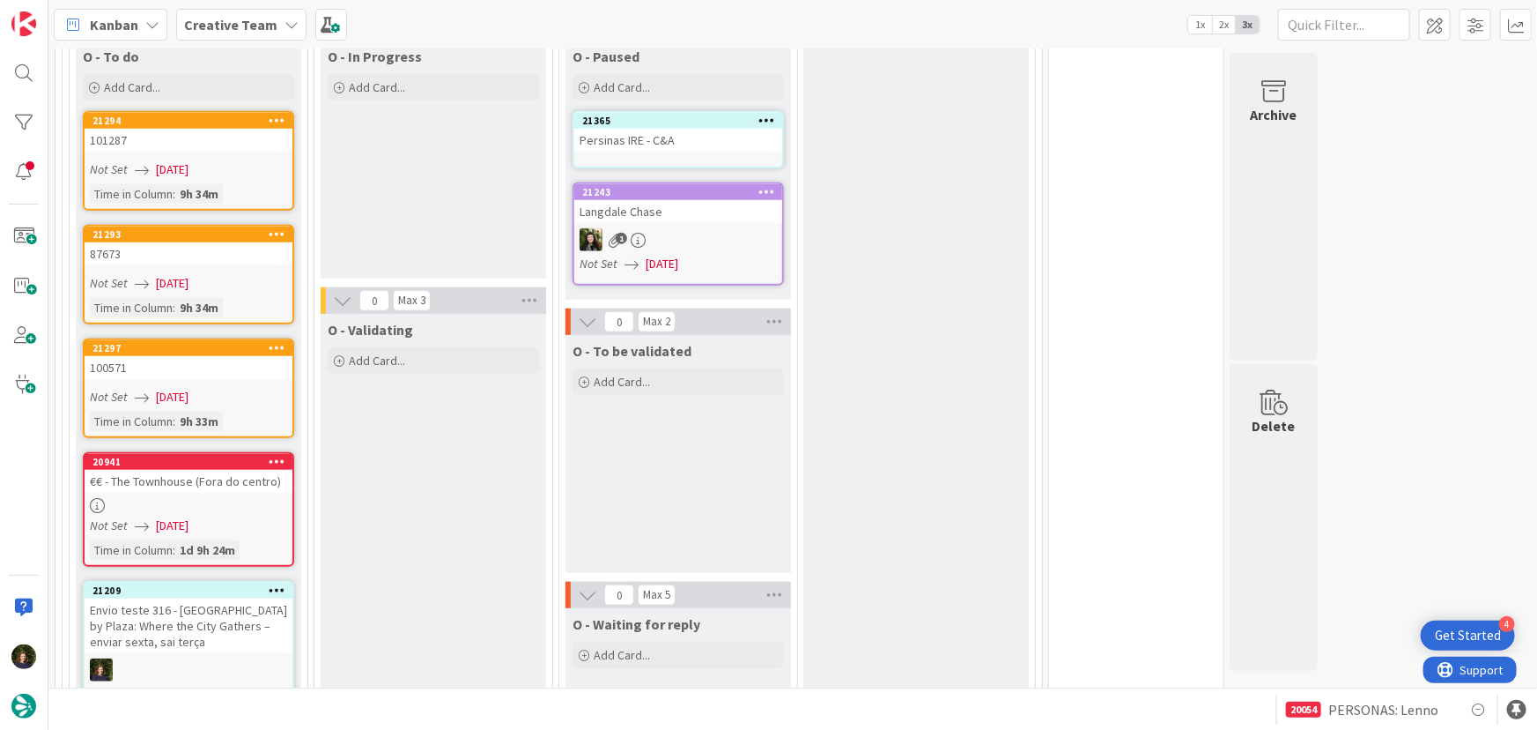
click at [688, 130] on div "Persinas IRE - C&A" at bounding box center [678, 140] width 208 height 23
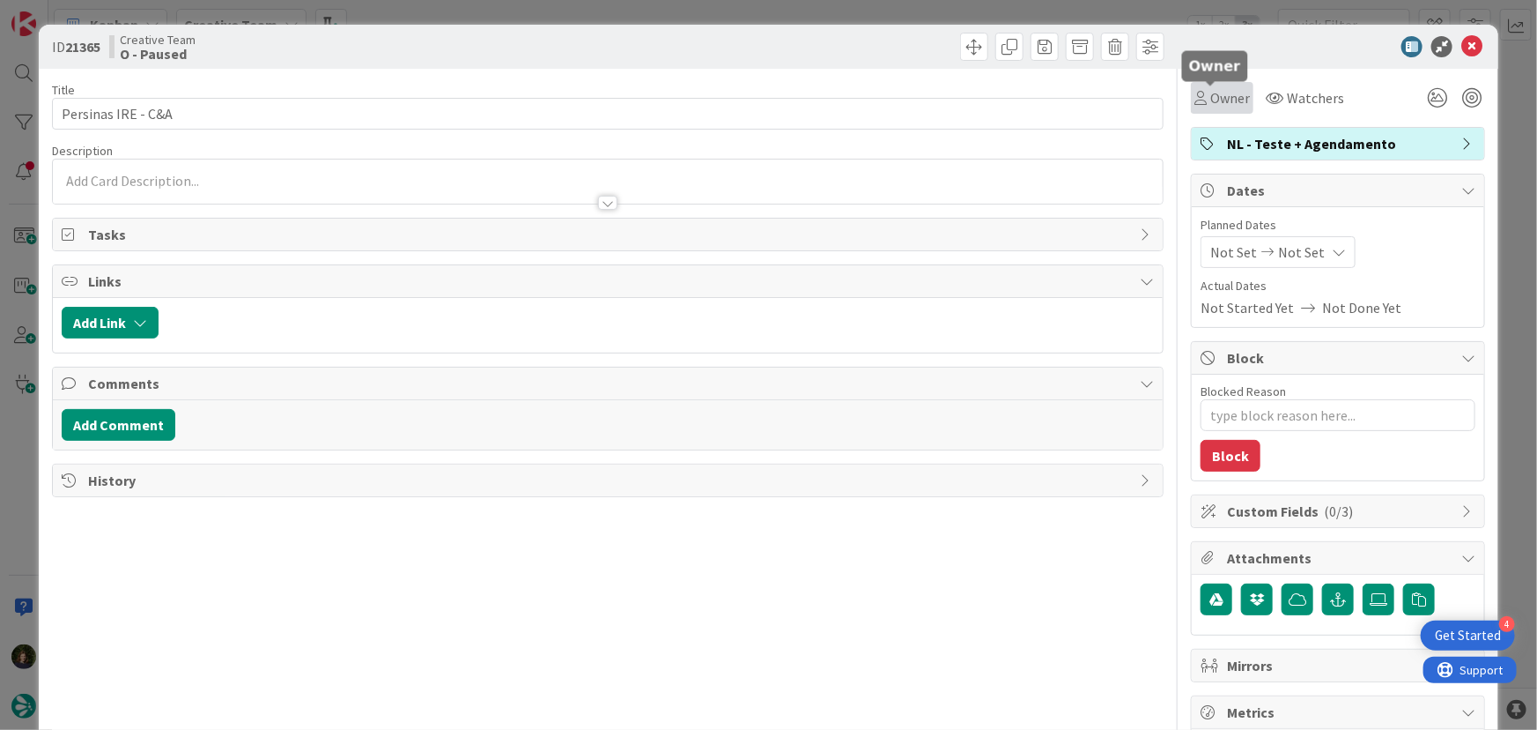
click at [1225, 95] on span "Owner" at bounding box center [1231, 97] width 40 height 21
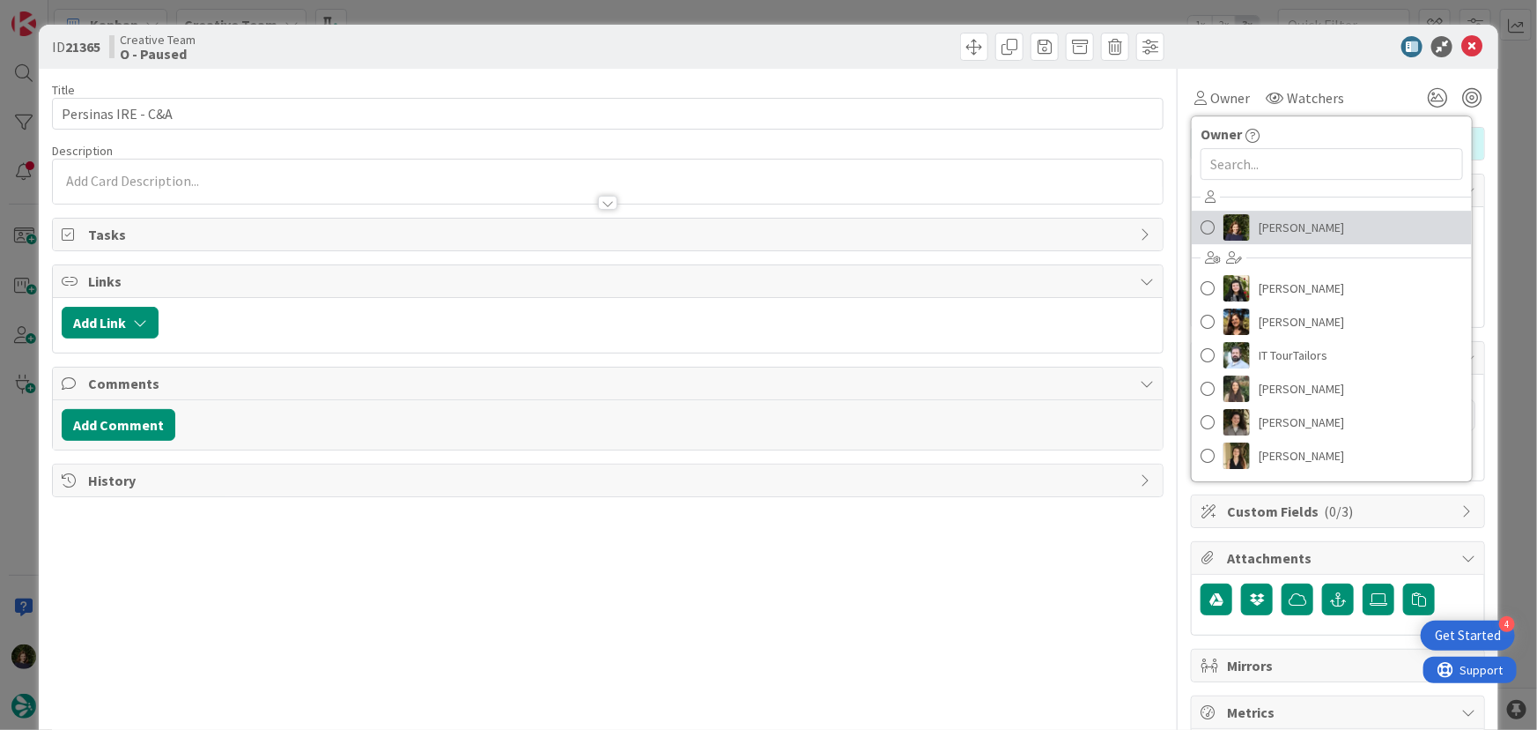
click at [1271, 230] on span "[PERSON_NAME]" at bounding box center [1301, 227] width 85 height 26
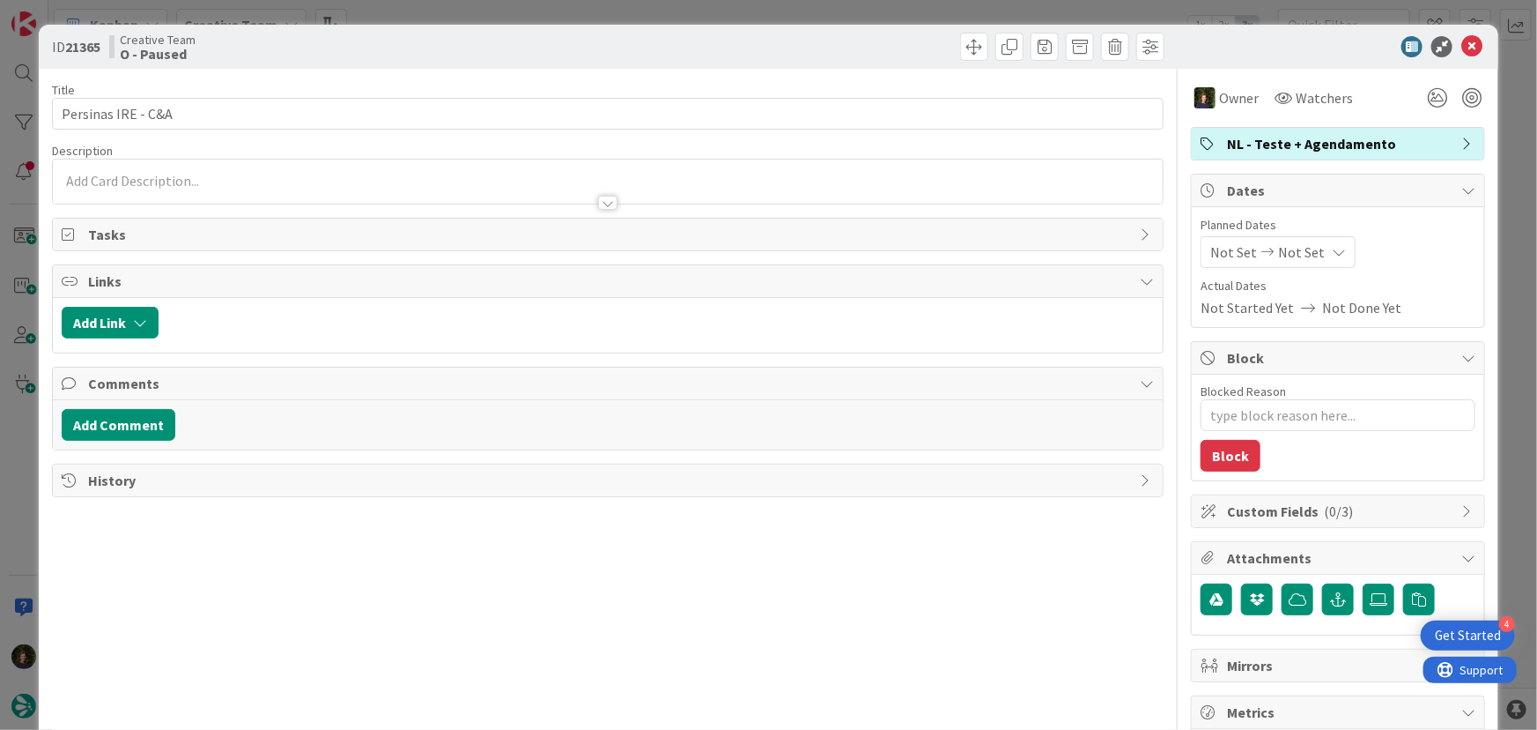
type textarea "x"
click at [1462, 47] on icon at bounding box center [1472, 46] width 21 height 21
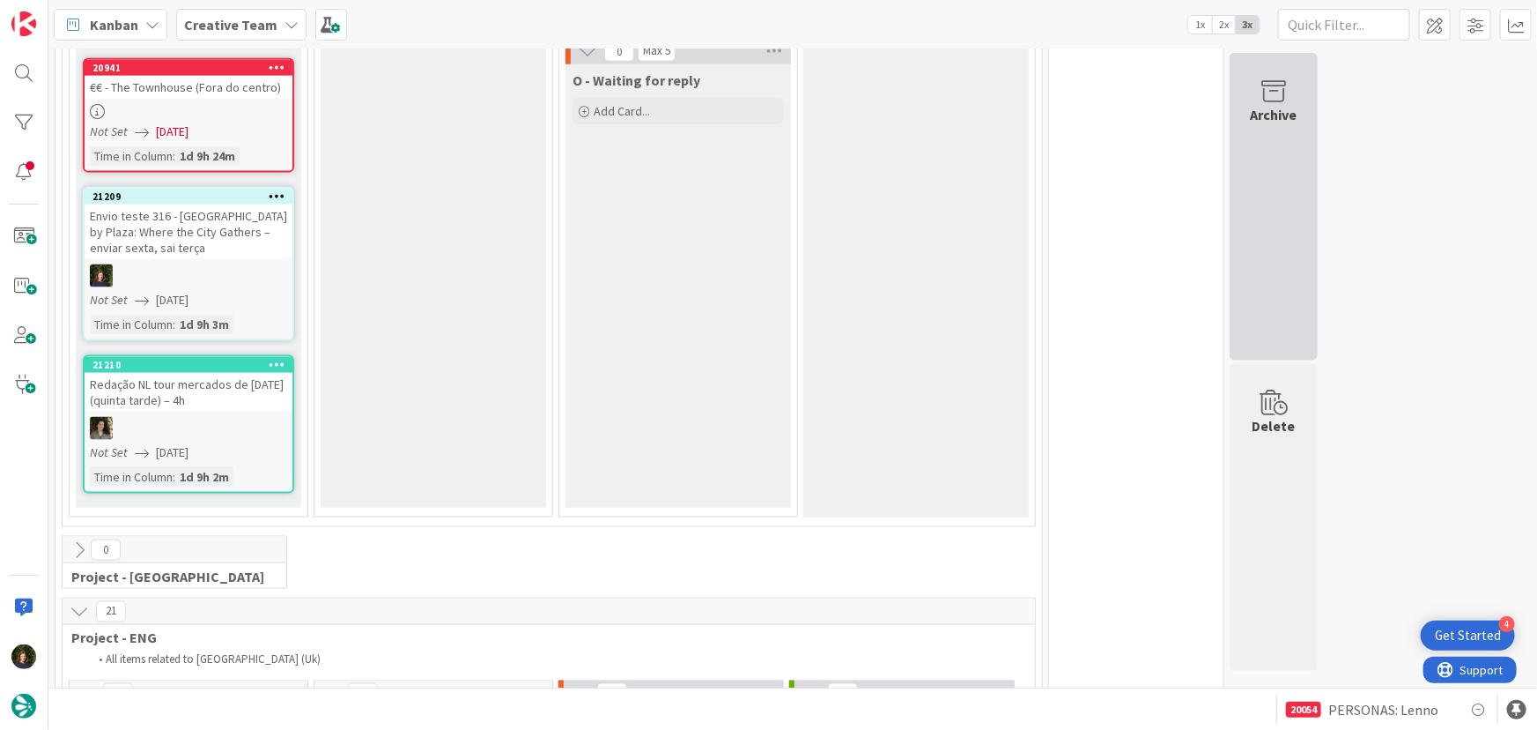
scroll to position [992, 0]
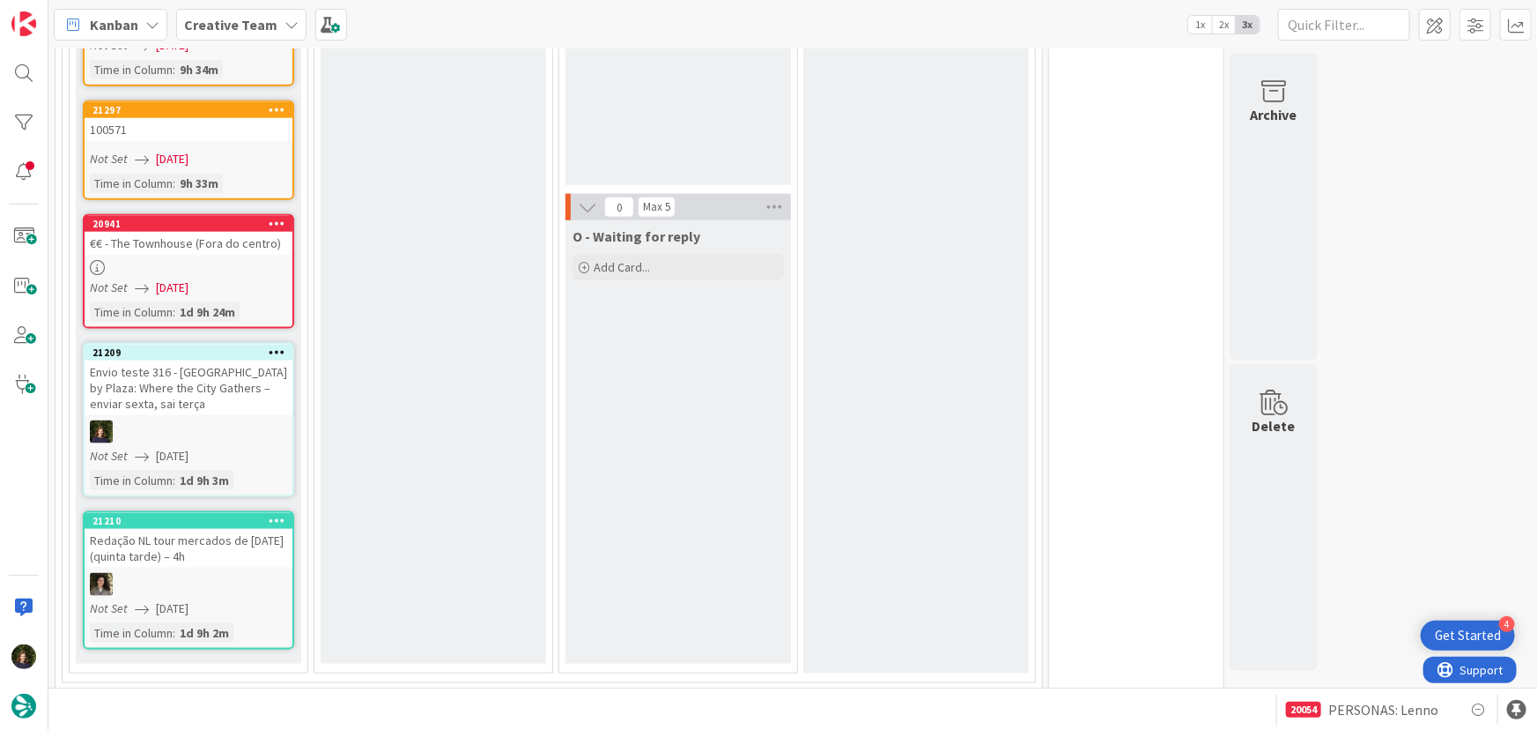
click at [240, 18] on b "Creative Team" at bounding box center [230, 25] width 93 height 18
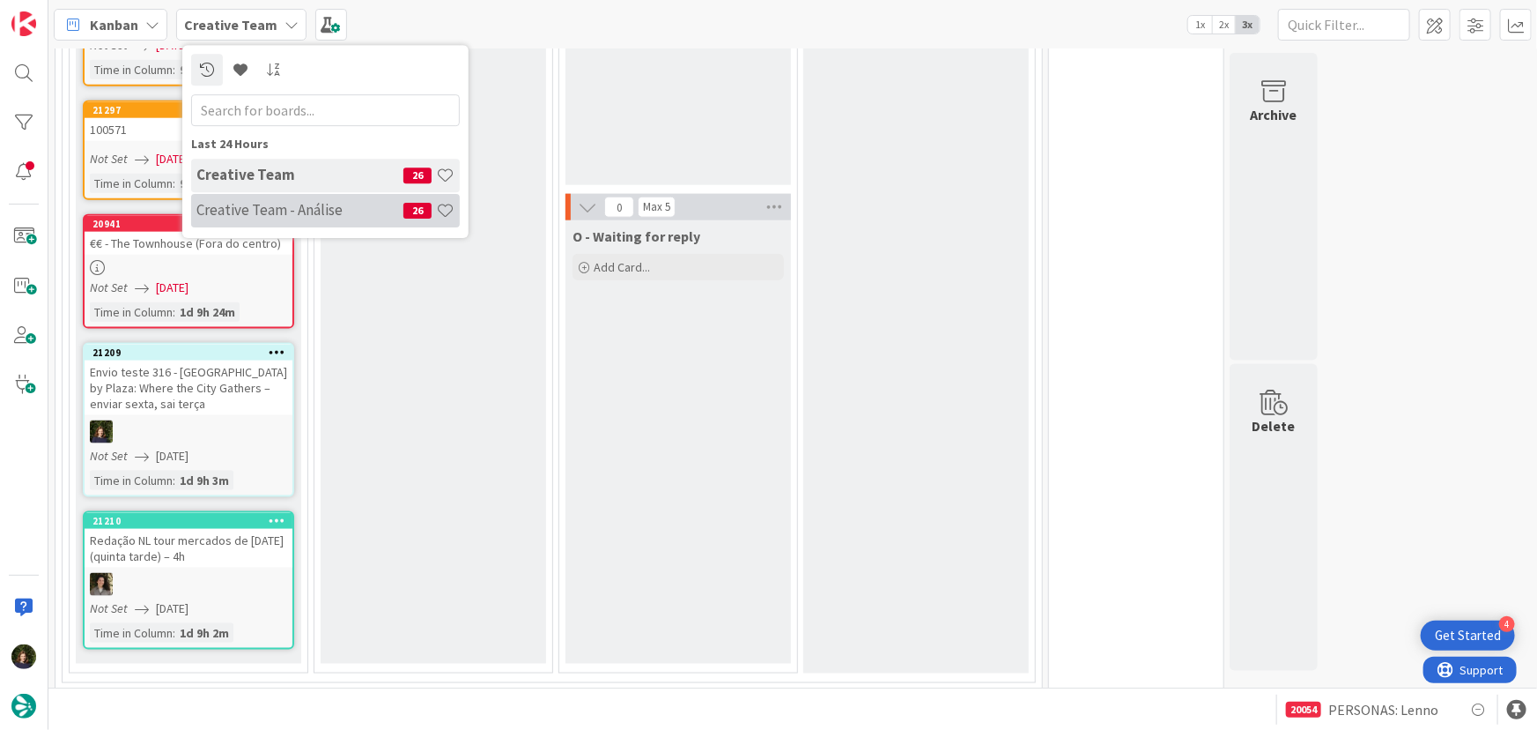
click at [216, 224] on div "Creative Team - Análise 26" at bounding box center [325, 210] width 269 height 33
